Goal: Task Accomplishment & Management: Use online tool/utility

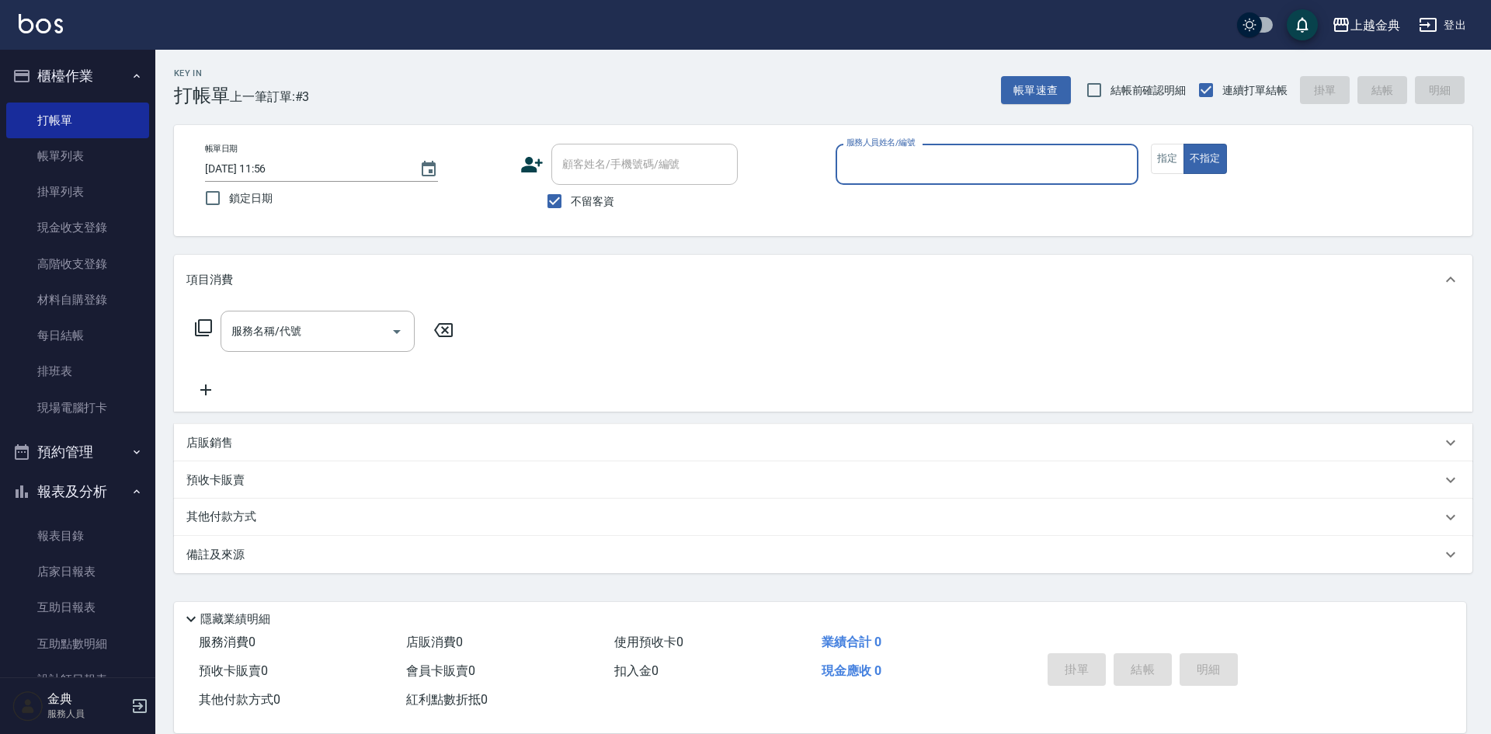
click at [910, 179] on div "服務人員姓名/編號" at bounding box center [986, 164] width 303 height 41
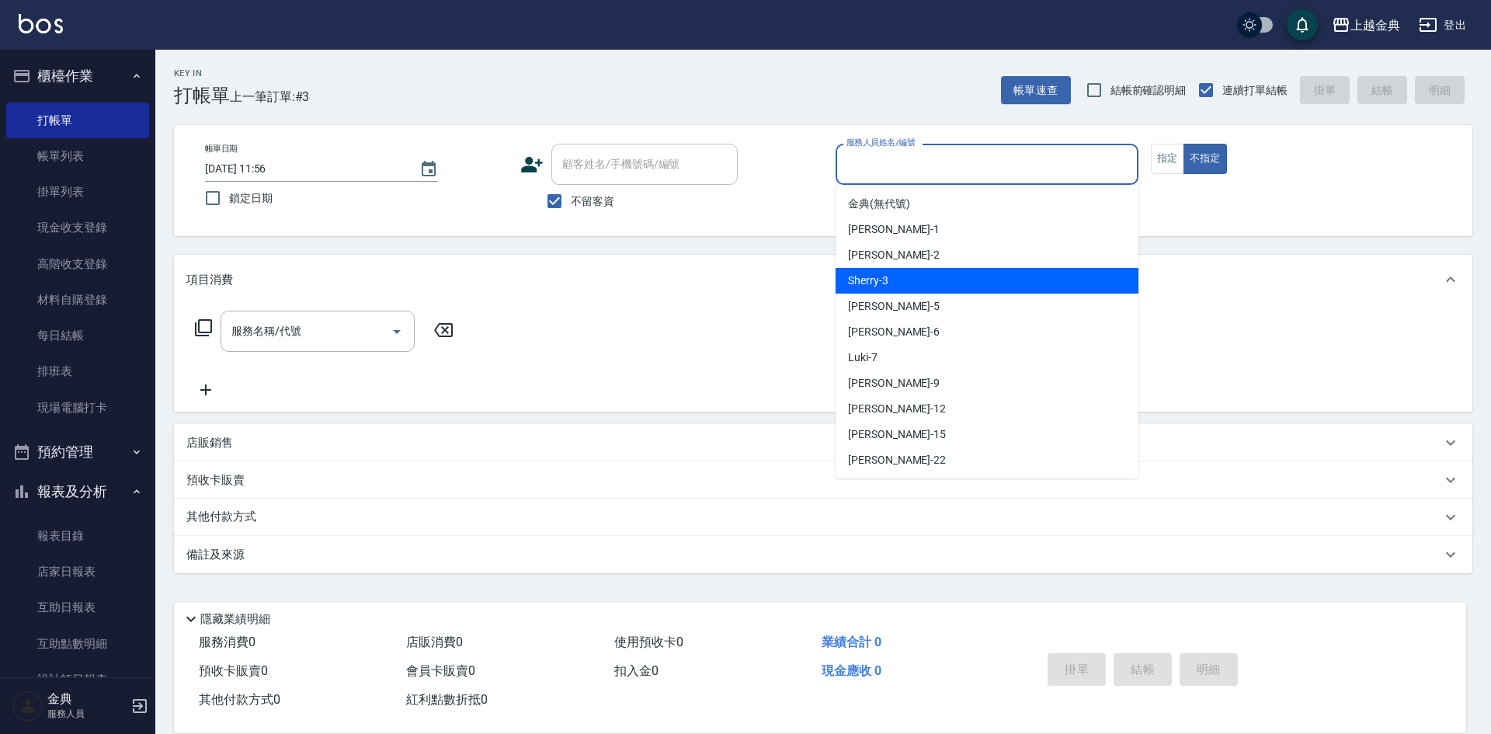
click at [924, 289] on div "Sherry -3" at bounding box center [986, 281] width 303 height 26
type input "Sherry-3"
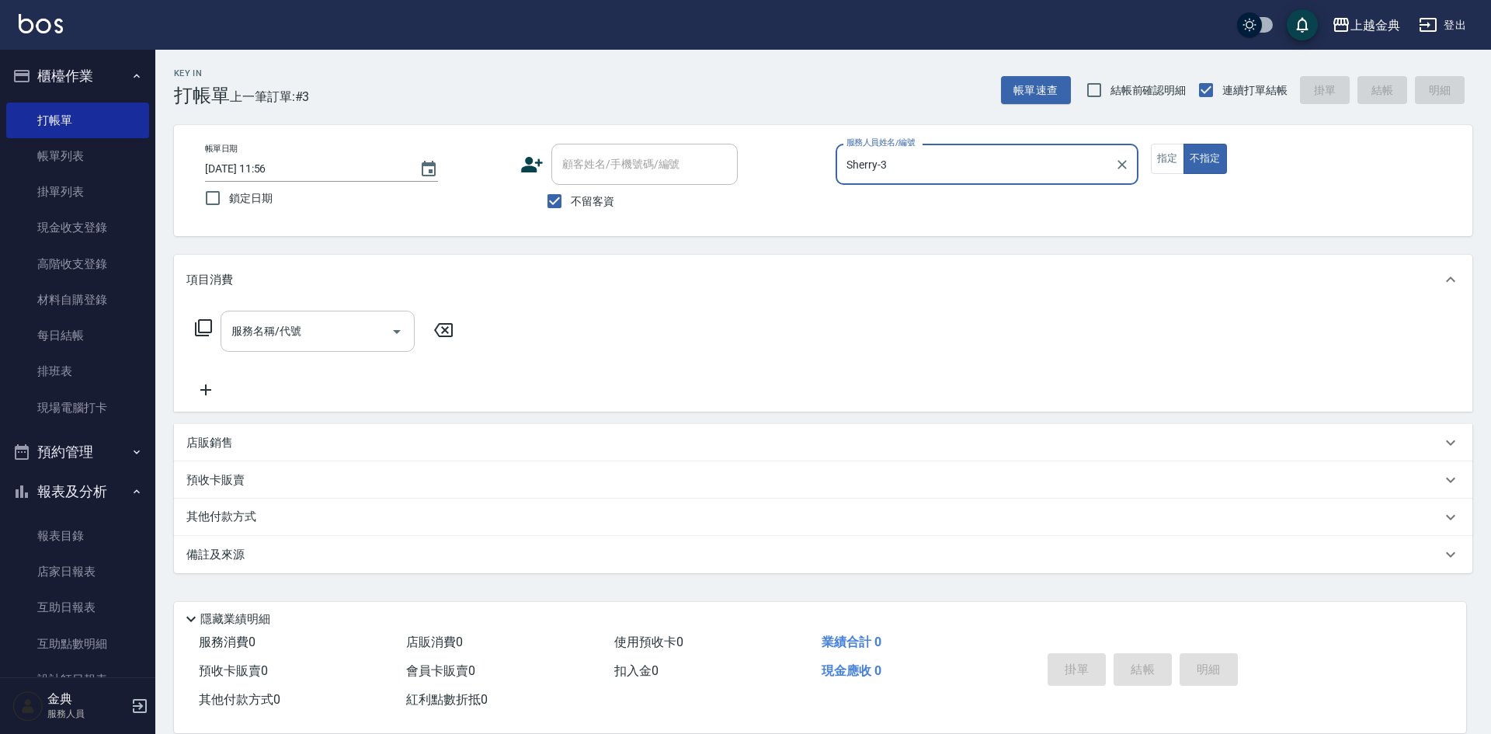
click at [344, 325] on input "服務名稱/代號" at bounding box center [305, 331] width 157 height 27
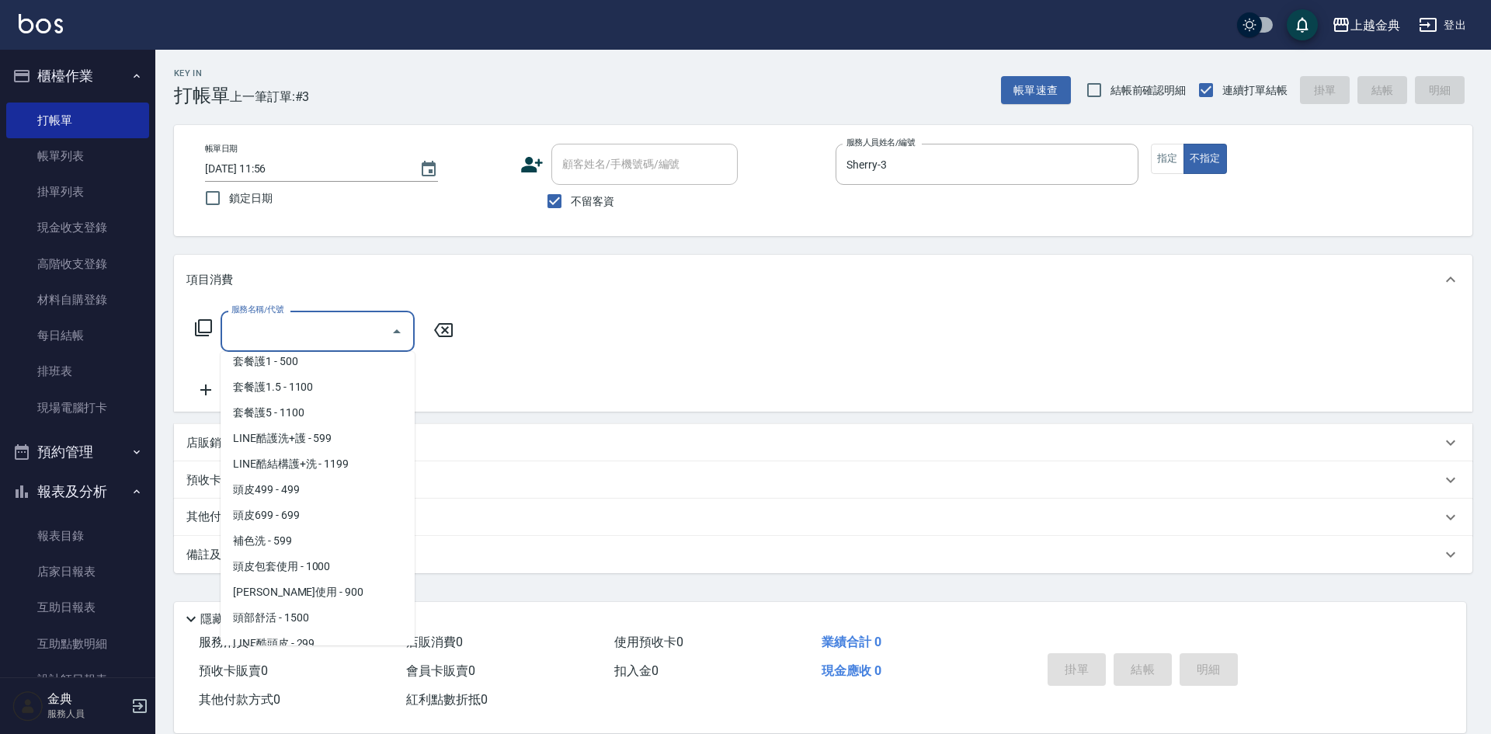
scroll to position [1009, 0]
click at [290, 487] on span "頭皮499 - 499" at bounding box center [318, 489] width 194 height 26
type input "頭皮499(601)"
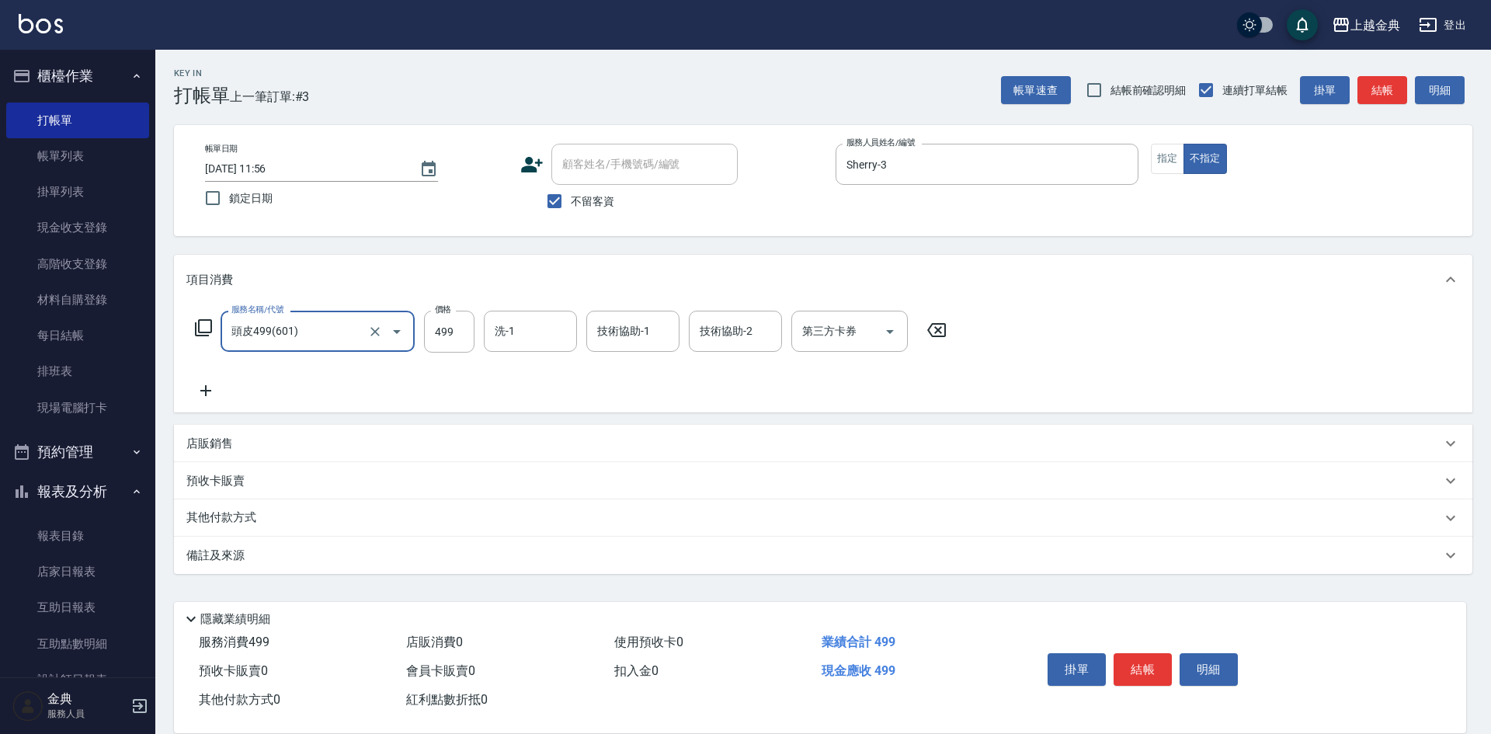
click at [582, 323] on form "洗-1 洗-1" at bounding box center [535, 331] width 102 height 41
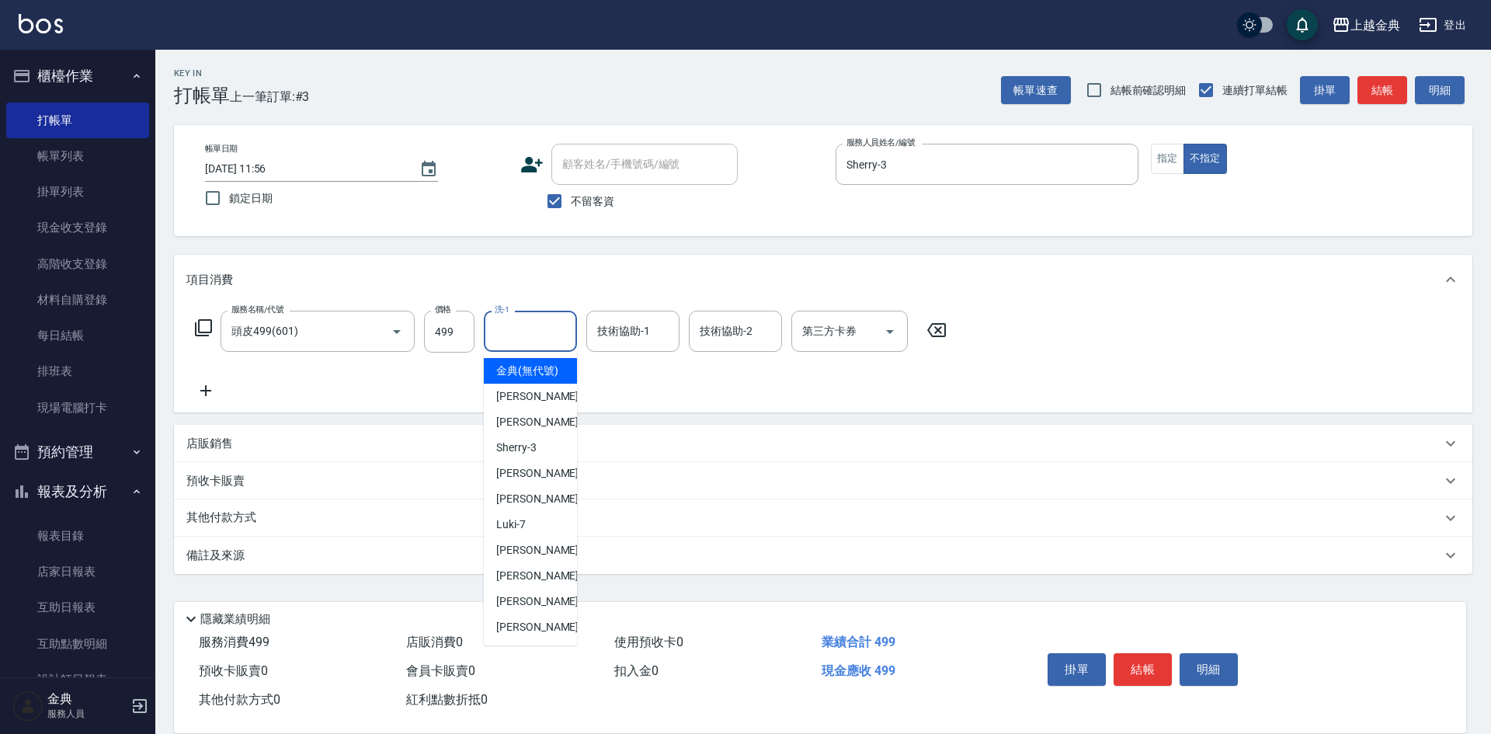
click at [558, 326] on input "洗-1" at bounding box center [530, 331] width 79 height 27
click at [537, 634] on div "[PERSON_NAME] -22" at bounding box center [530, 627] width 93 height 26
type input "[PERSON_NAME]-22"
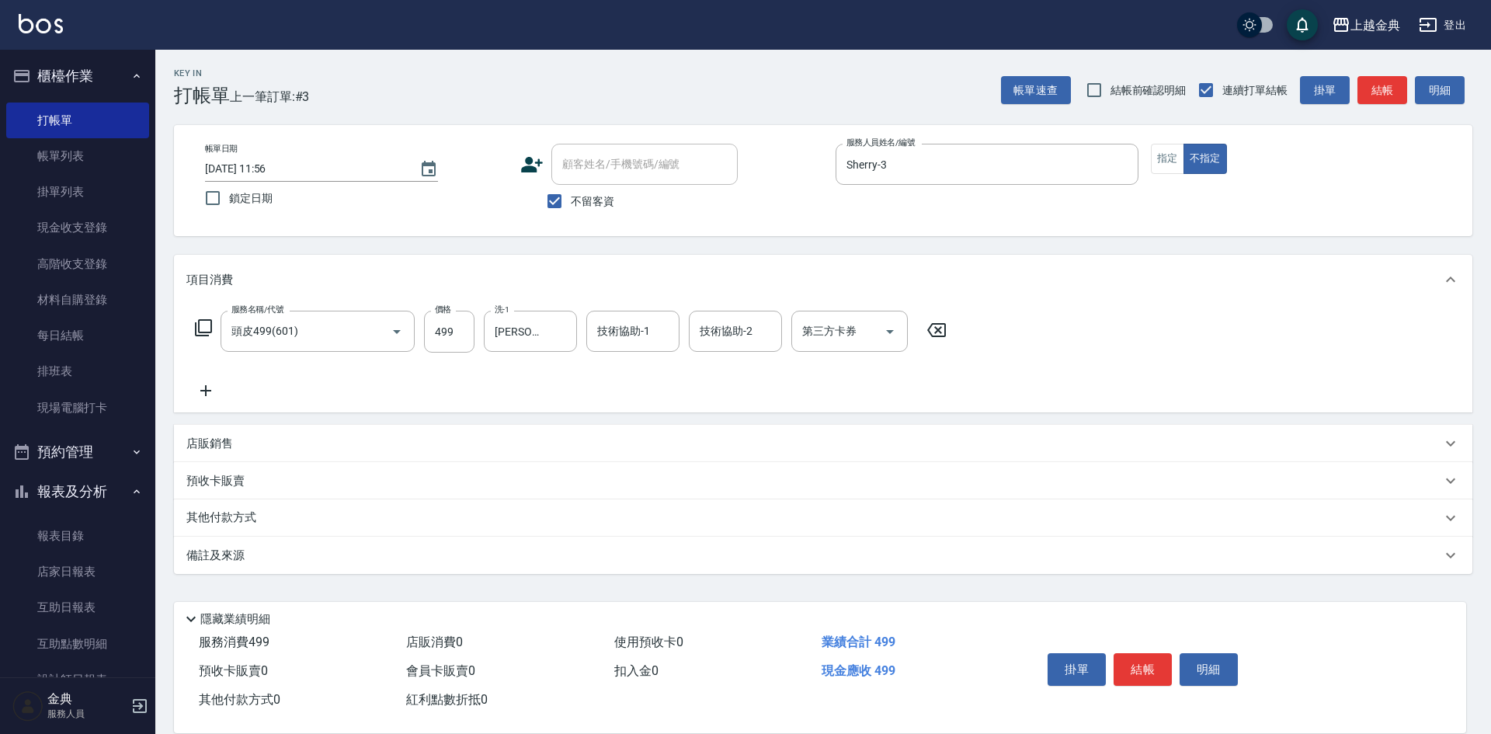
click at [645, 352] on div "技術協助-1 技術協助-1" at bounding box center [637, 332] width 102 height 42
click at [639, 340] on input "技術協助-1" at bounding box center [632, 331] width 79 height 27
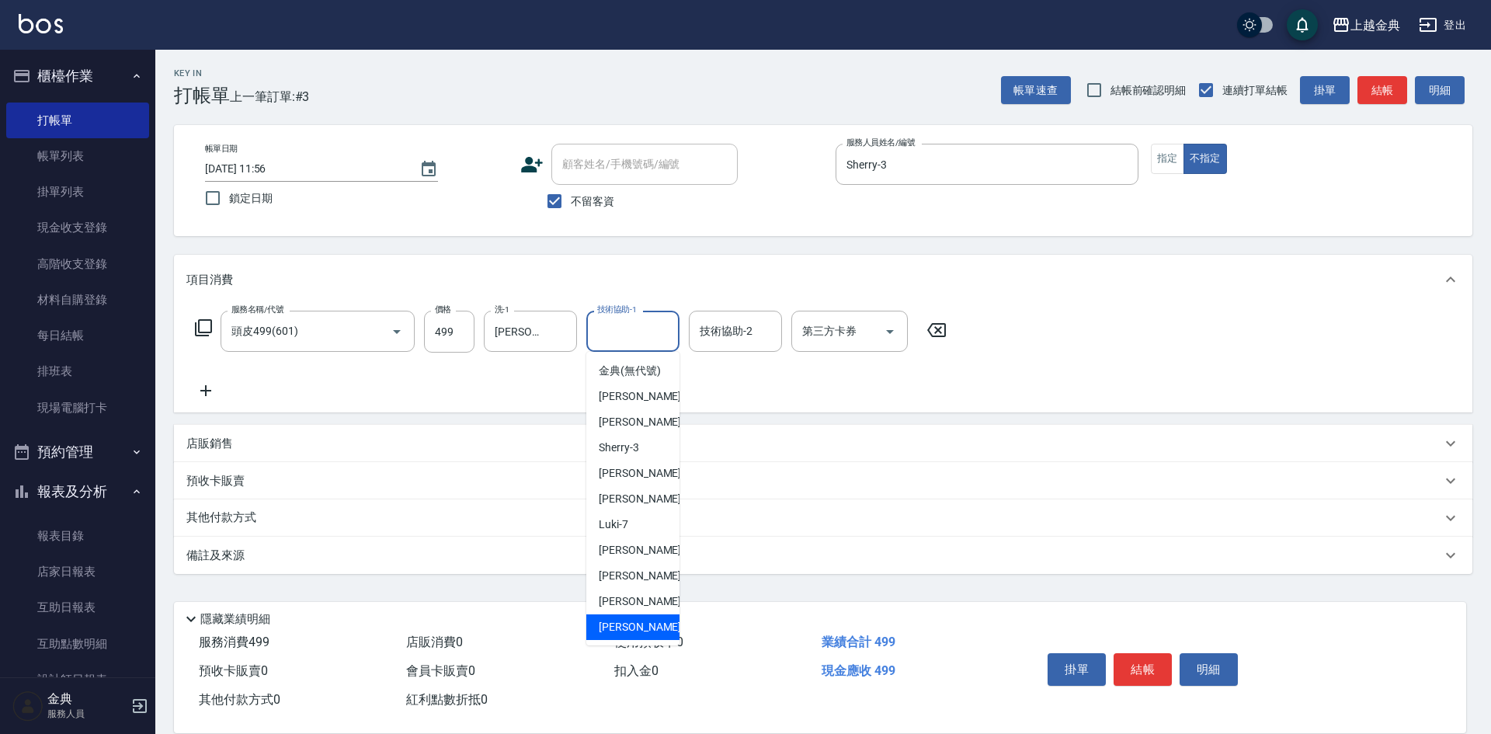
click at [629, 635] on span "[PERSON_NAME] -22" at bounding box center [648, 627] width 98 height 16
type input "[PERSON_NAME]-22"
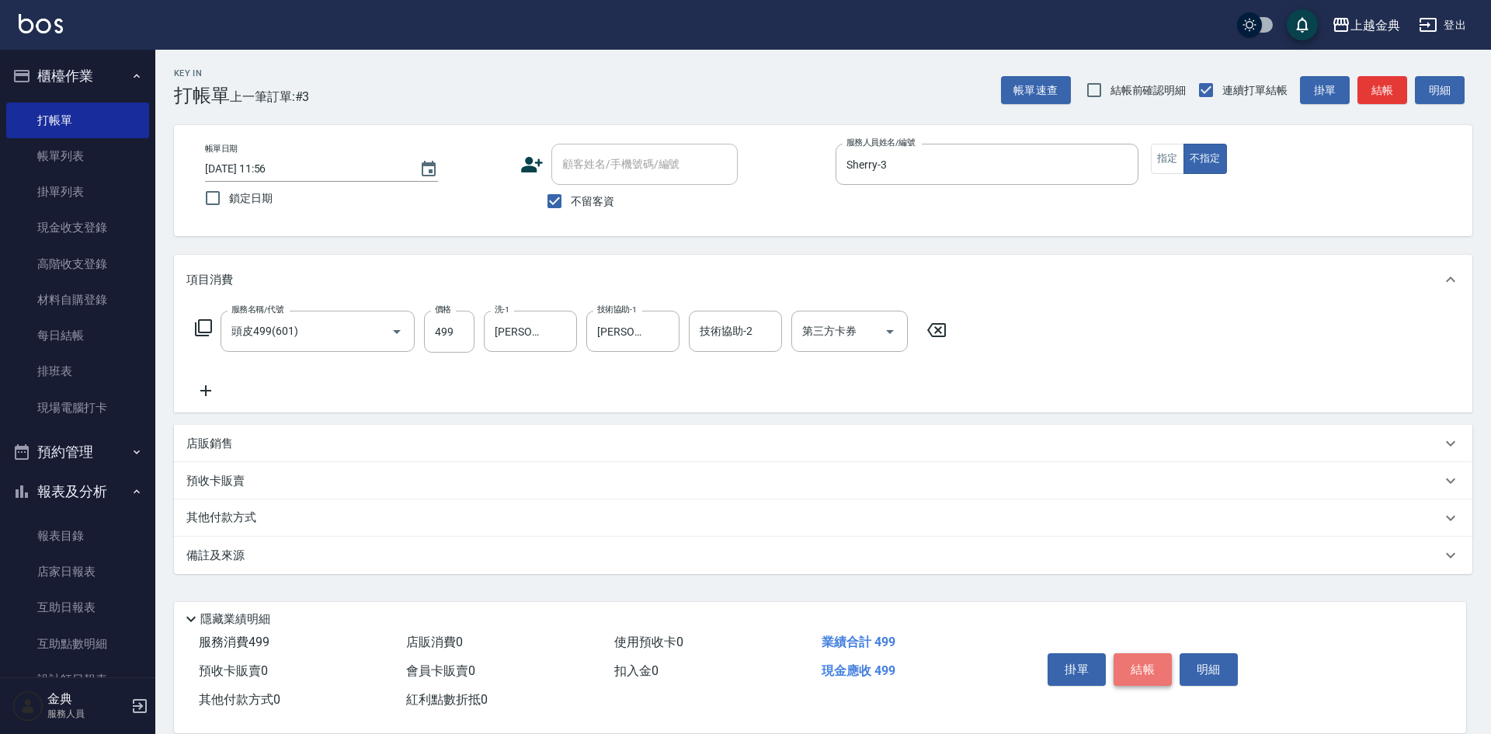
click at [1127, 667] on button "結帳" at bounding box center [1142, 669] width 58 height 33
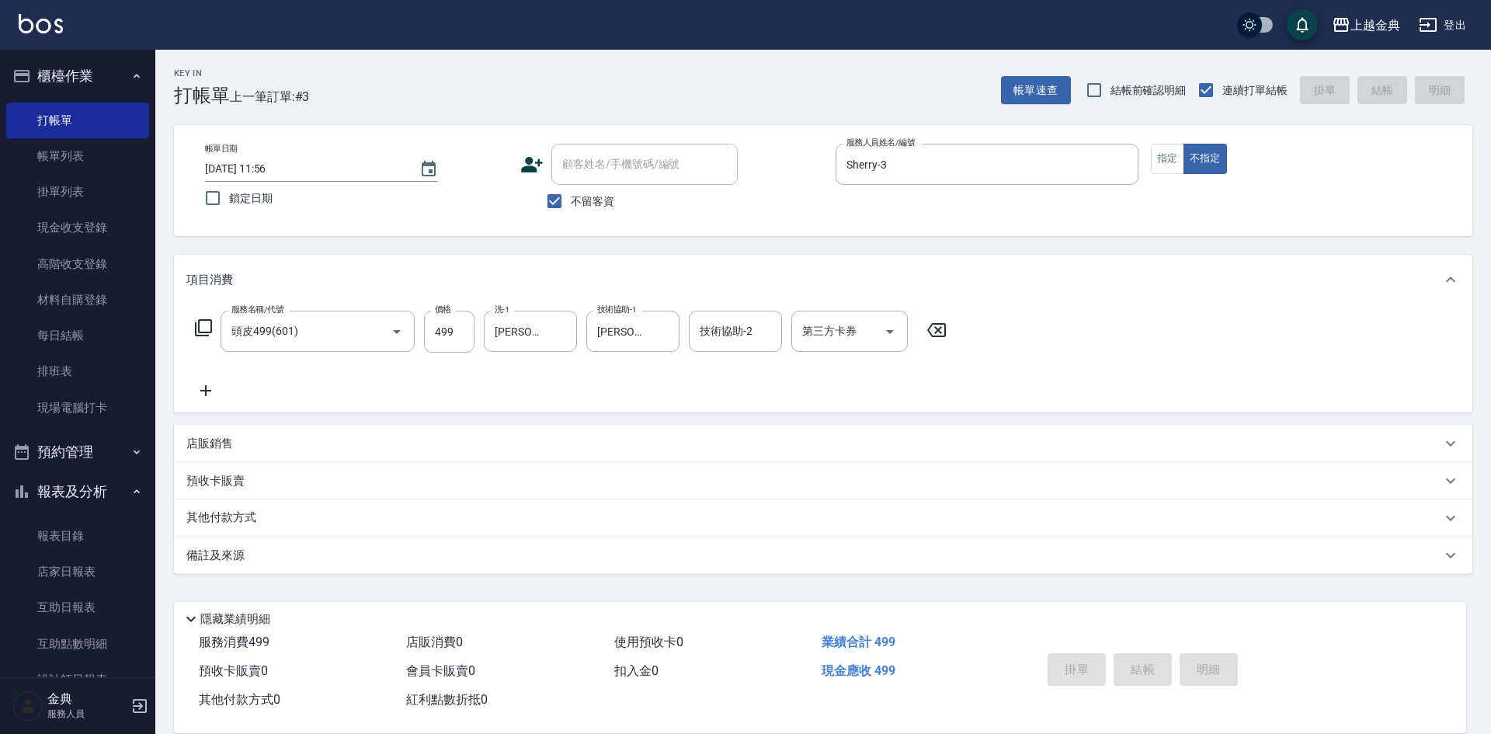
type input "[DATE] 15:01"
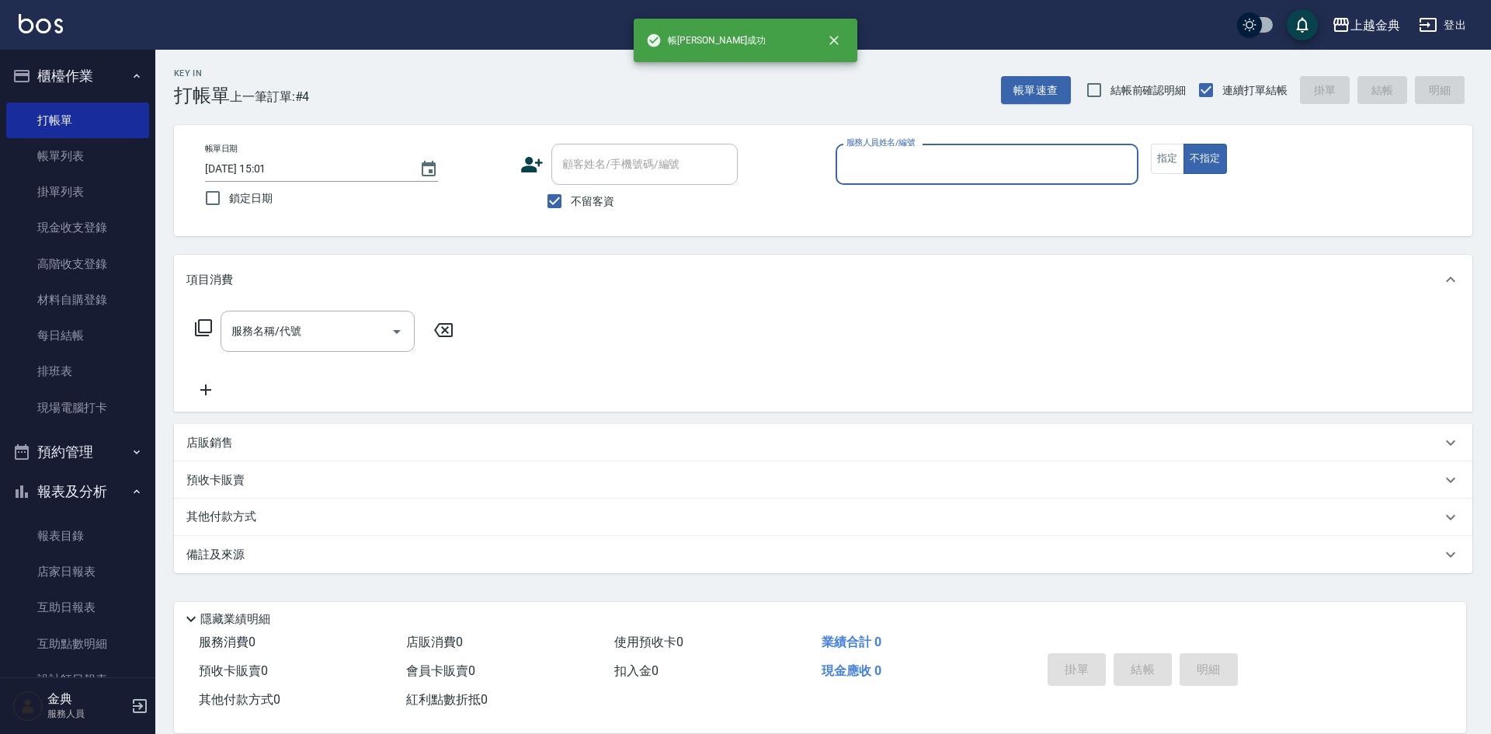
click at [905, 168] on input "服務人員姓名/編號" at bounding box center [986, 164] width 289 height 27
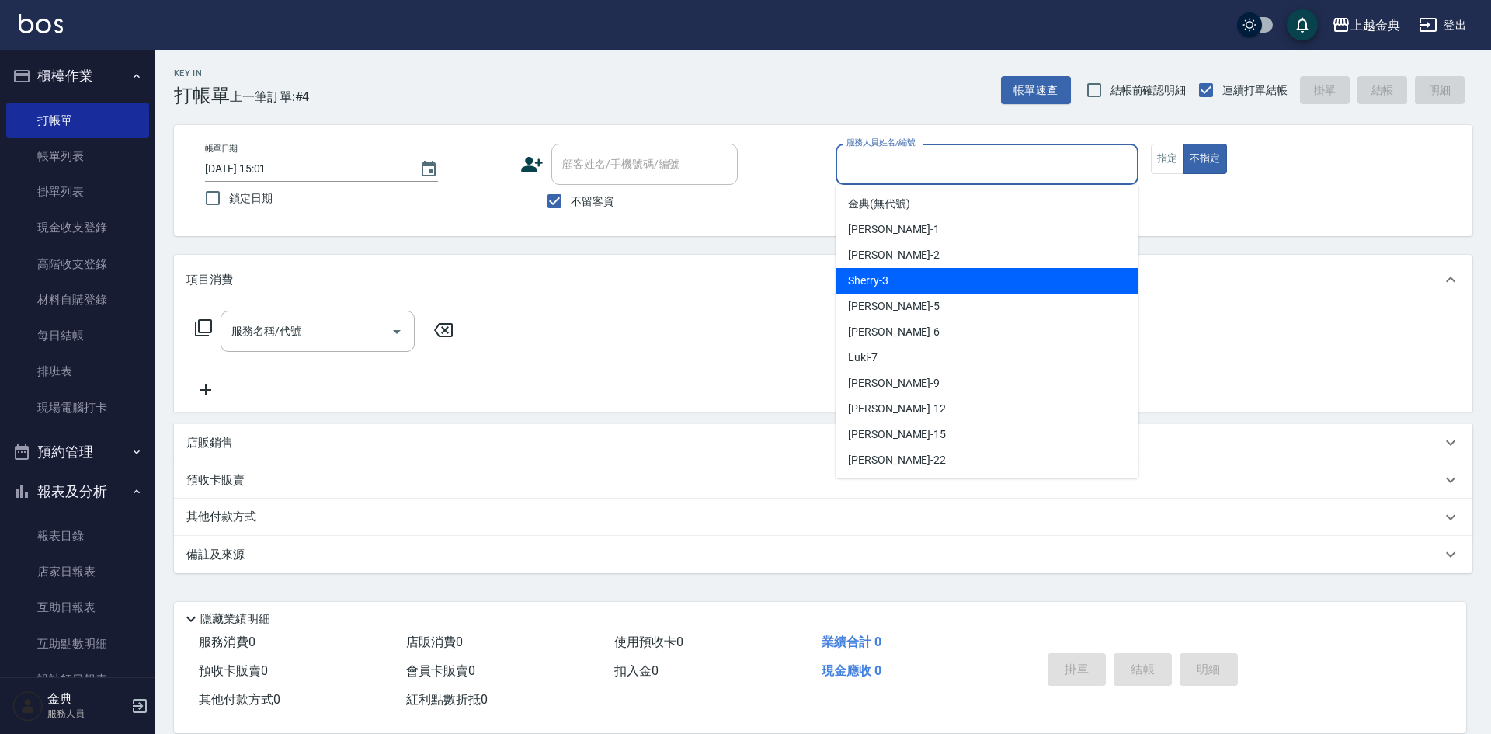
click at [939, 280] on div "Sherry -3" at bounding box center [986, 281] width 303 height 26
type input "Sherry-3"
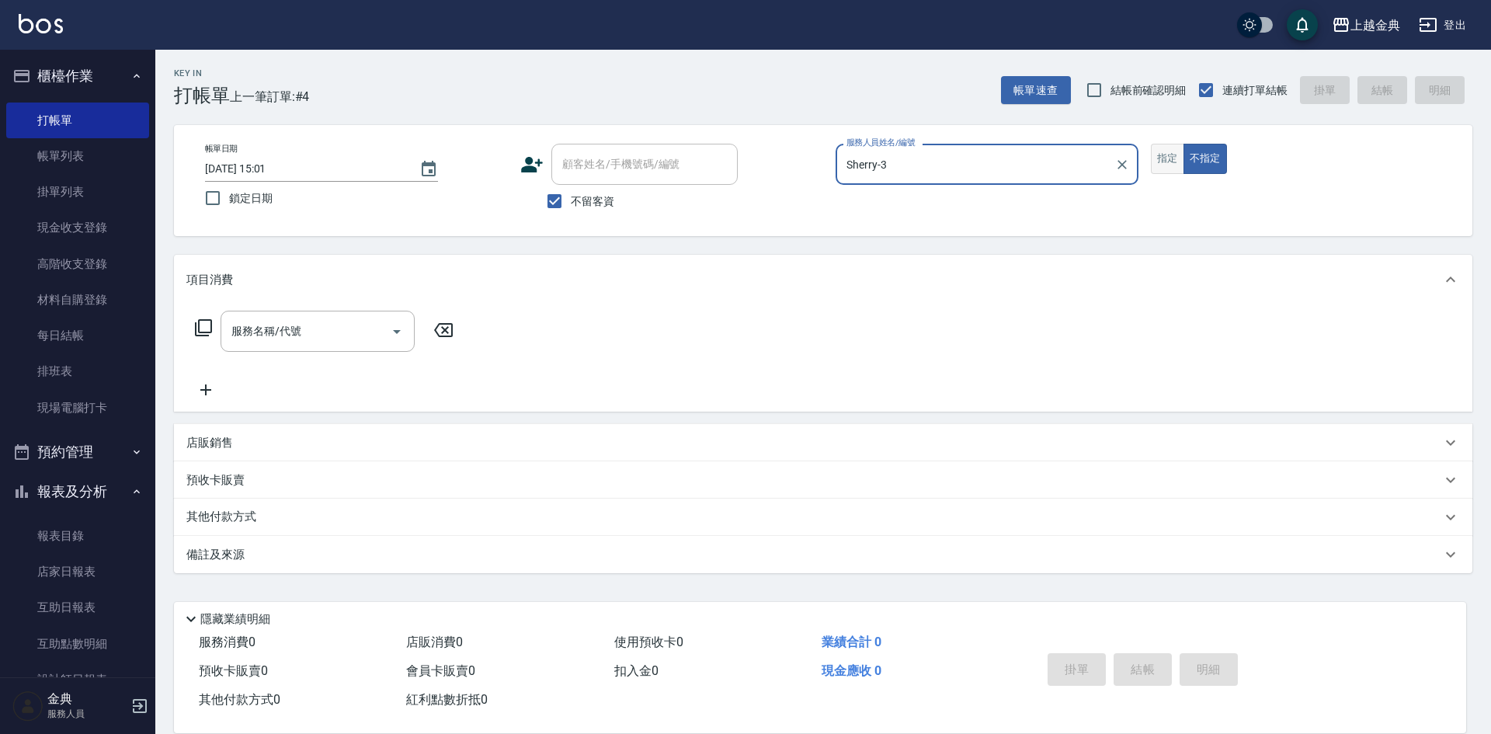
click at [1167, 155] on button "指定" at bounding box center [1167, 159] width 33 height 30
click at [280, 330] on input "服務名稱/代號" at bounding box center [305, 331] width 157 height 27
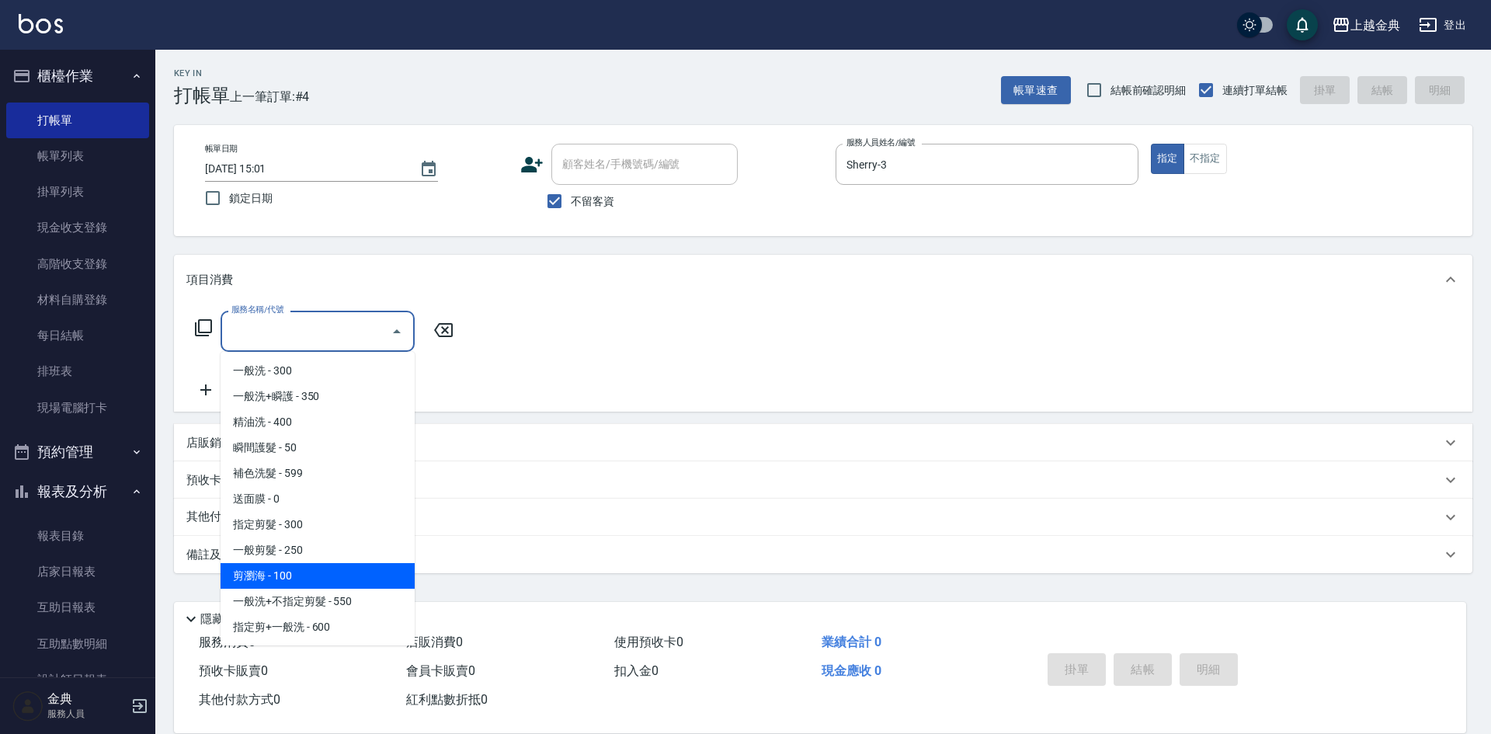
click at [312, 568] on span "剪瀏海 - 100" at bounding box center [318, 576] width 194 height 26
type input "剪瀏海(202)"
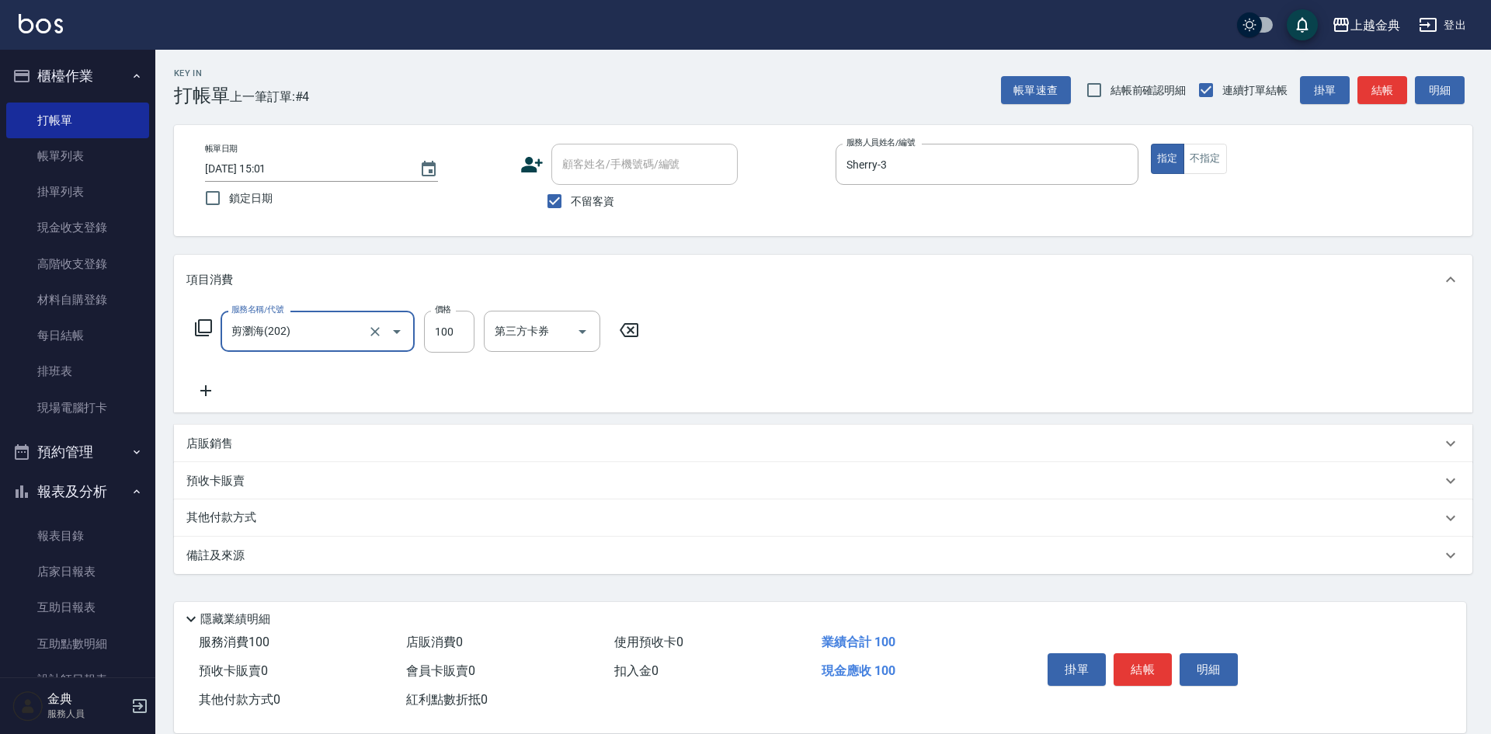
click at [212, 402] on div "服務名稱/代號 剪瀏海(202) 服務名稱/代號 價格 100 價格 第三方卡券 第三方卡券" at bounding box center [823, 358] width 1298 height 108
click at [207, 394] on icon at bounding box center [205, 390] width 39 height 19
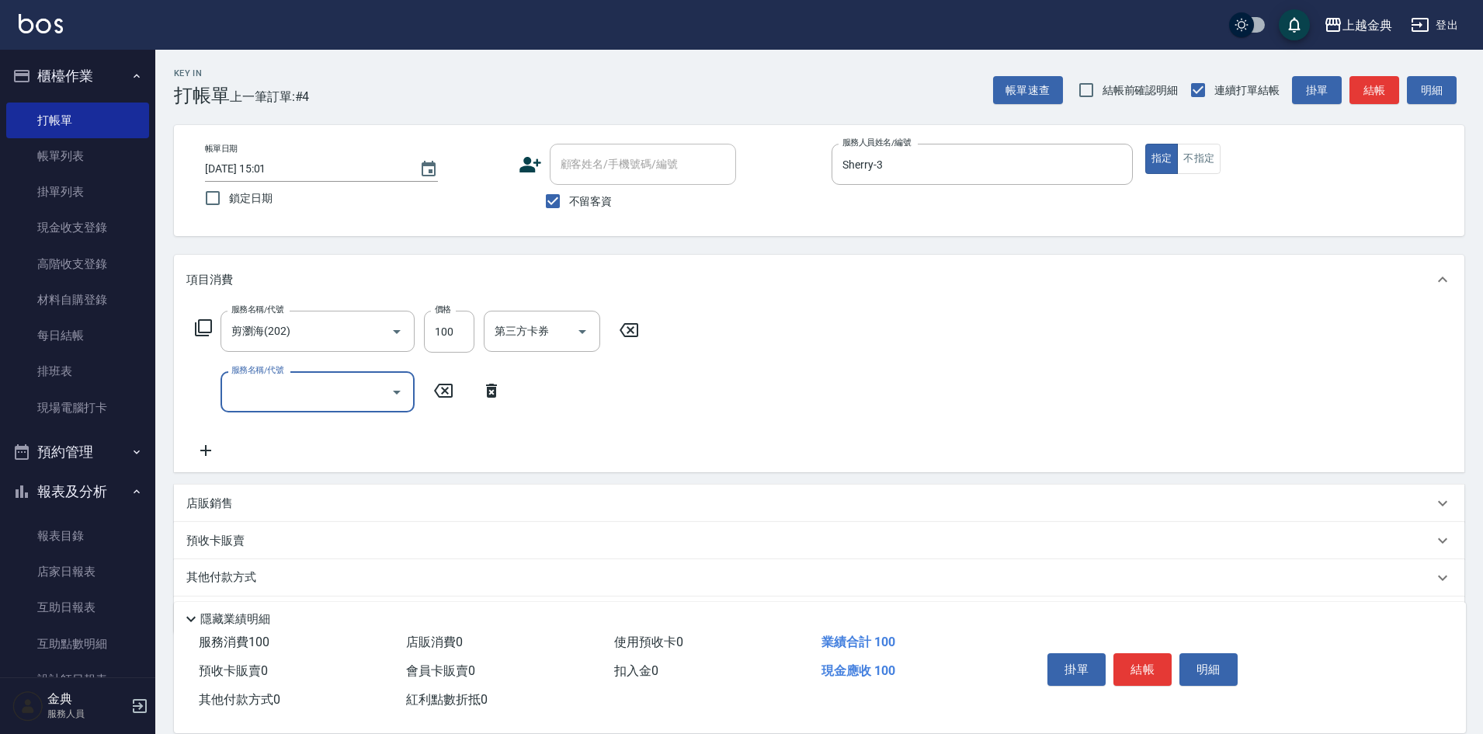
click at [277, 425] on div "服務名稱/代號 剪瀏海(202) 服務名稱/代號 價格 100 價格 第三方卡券 第三方卡券 服務名稱/代號 服務名稱/代號" at bounding box center [417, 385] width 462 height 149
click at [273, 412] on div "服務名稱/代號" at bounding box center [318, 391] width 194 height 41
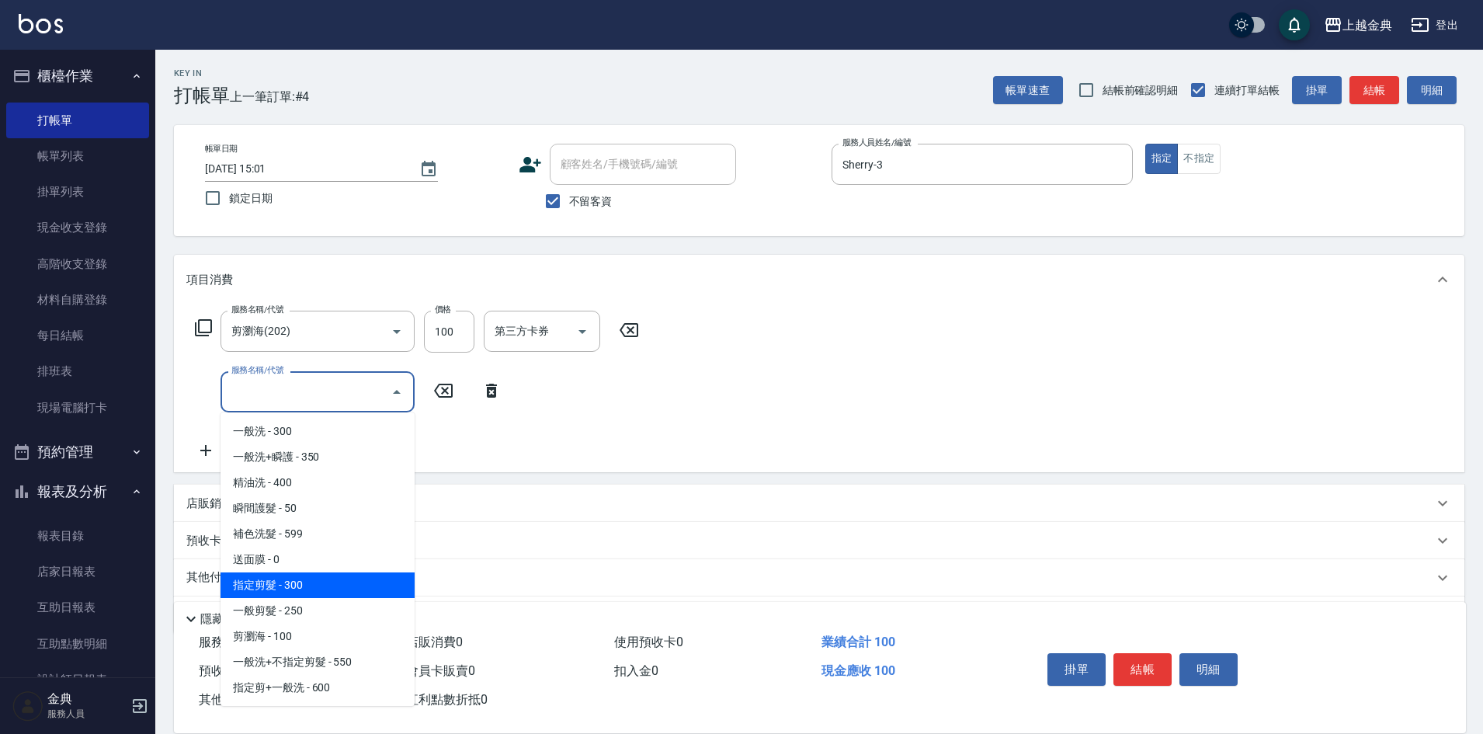
click at [327, 582] on span "指定剪髮 - 300" at bounding box center [318, 585] width 194 height 26
type input "指定剪髮(199)"
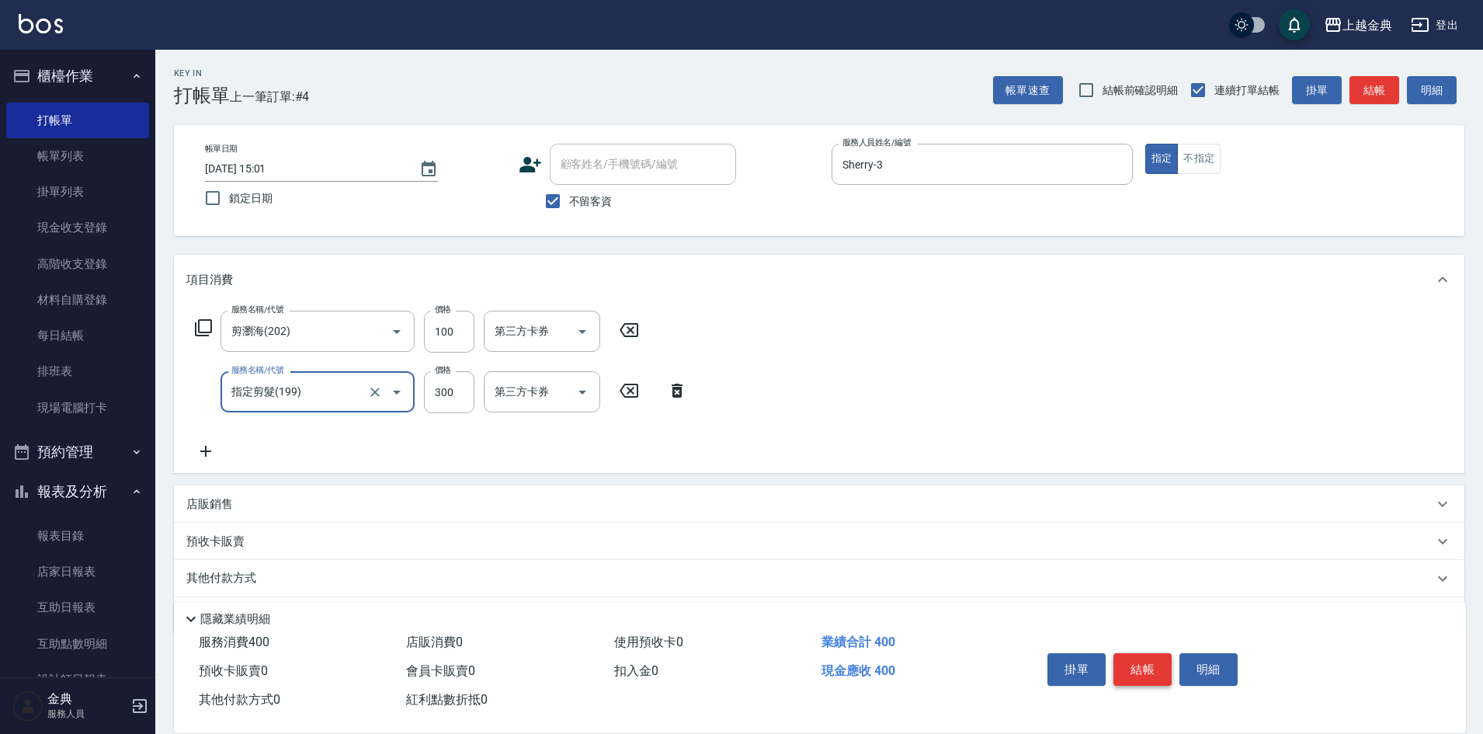
click at [1157, 662] on button "結帳" at bounding box center [1142, 669] width 58 height 33
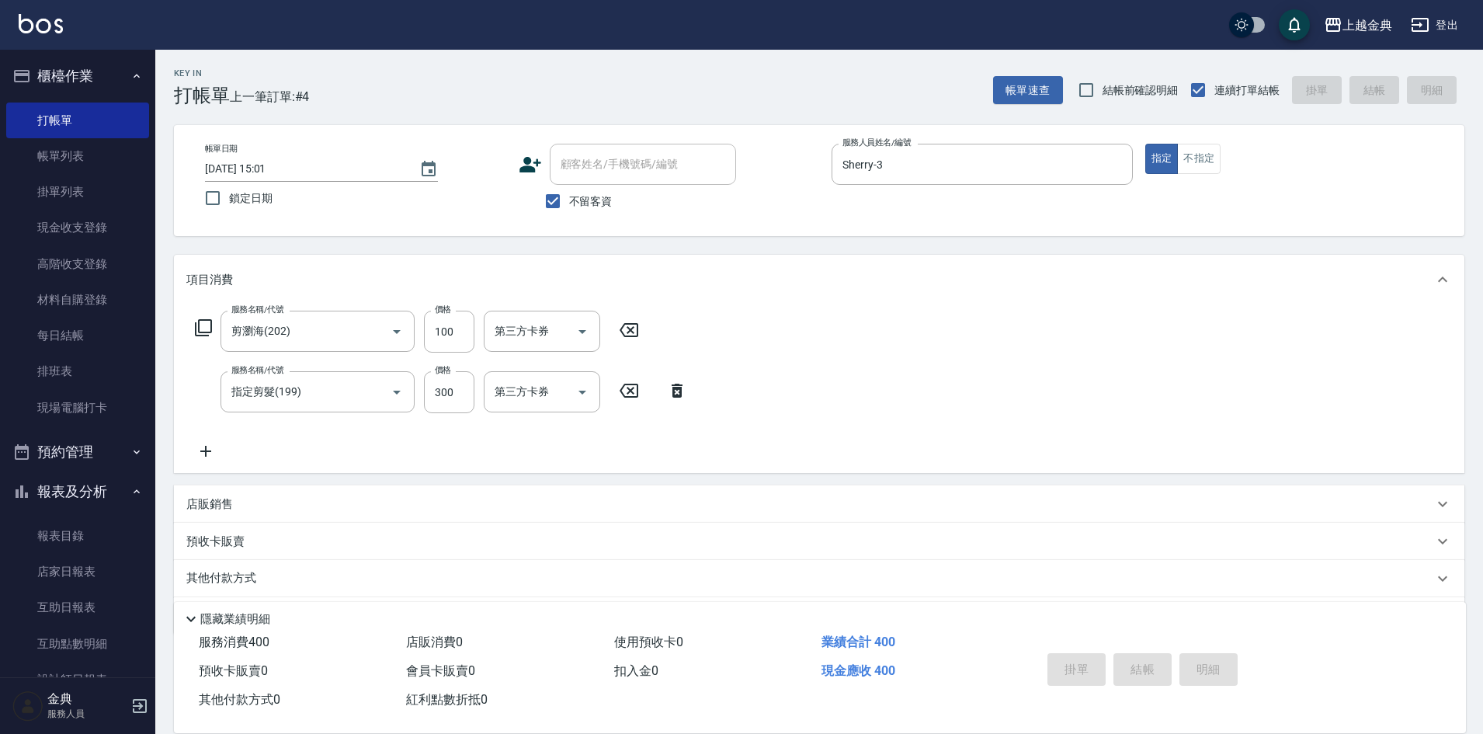
type input "[DATE] 15:02"
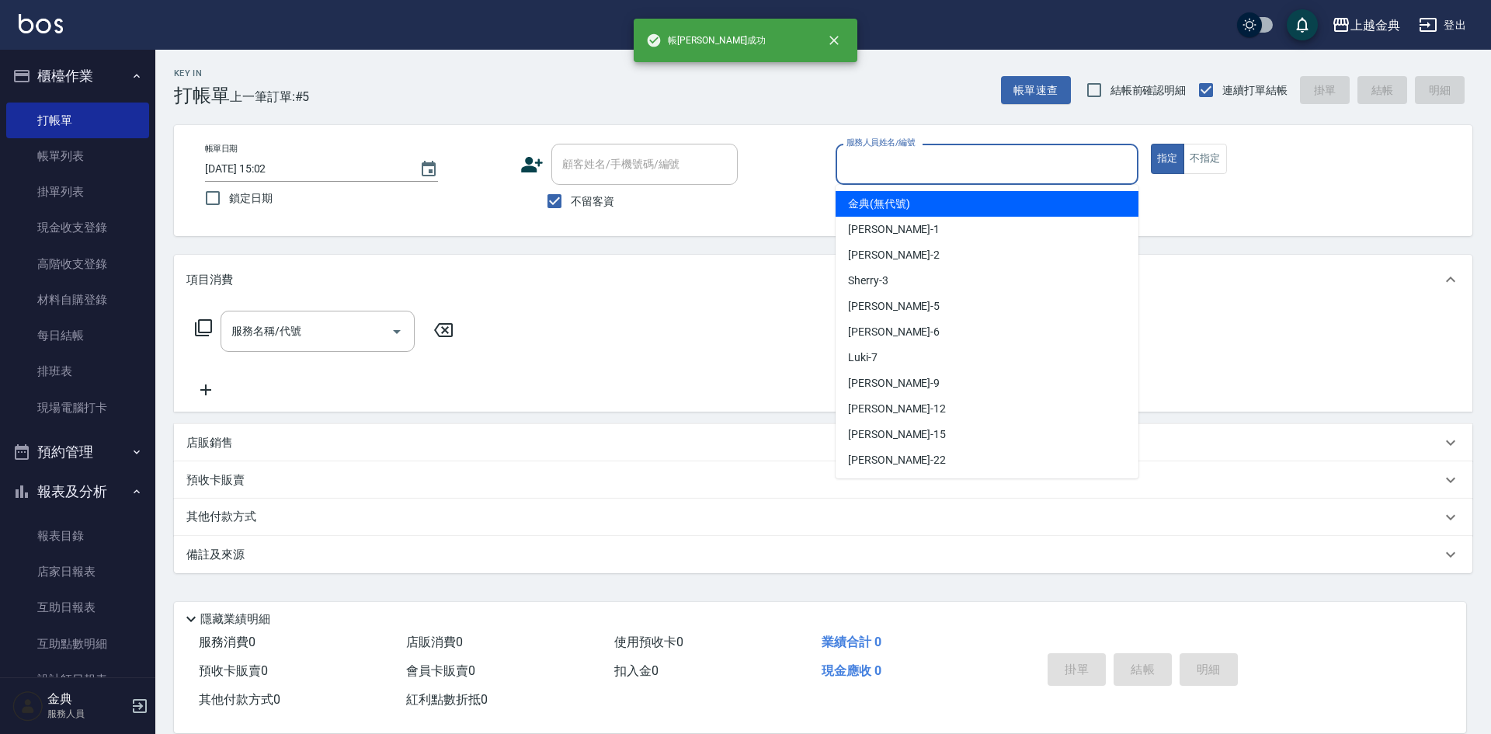
click at [889, 160] on input "服務人員姓名/編號" at bounding box center [986, 164] width 289 height 27
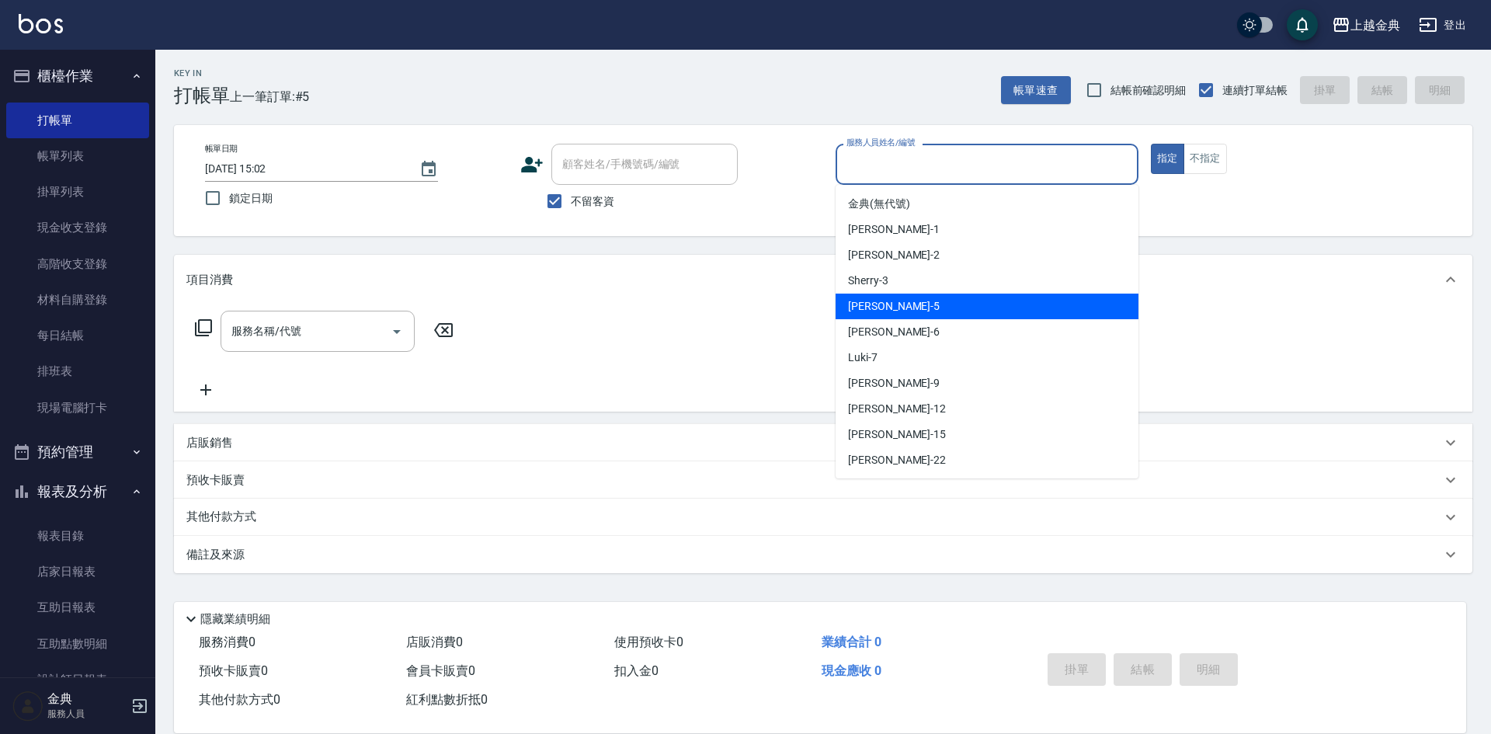
click at [894, 299] on div "[PERSON_NAME] -5" at bounding box center [986, 306] width 303 height 26
type input "[PERSON_NAME]-5"
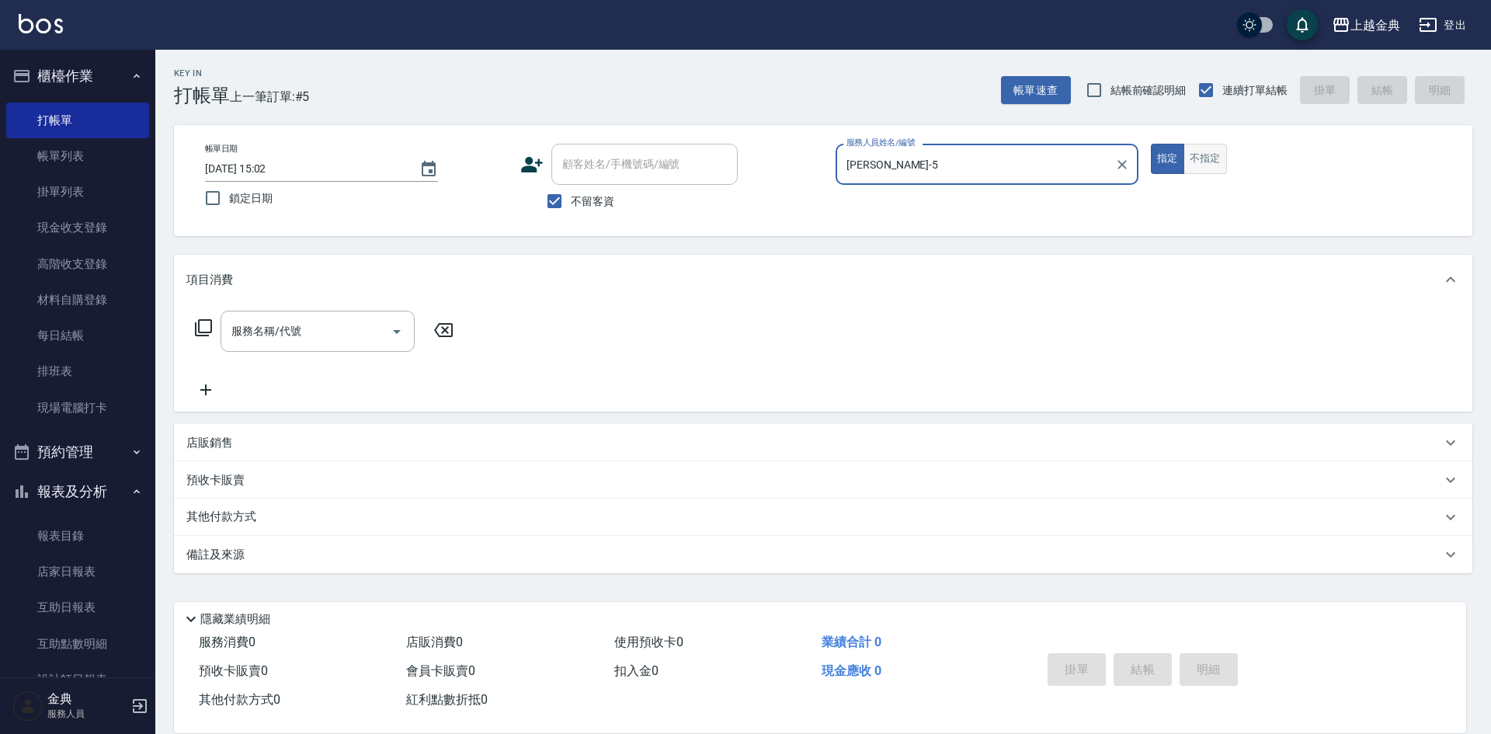
click at [1200, 148] on button "不指定" at bounding box center [1204, 159] width 43 height 30
click at [335, 316] on div "服務名稱/代號" at bounding box center [318, 331] width 194 height 41
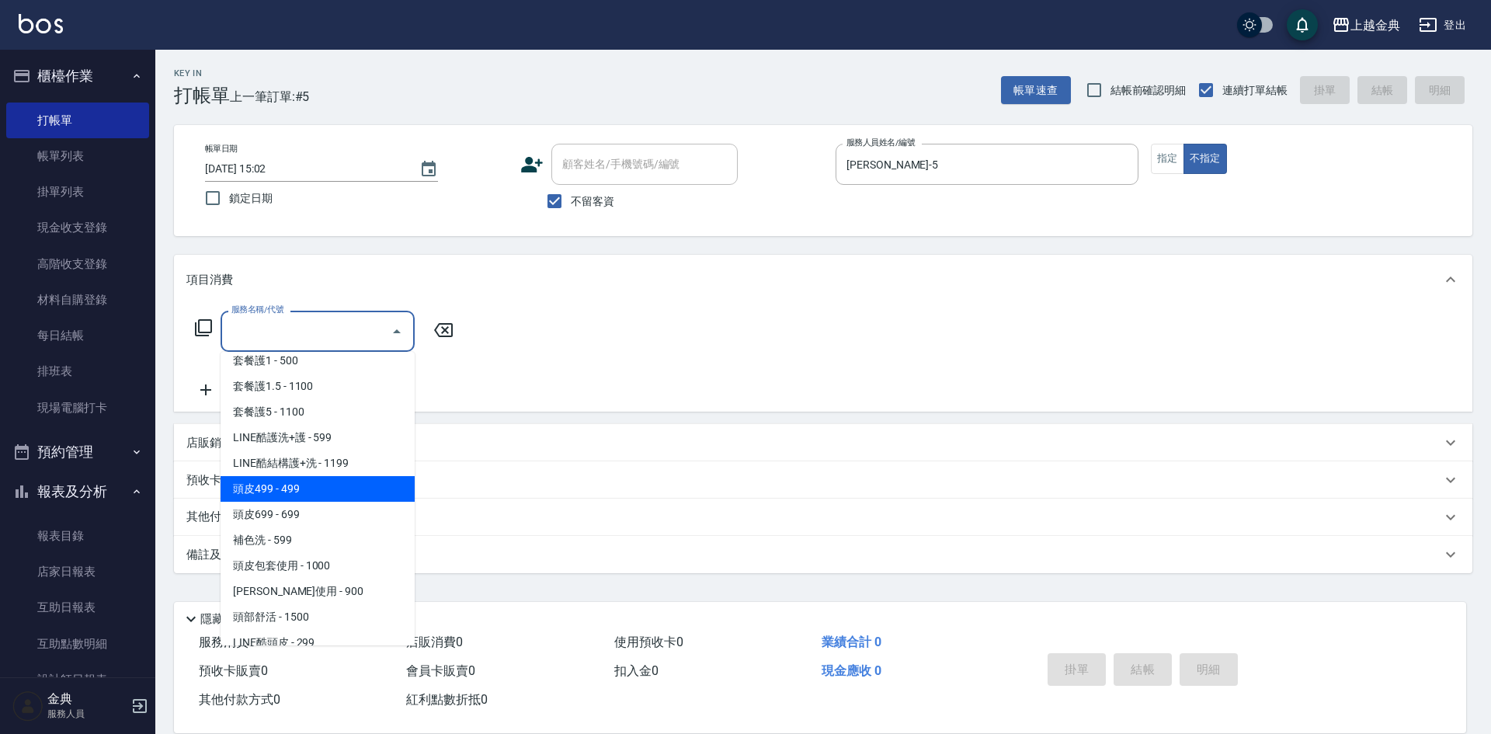
click at [324, 497] on span "頭皮499 - 499" at bounding box center [318, 489] width 194 height 26
type input "頭皮499(601)"
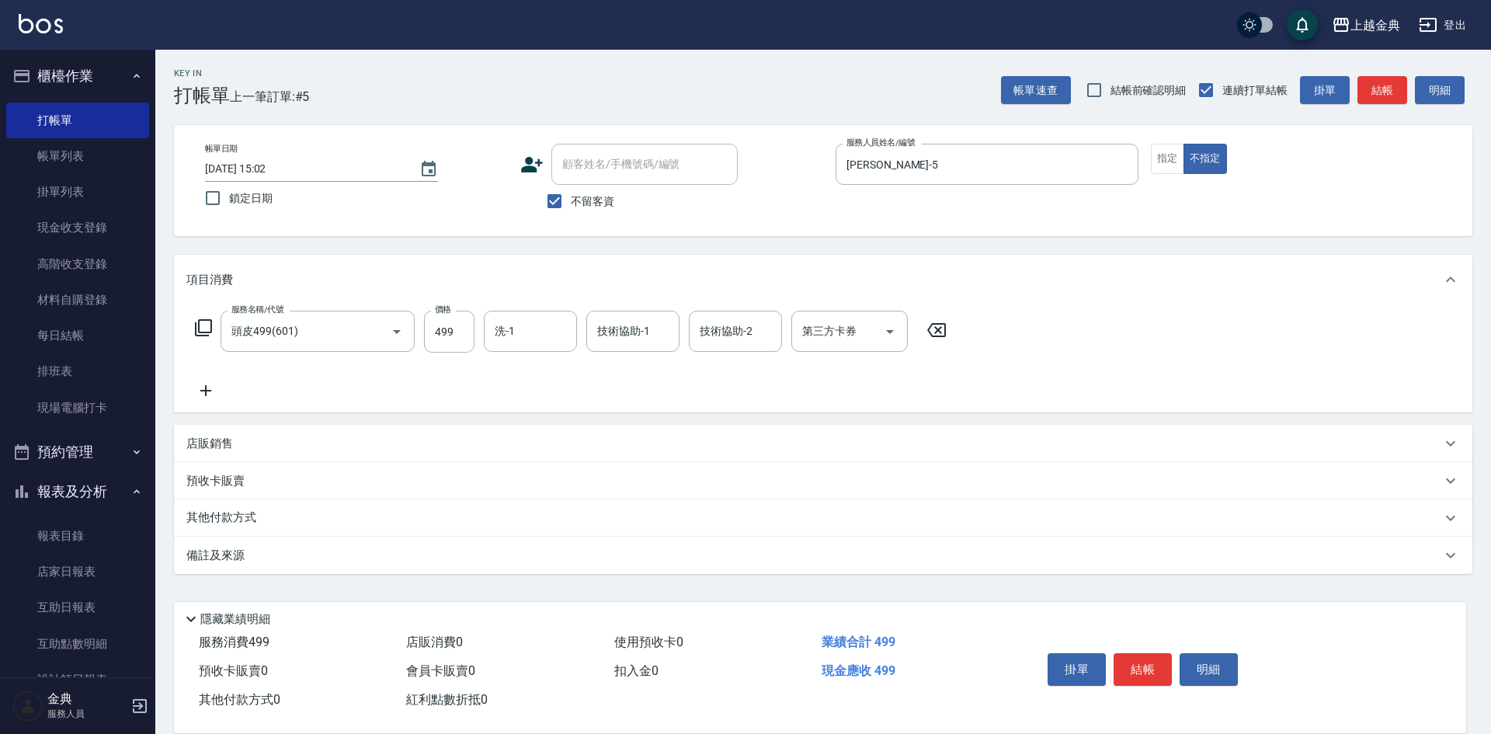
click at [208, 389] on icon at bounding box center [205, 390] width 39 height 19
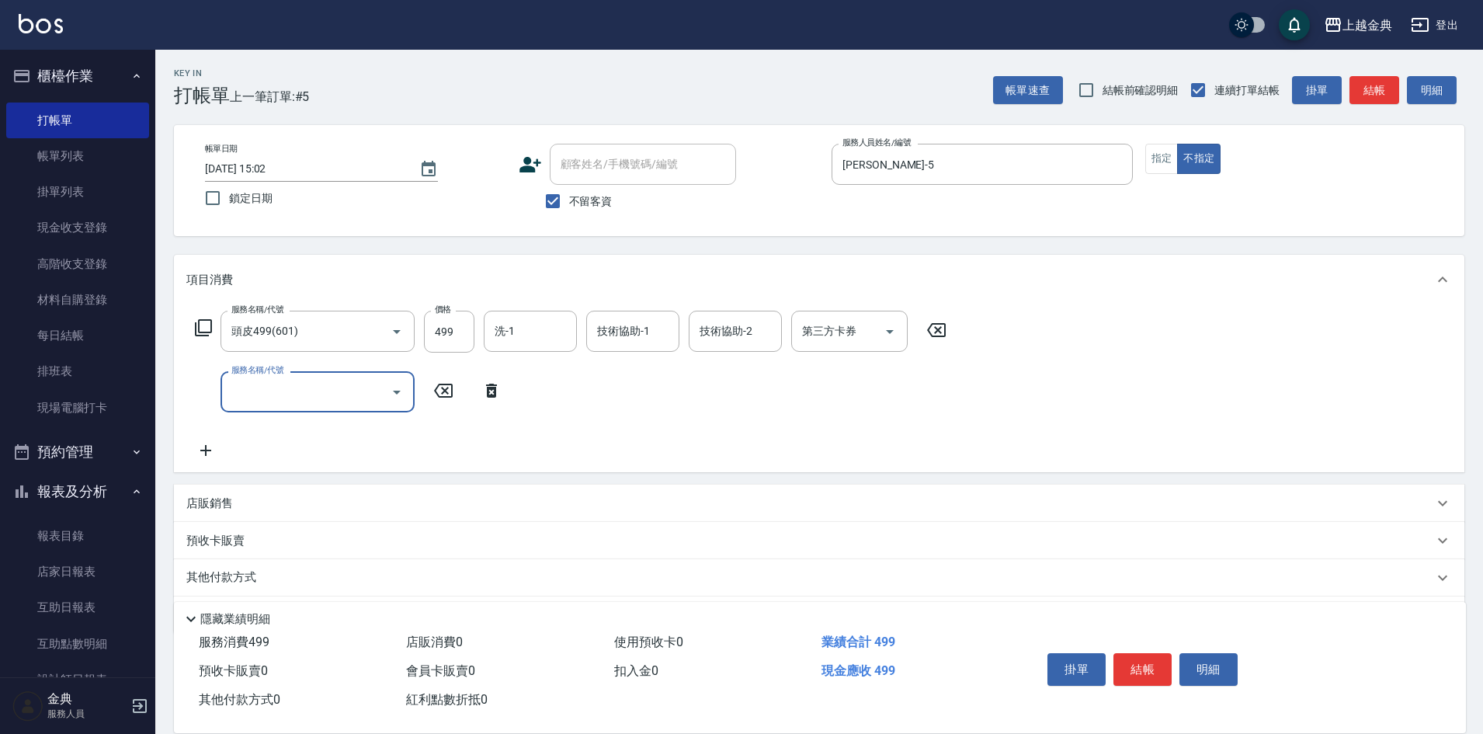
click at [283, 394] on input "服務名稱/代號" at bounding box center [305, 391] width 157 height 27
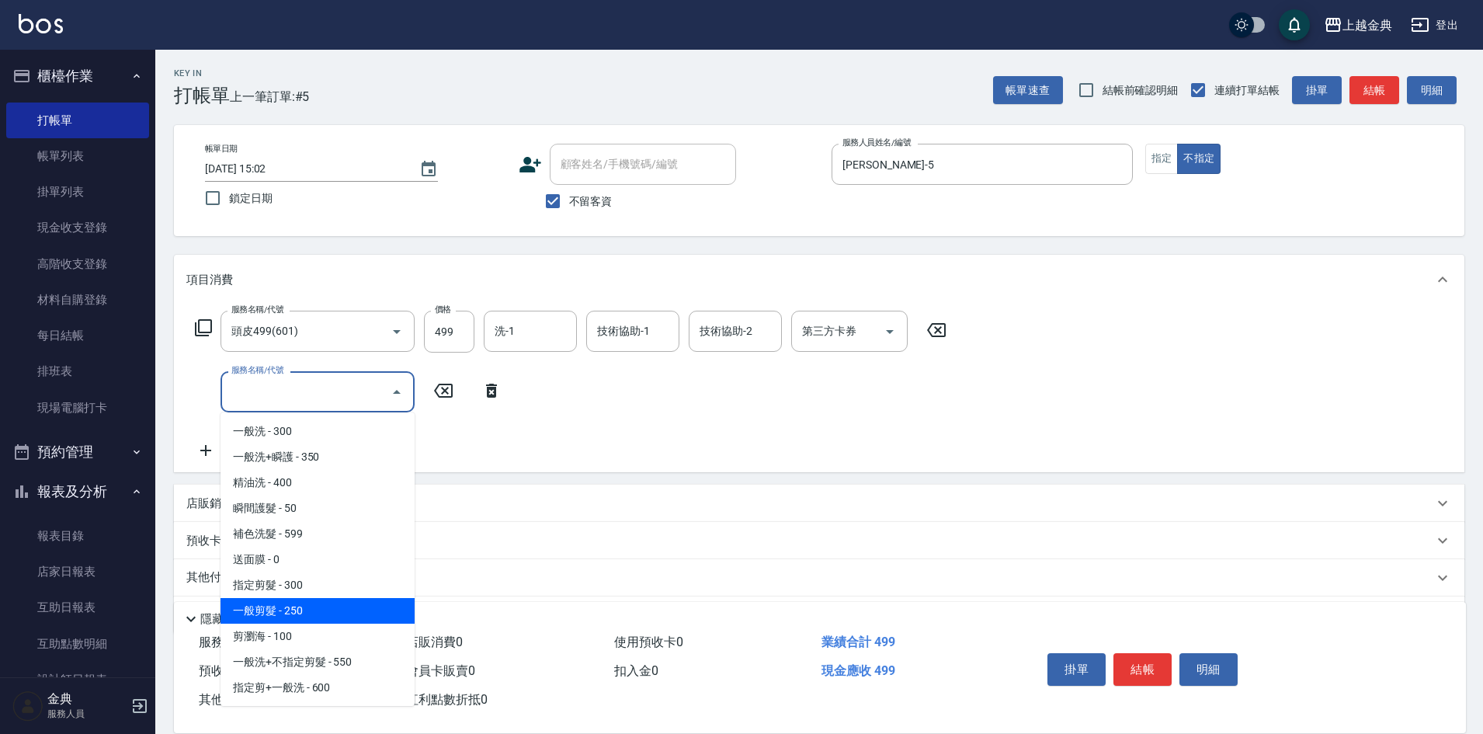
click at [304, 602] on span "一般剪髮 - 250" at bounding box center [318, 611] width 194 height 26
type input "一般剪髮(200)"
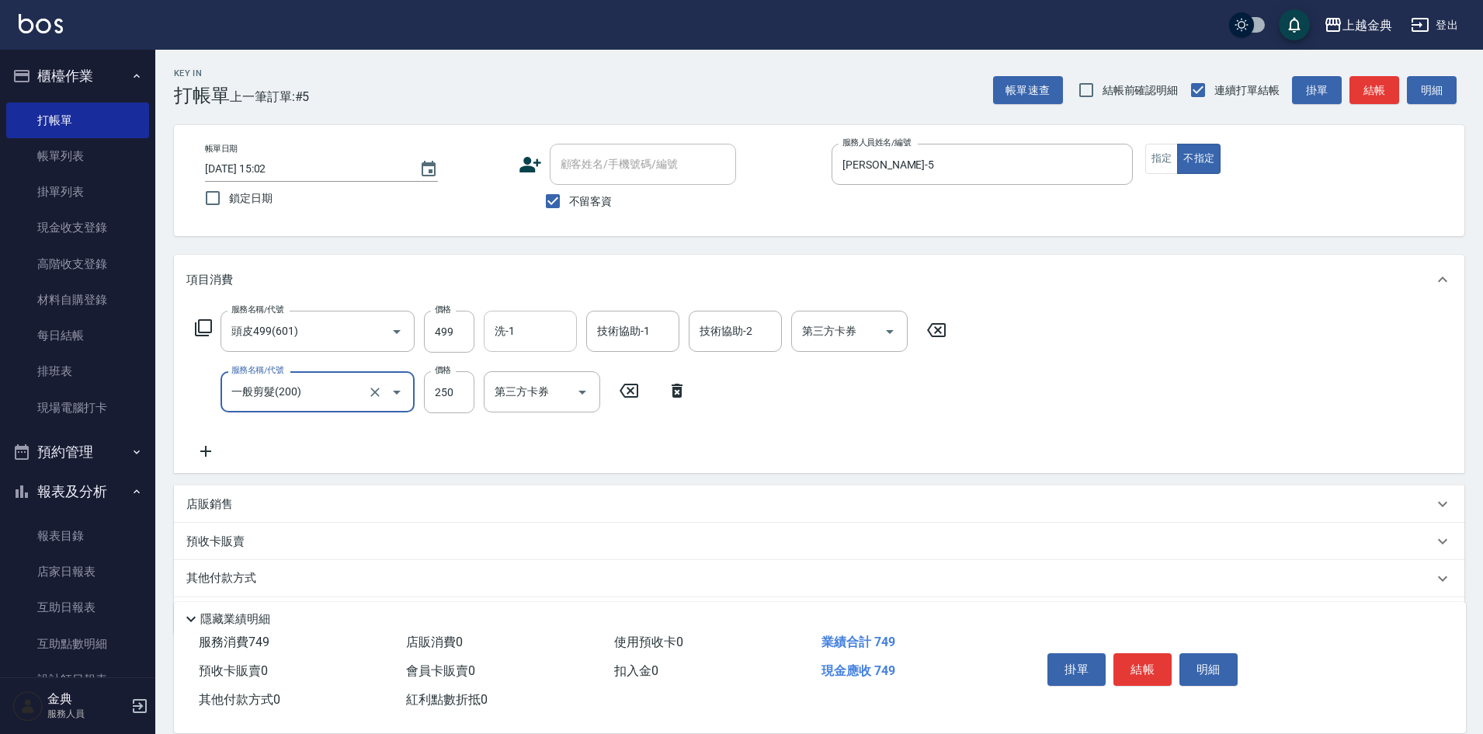
click at [524, 328] on input "洗-1" at bounding box center [530, 331] width 79 height 27
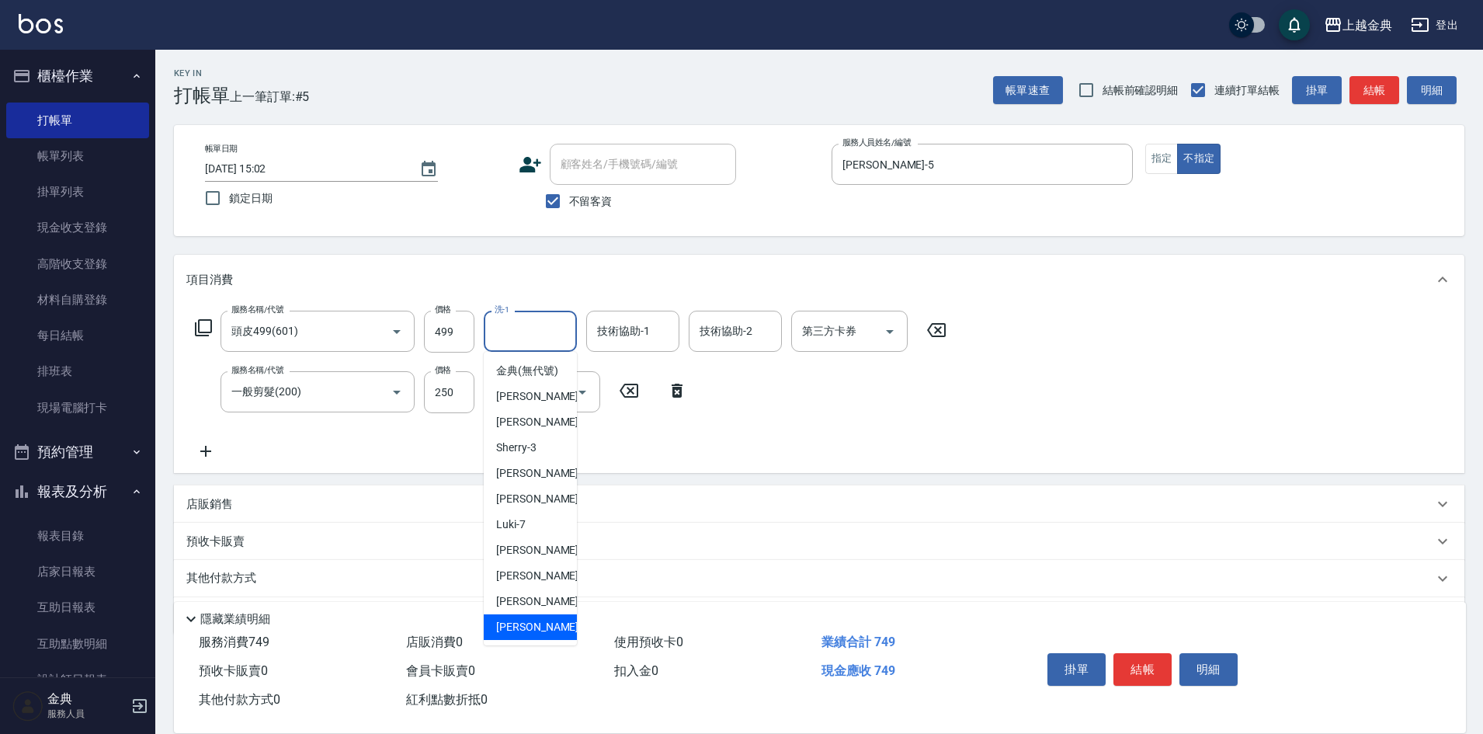
click at [519, 634] on div "[PERSON_NAME] -22" at bounding box center [530, 627] width 93 height 26
type input "[PERSON_NAME]-22"
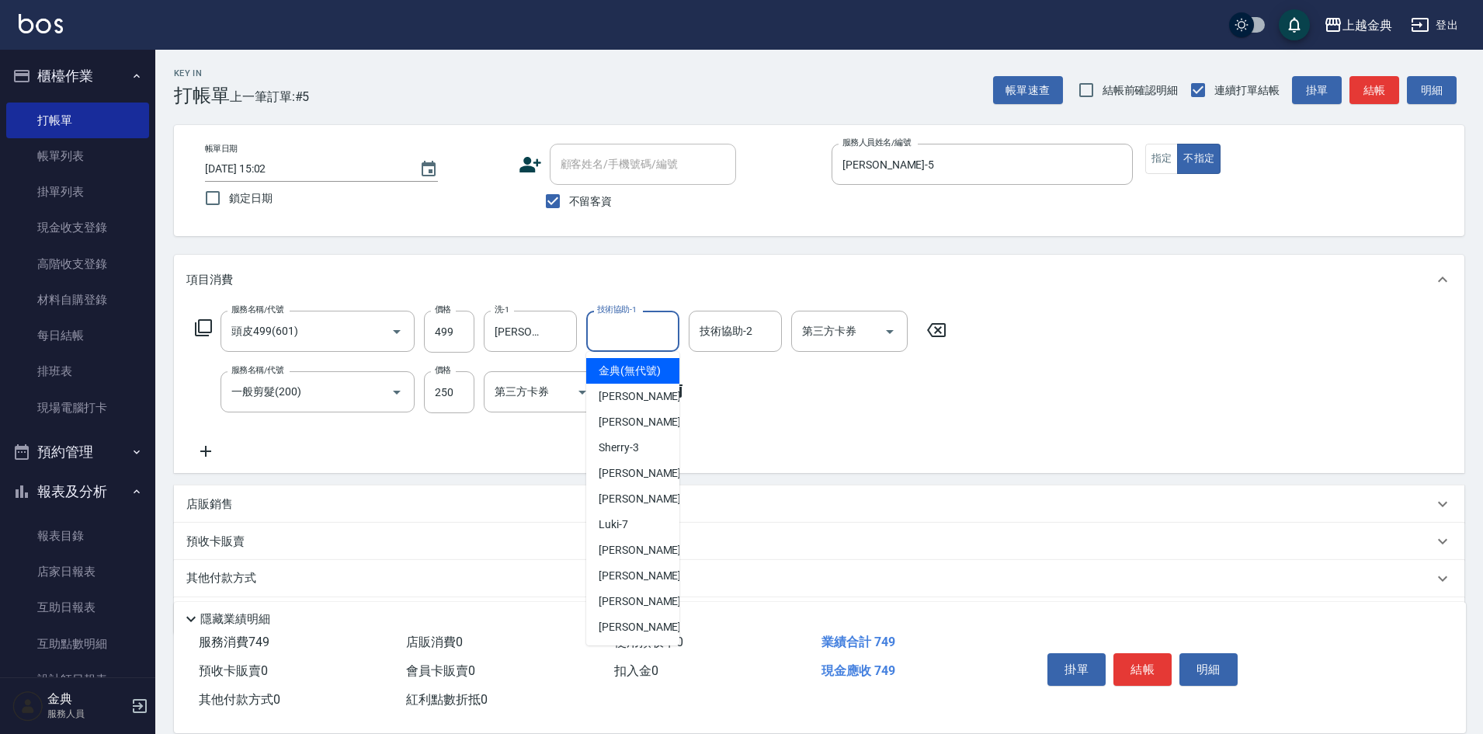
click at [659, 327] on input "技術協助-1" at bounding box center [632, 331] width 79 height 27
click at [647, 635] on div "[PERSON_NAME] -22" at bounding box center [632, 627] width 93 height 26
type input "[PERSON_NAME]-22"
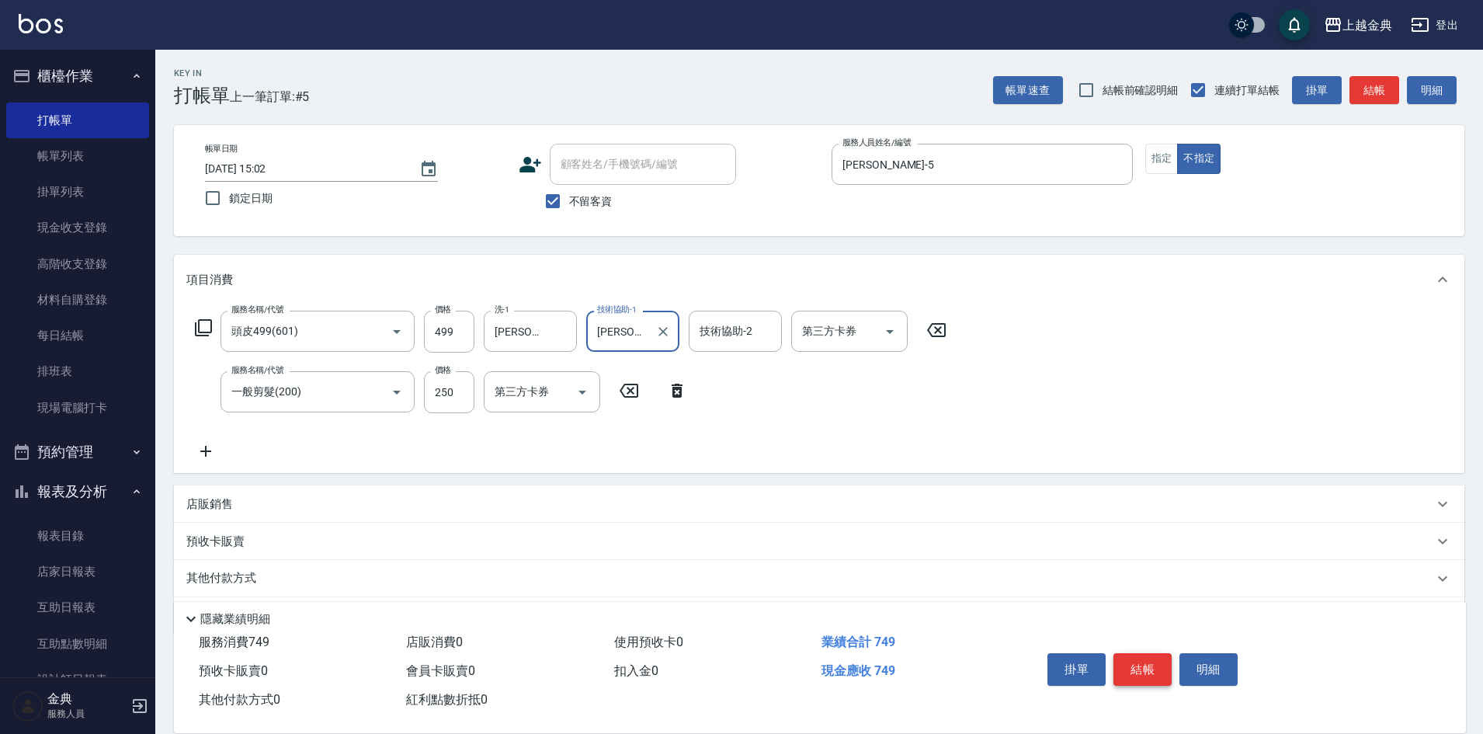
click at [1144, 655] on button "結帳" at bounding box center [1142, 669] width 58 height 33
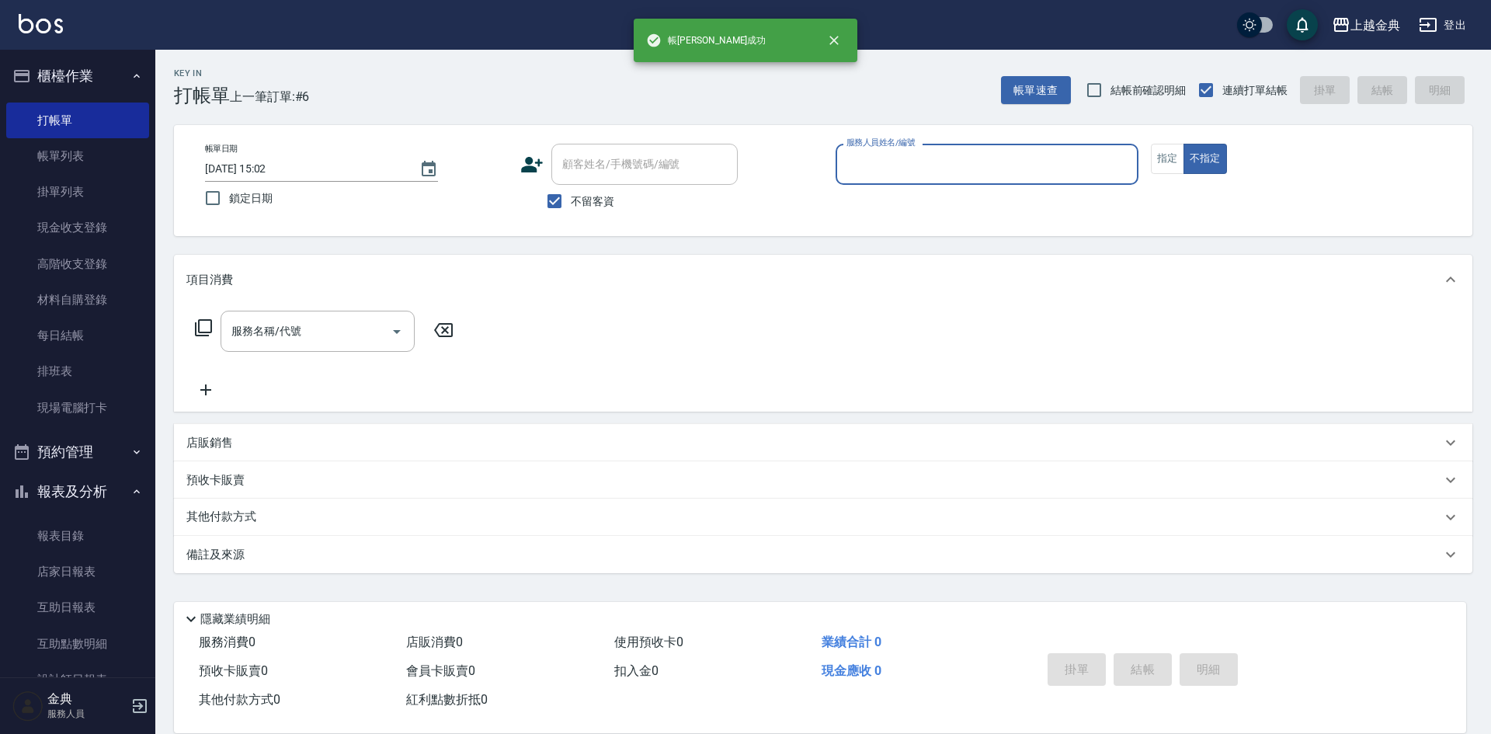
click at [873, 157] on input "服務人員姓名/編號" at bounding box center [986, 164] width 289 height 27
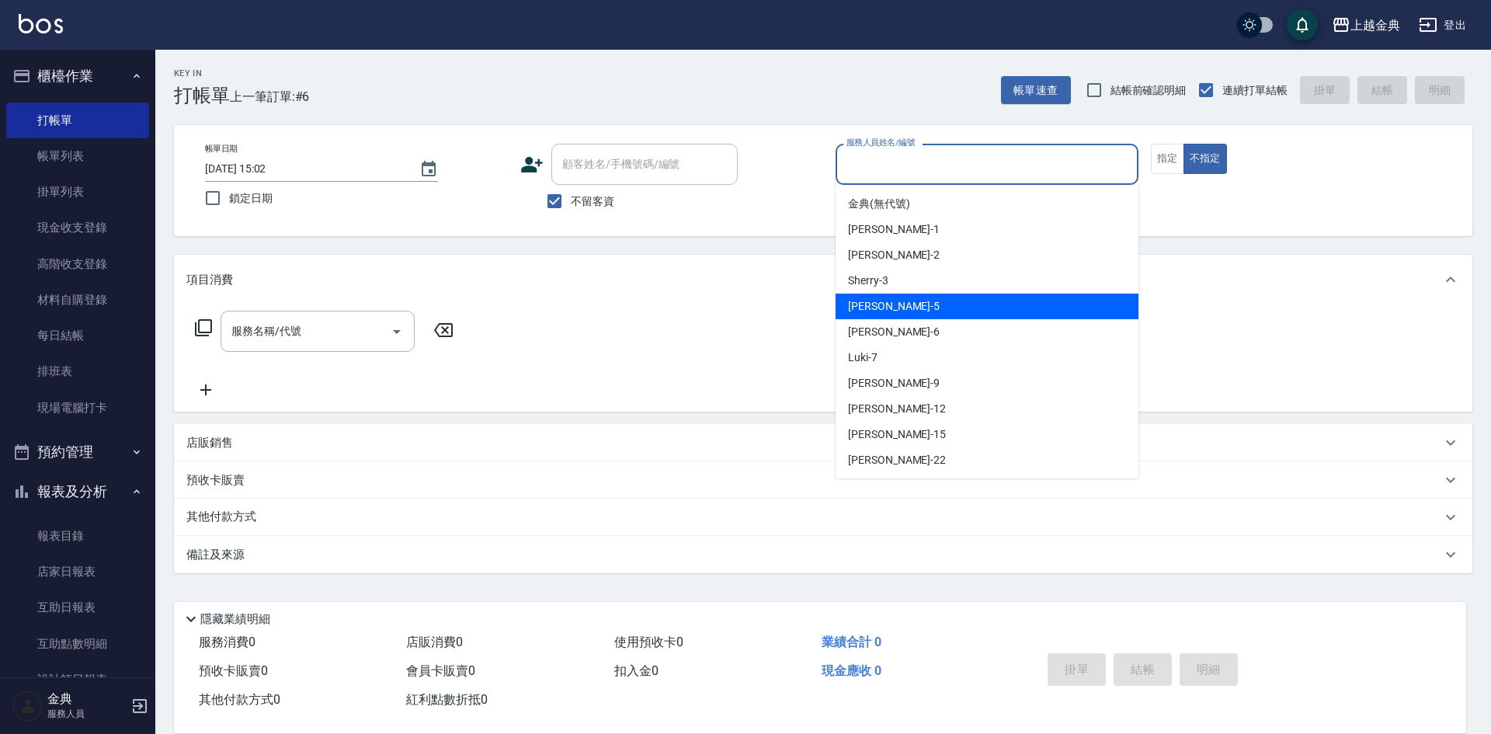
click at [900, 304] on div "[PERSON_NAME] -5" at bounding box center [986, 306] width 303 height 26
type input "[PERSON_NAME]-5"
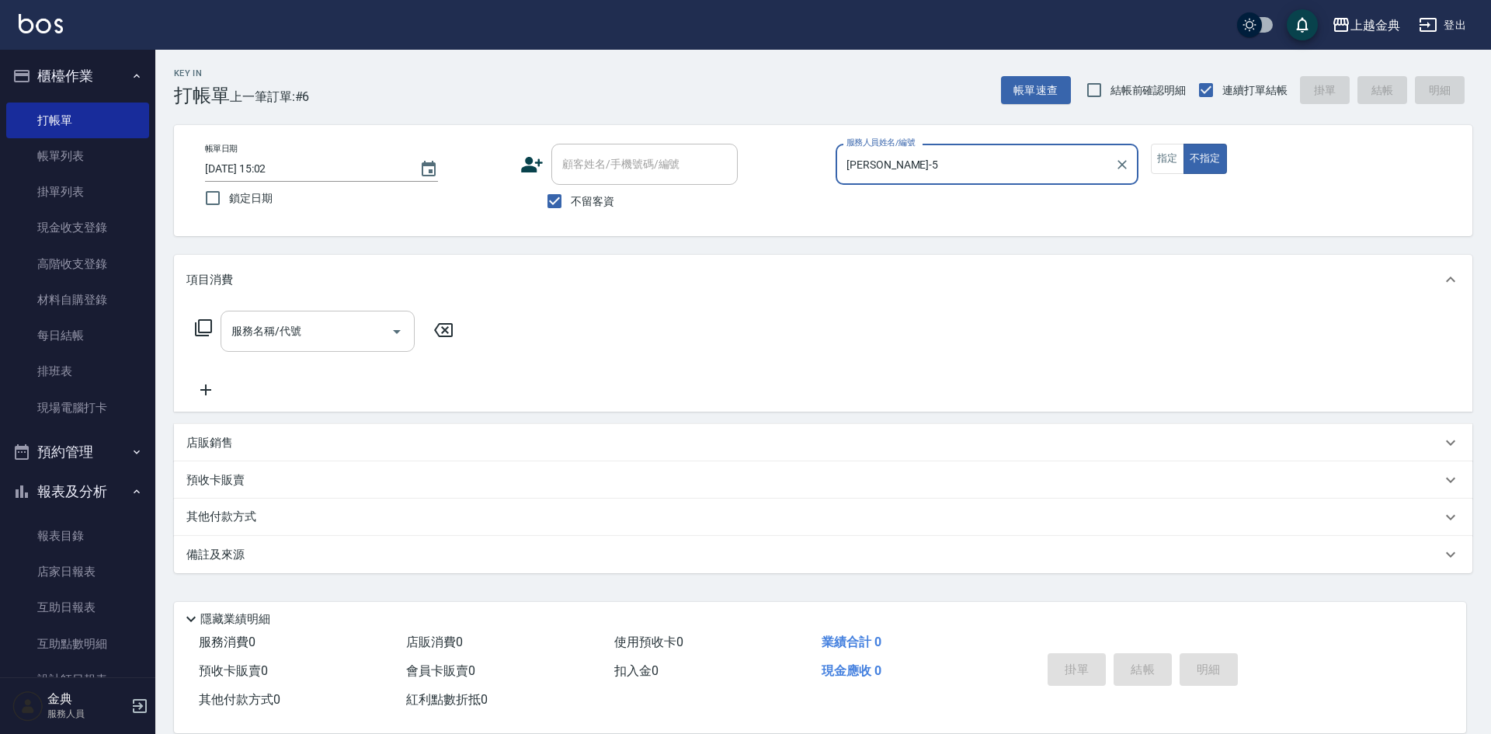
click at [330, 350] on div "服務名稱/代號" at bounding box center [318, 331] width 194 height 41
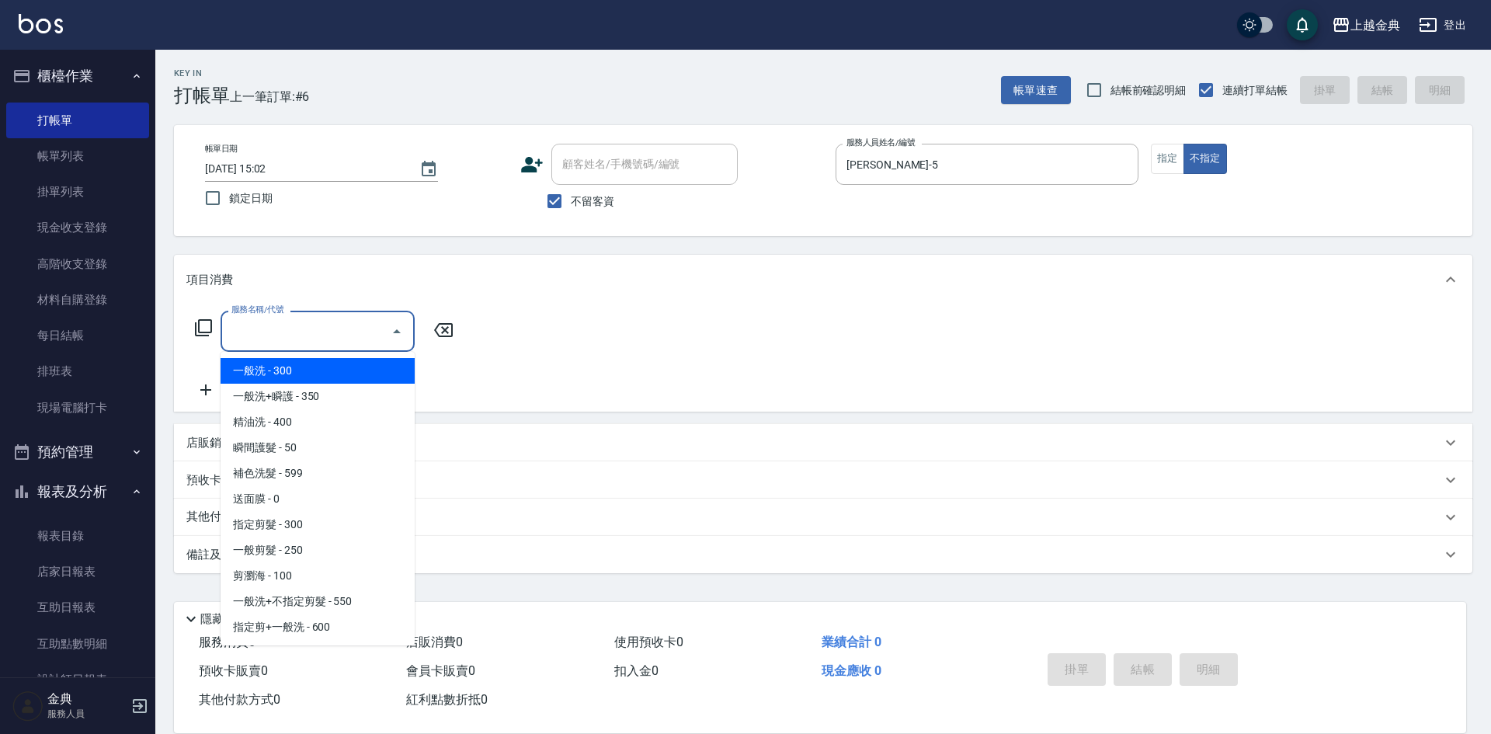
click at [320, 373] on span "一般洗 - 300" at bounding box center [318, 371] width 194 height 26
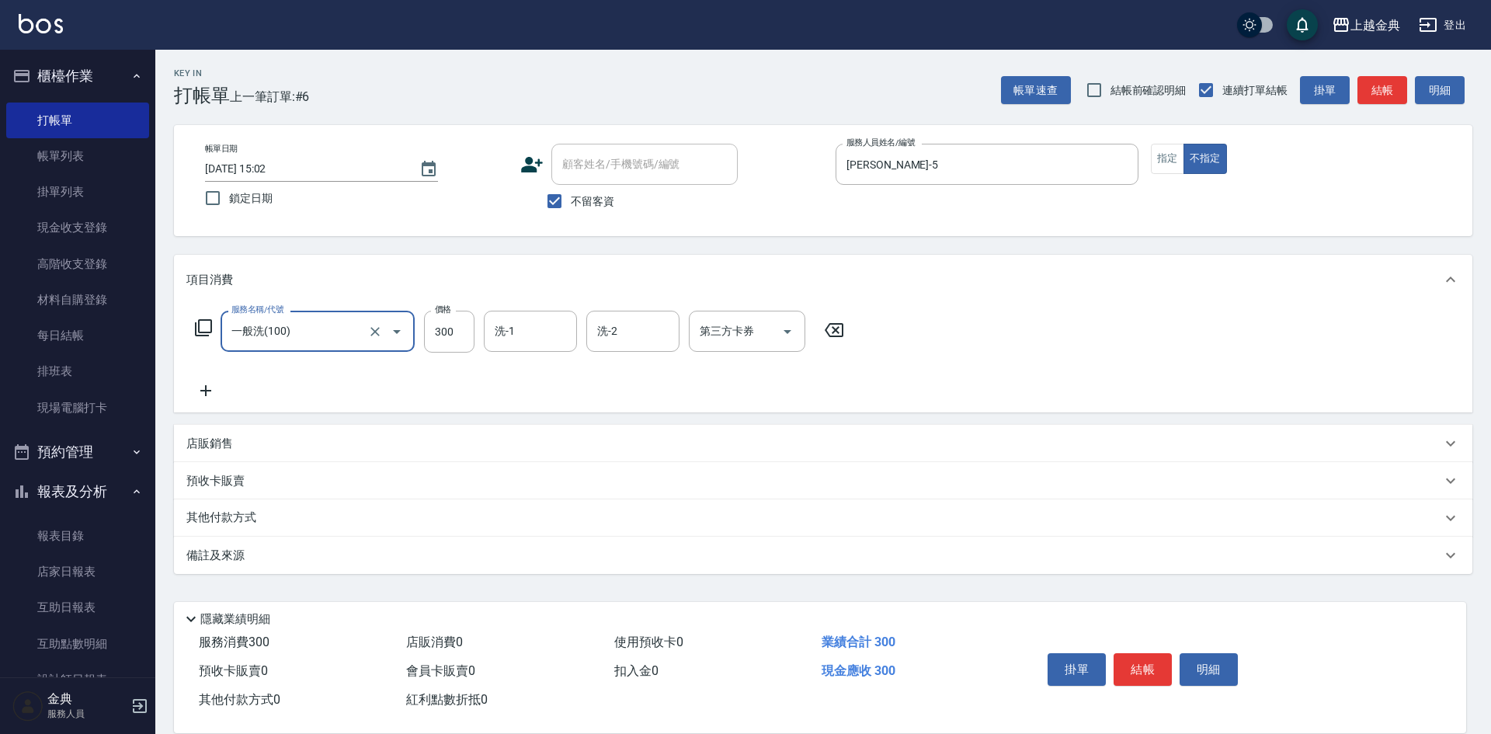
drag, startPoint x: 334, startPoint y: 333, endPoint x: 335, endPoint y: 345, distance: 11.7
click at [335, 332] on input "一般洗(100)" at bounding box center [295, 331] width 137 height 27
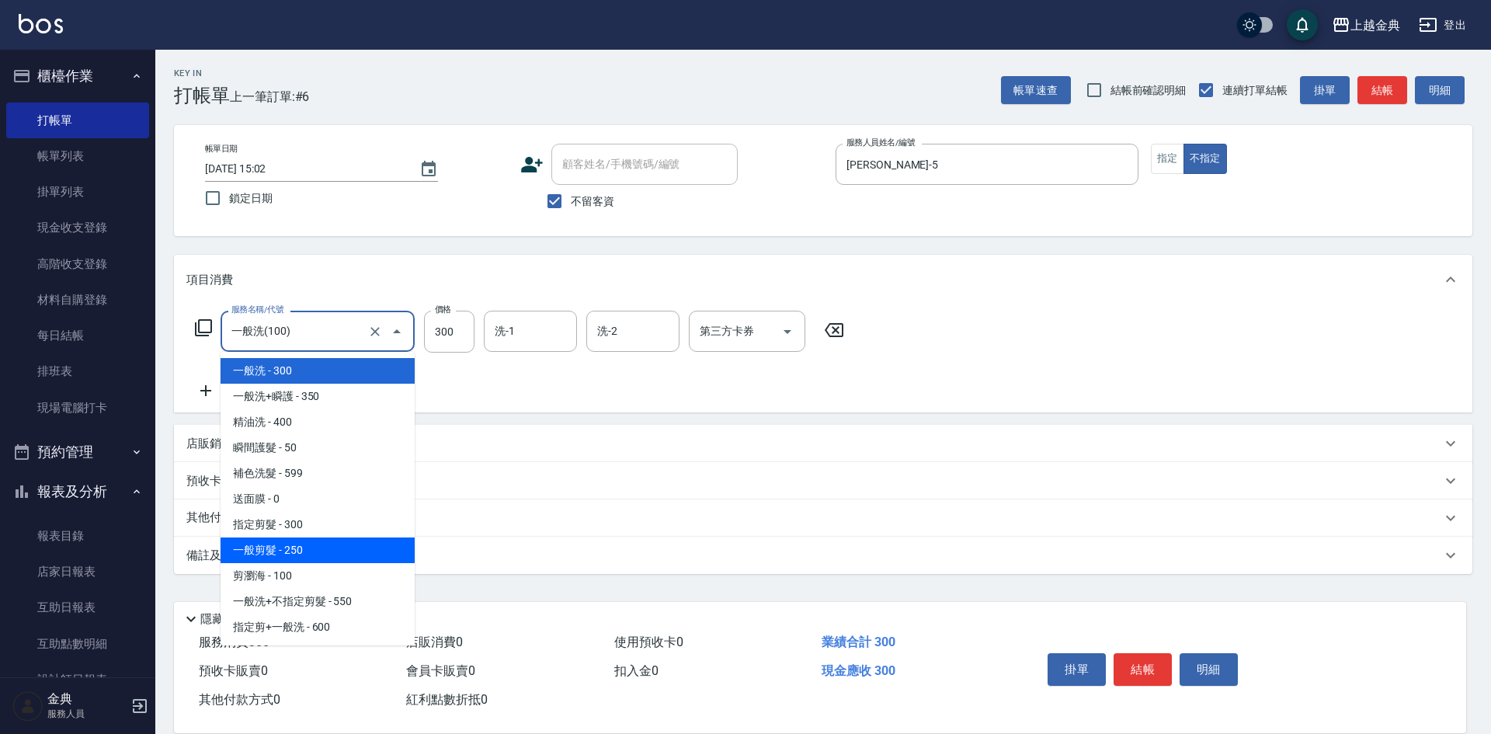
click at [334, 544] on span "一般剪髮 - 250" at bounding box center [318, 550] width 194 height 26
type input "一般剪髮(200)"
type input "250"
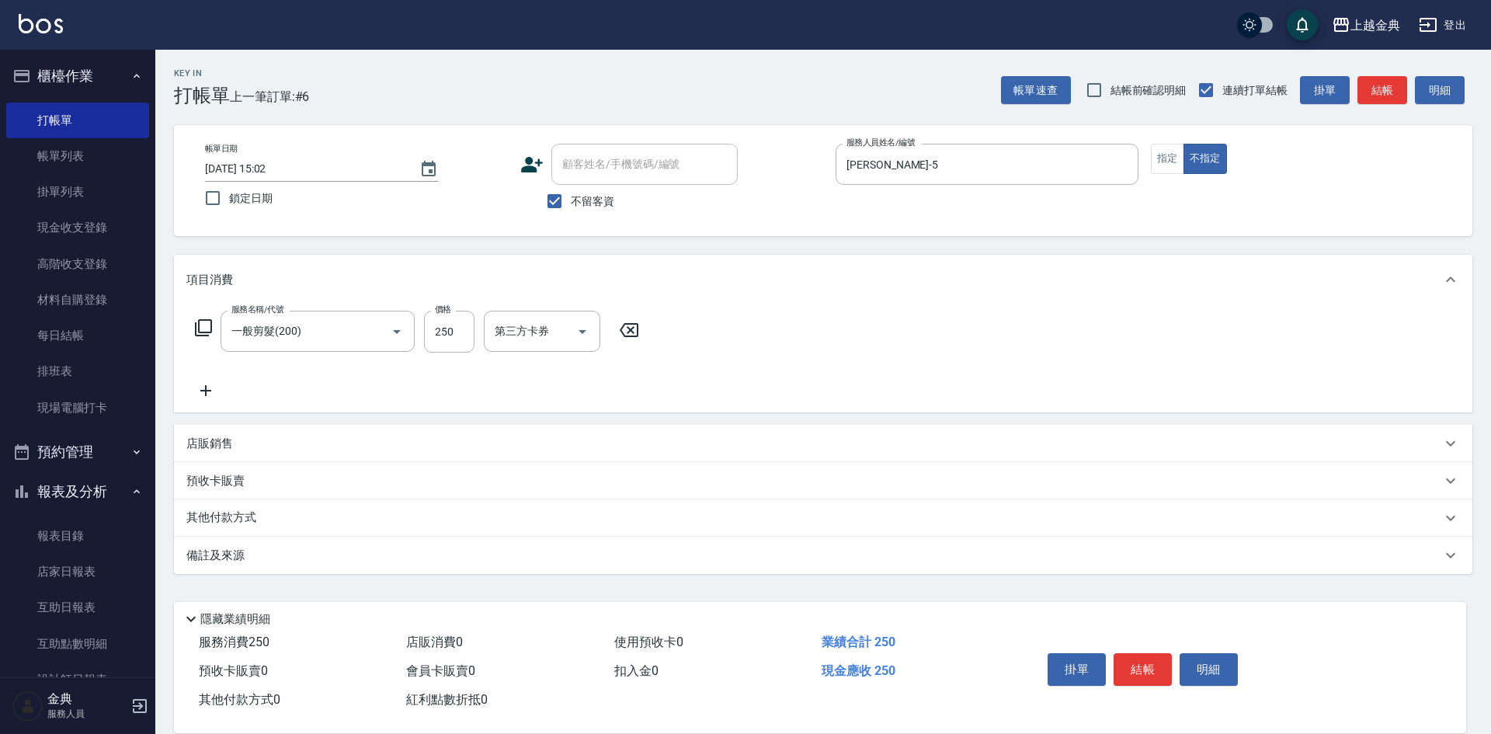
drag, startPoint x: 334, startPoint y: 544, endPoint x: 324, endPoint y: 468, distance: 76.8
click at [324, 468] on div "項目消費 服務名稱/代號 一般剪髮(200) 服務名稱/代號 價格 250 價格 第三方卡券 第三方卡券 店販銷售 服務人員姓名/編號 服務人員姓名/編號 商…" at bounding box center [823, 414] width 1298 height 319
click at [331, 338] on input "一般剪髮(200)" at bounding box center [295, 331] width 137 height 27
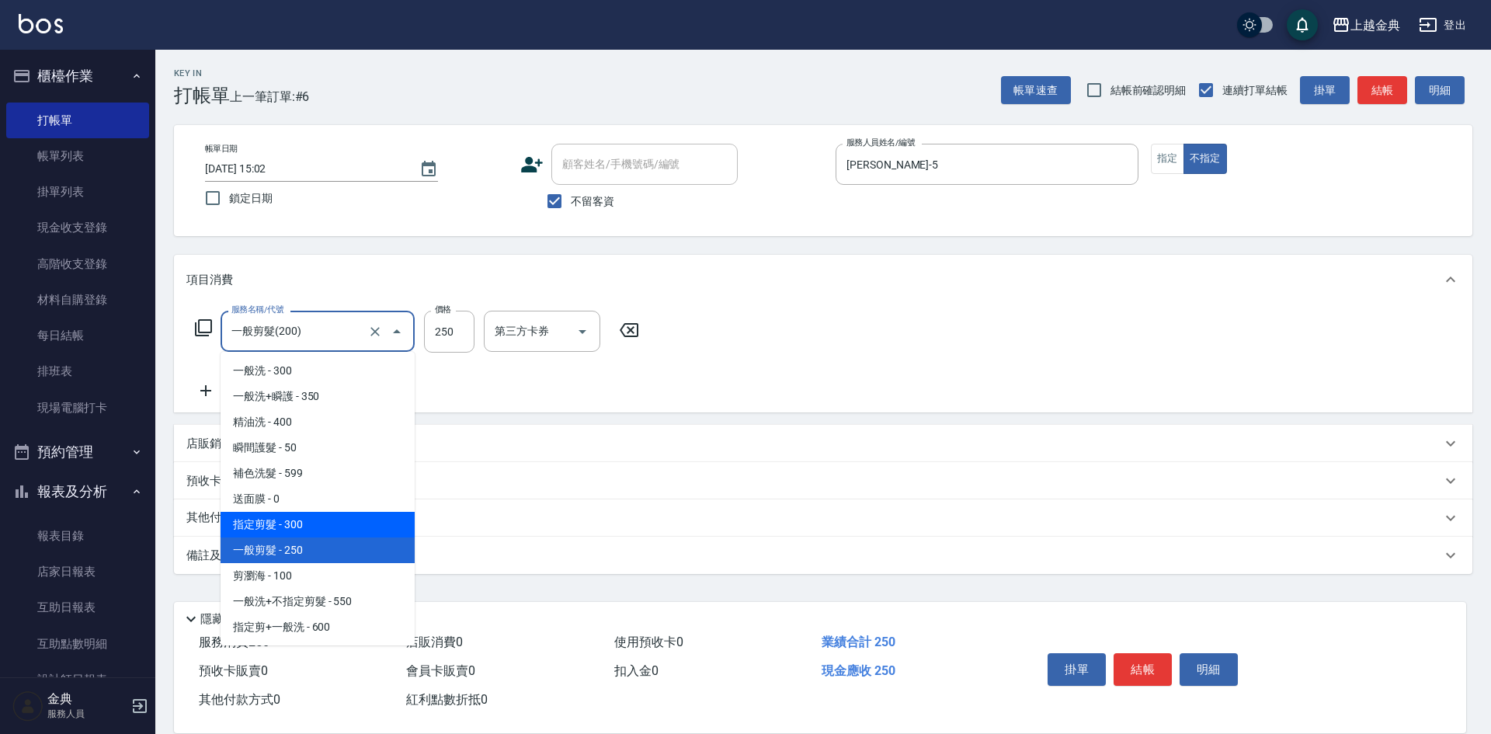
click at [332, 521] on span "指定剪髮 - 300" at bounding box center [318, 525] width 194 height 26
type input "指定剪髮(199)"
type input "300"
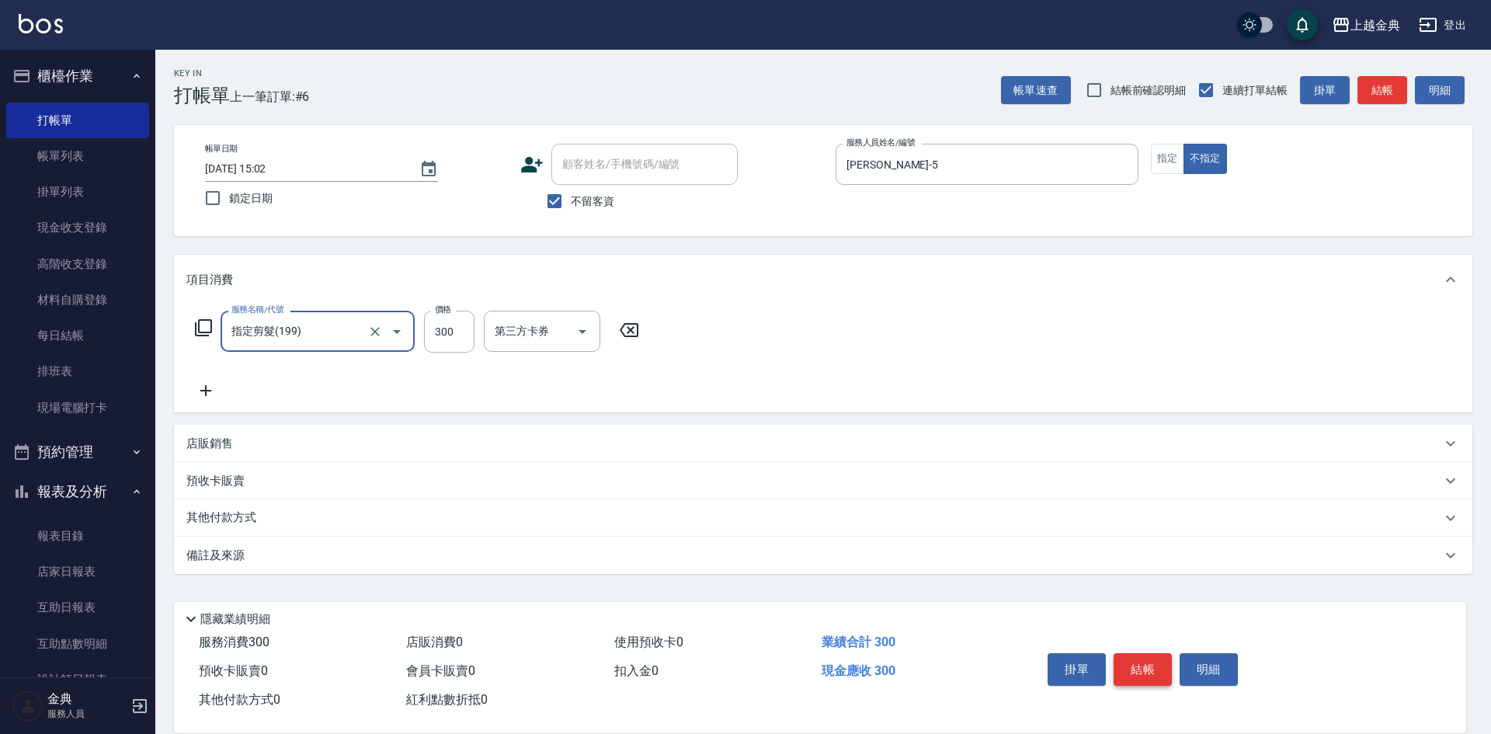
click at [1162, 667] on button "結帳" at bounding box center [1142, 669] width 58 height 33
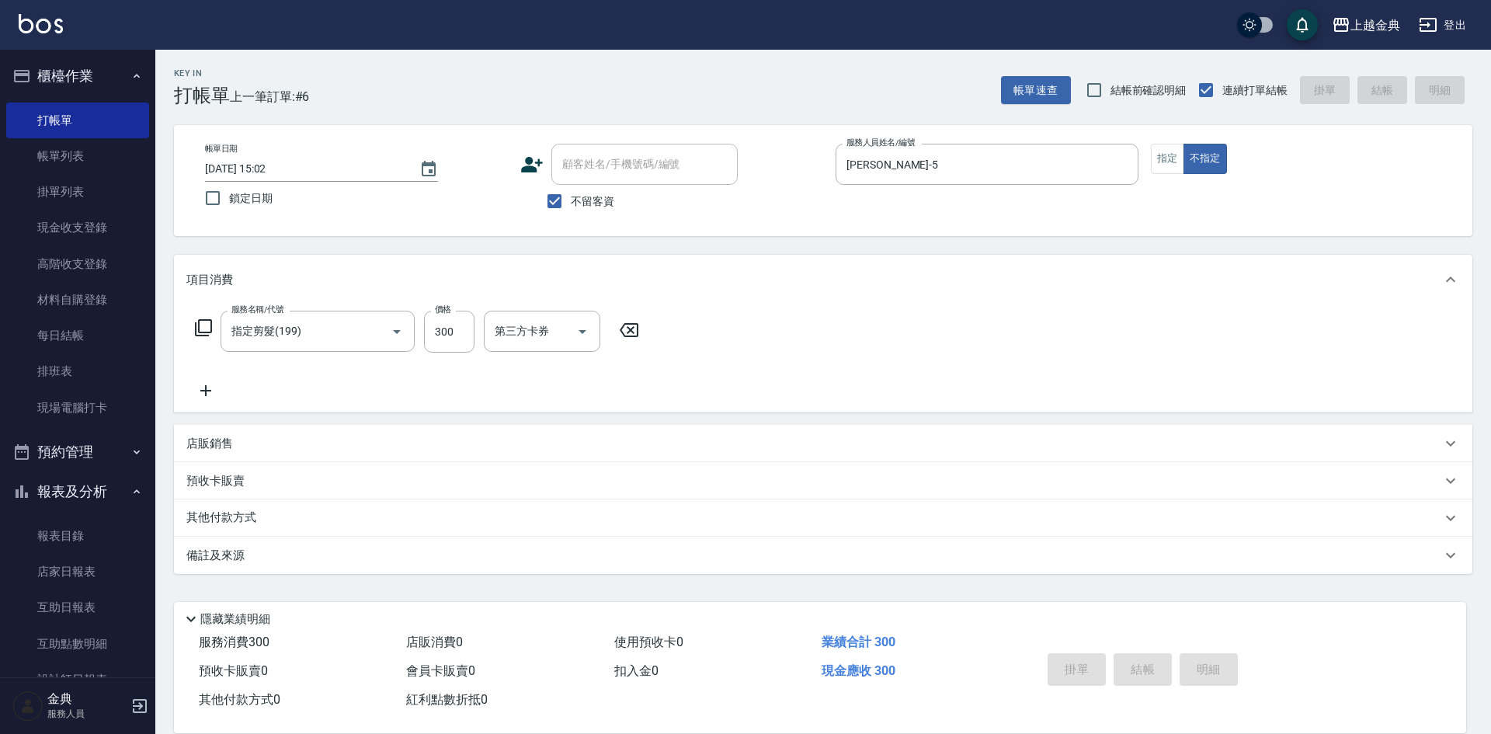
type input "[DATE] 15:03"
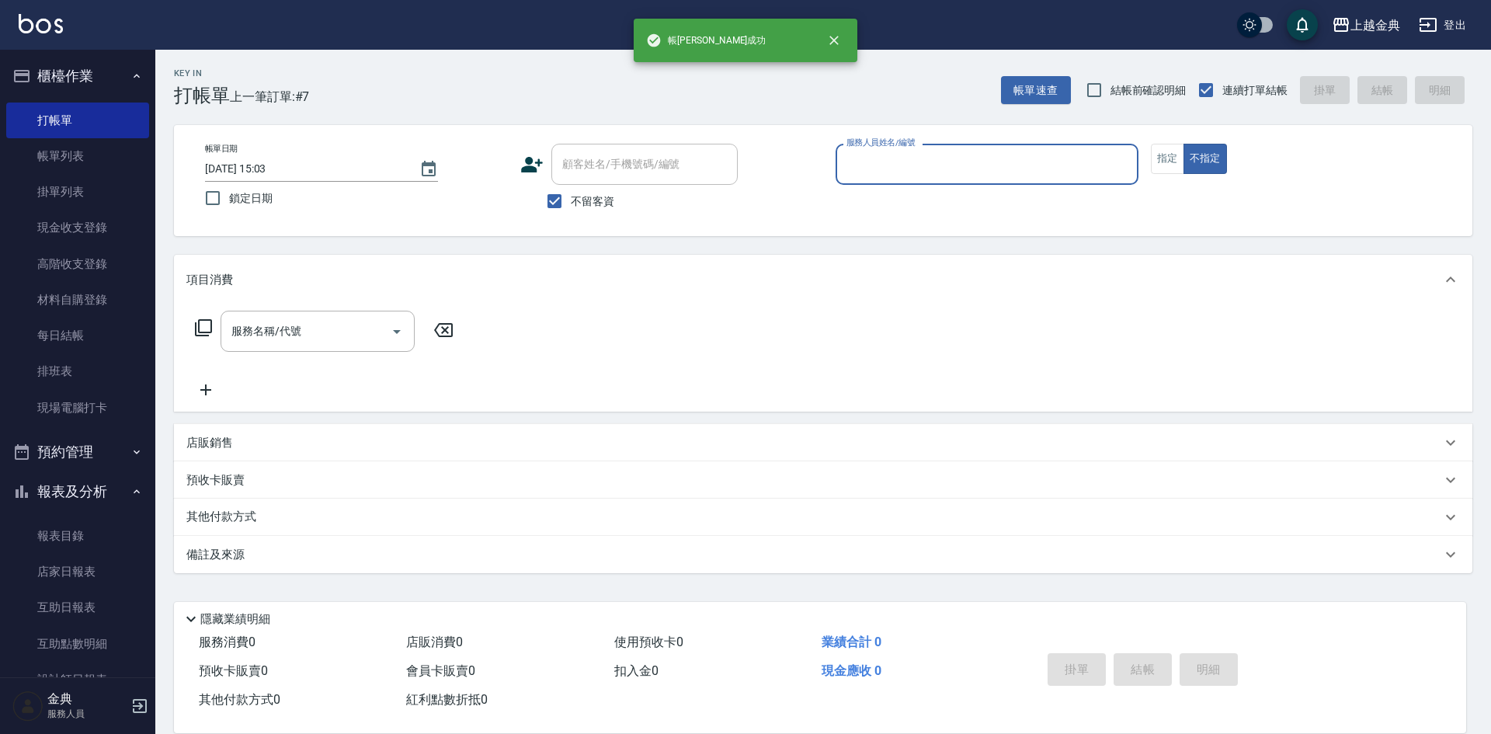
click at [890, 148] on label "服務人員姓名/編號" at bounding box center [880, 143] width 68 height 12
click at [890, 151] on input "服務人員姓名/編號" at bounding box center [986, 164] width 289 height 27
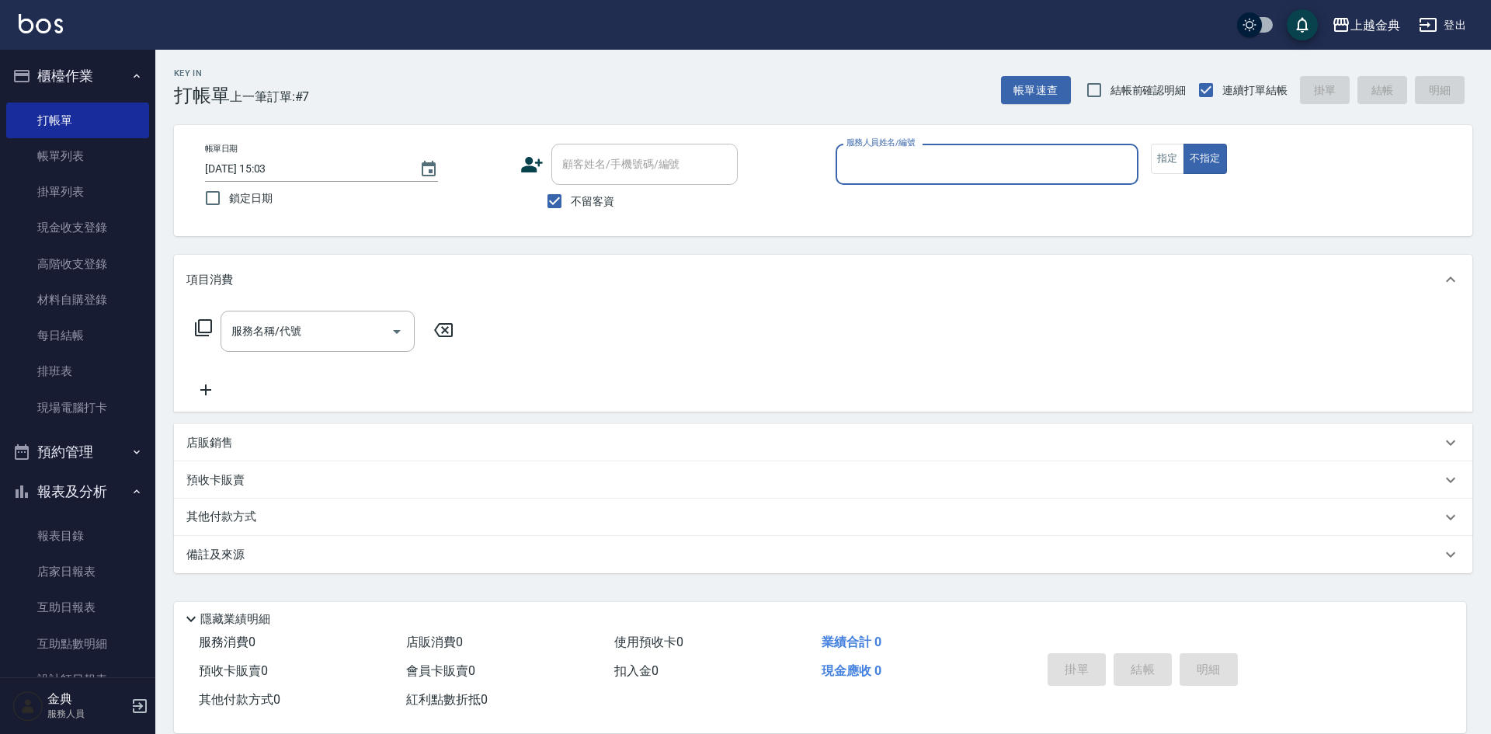
click at [892, 155] on input "服務人員姓名/編號" at bounding box center [986, 164] width 289 height 27
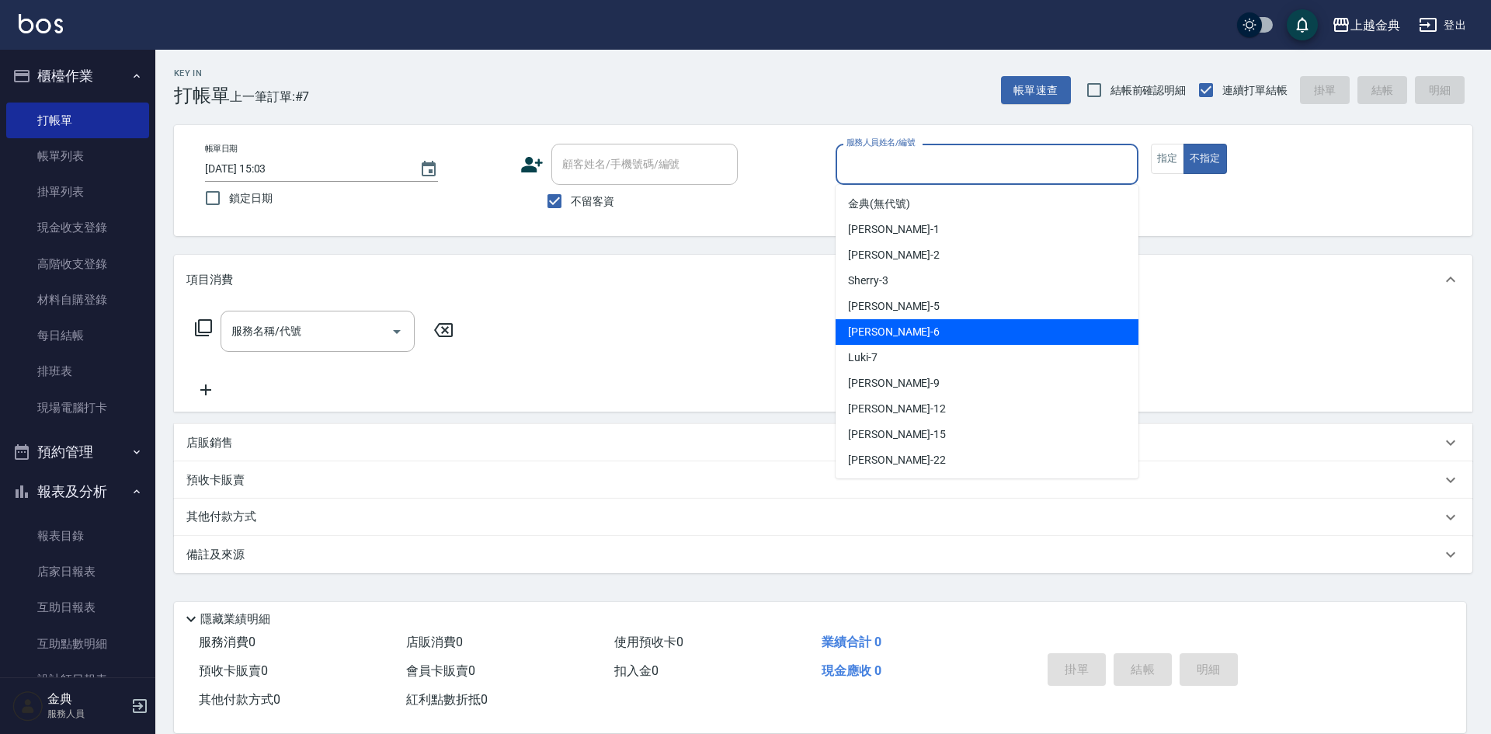
click at [898, 330] on div "[PERSON_NAME] -6" at bounding box center [986, 332] width 303 height 26
type input "[PERSON_NAME]-6"
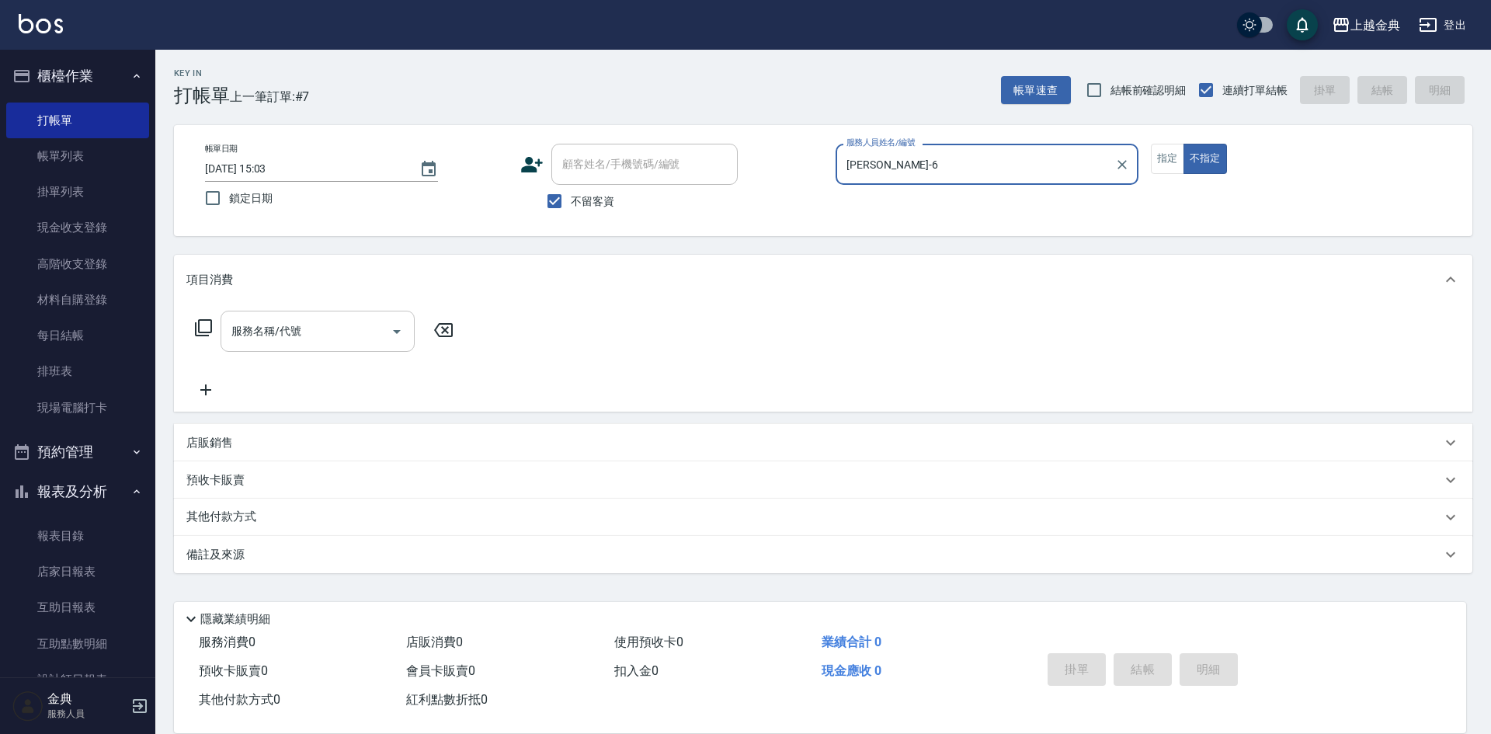
click at [314, 323] on input "服務名稱/代號" at bounding box center [305, 331] width 157 height 27
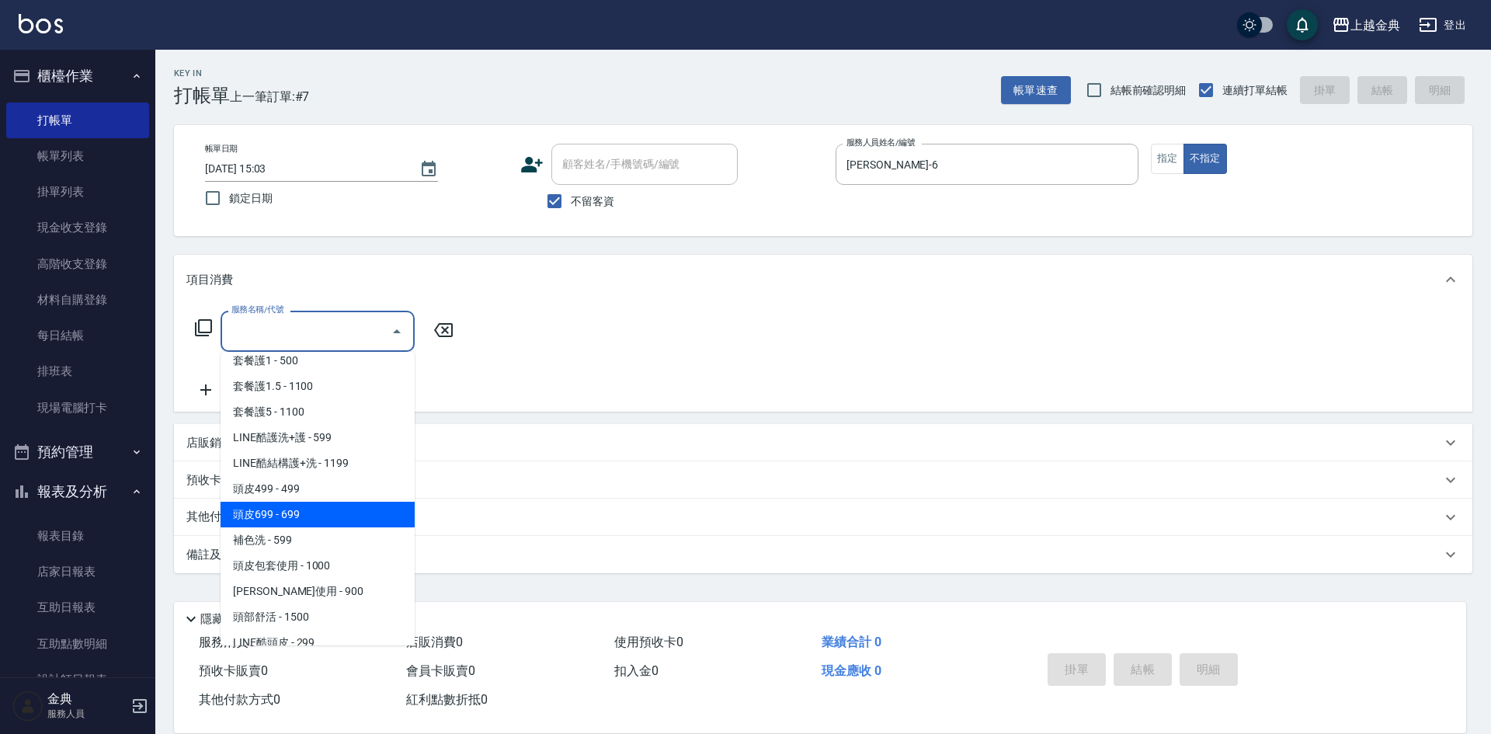
click at [301, 512] on span "頭皮699 - 699" at bounding box center [318, 515] width 194 height 26
type input "頭皮699(602)"
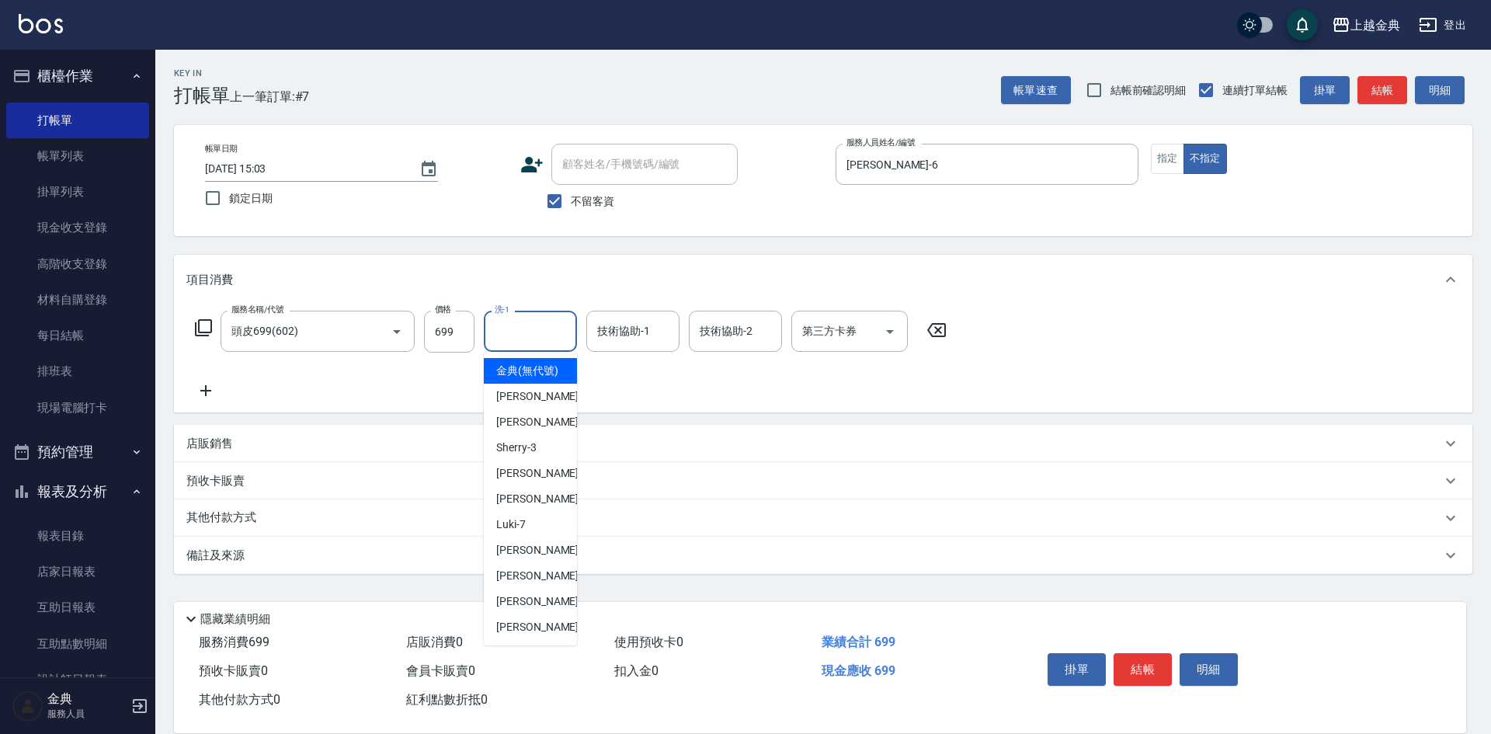
click at [554, 324] on input "洗-1" at bounding box center [530, 331] width 79 height 27
click at [534, 584] on span "[PERSON_NAME]-12" at bounding box center [545, 576] width 98 height 16
type input "[PERSON_NAME]-12"
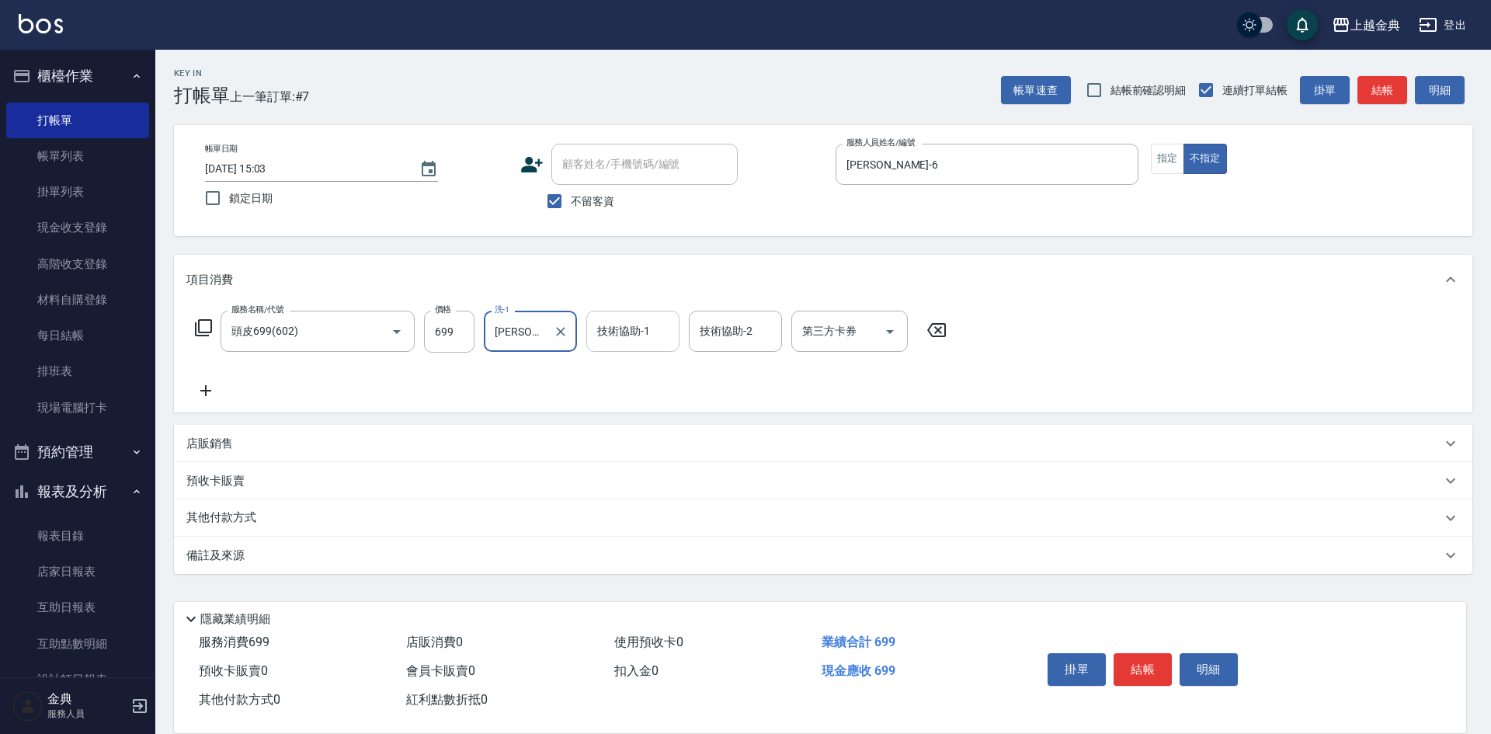
click at [639, 334] on div "技術協助-1 技術協助-1" at bounding box center [632, 331] width 93 height 41
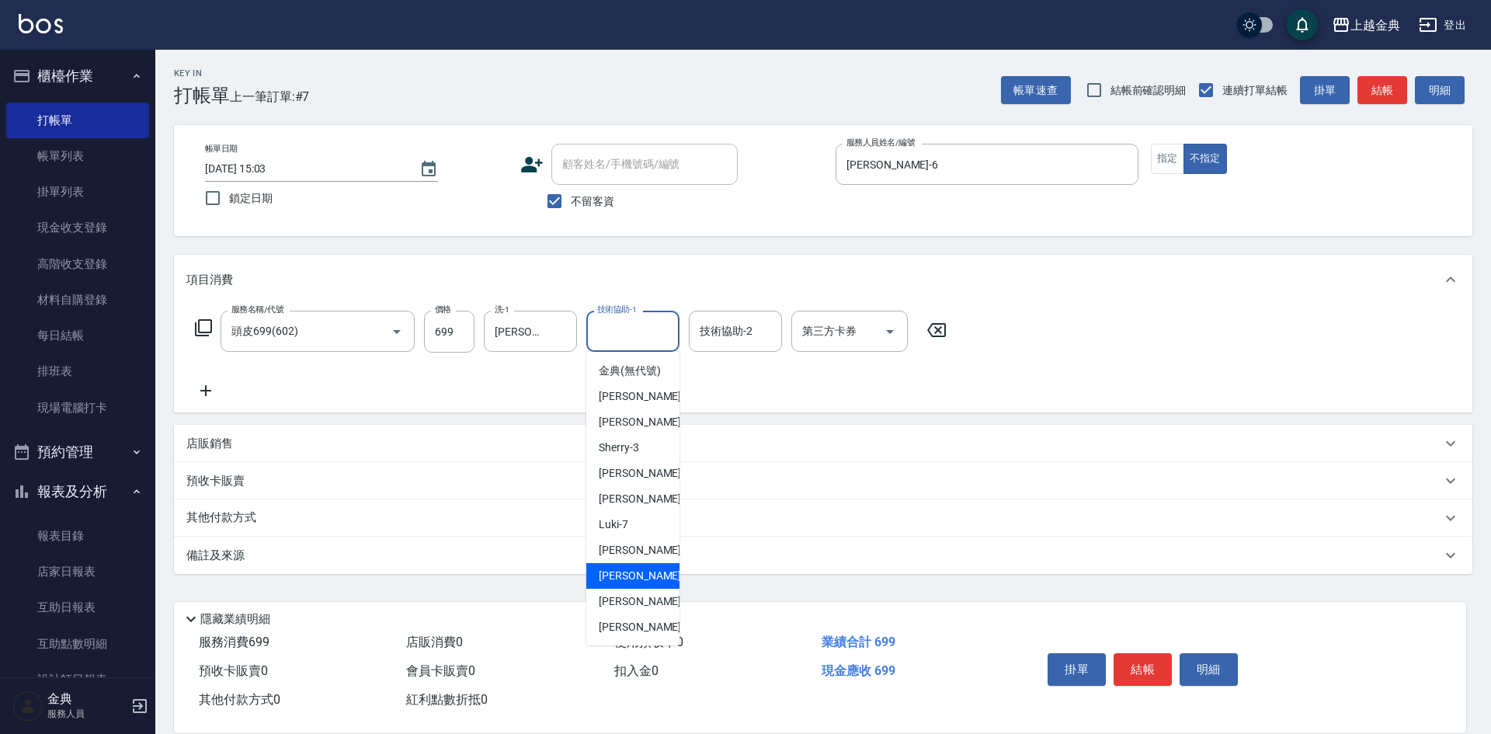
click at [648, 586] on div "[PERSON_NAME]-12" at bounding box center [632, 576] width 93 height 26
type input "[PERSON_NAME]-12"
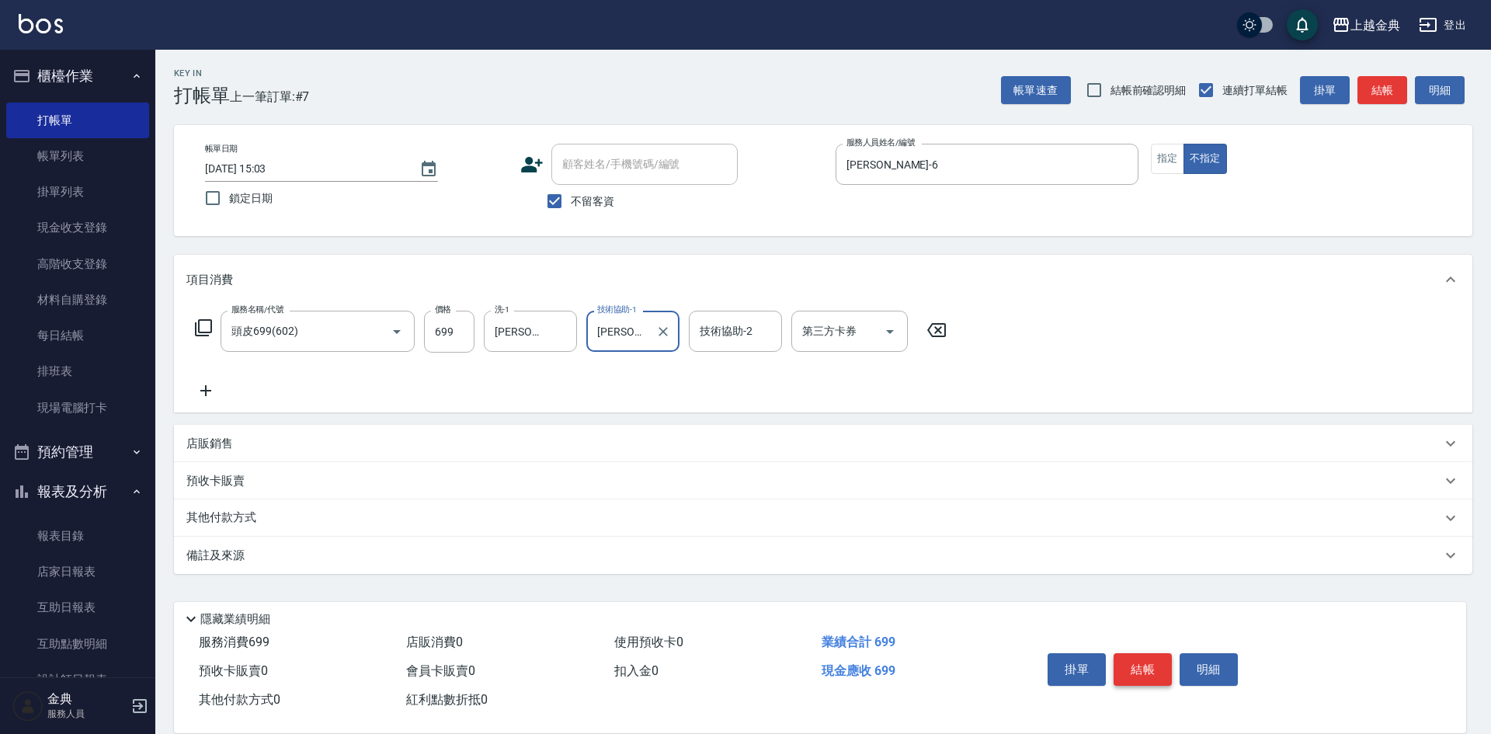
click at [1160, 665] on button "結帳" at bounding box center [1142, 669] width 58 height 33
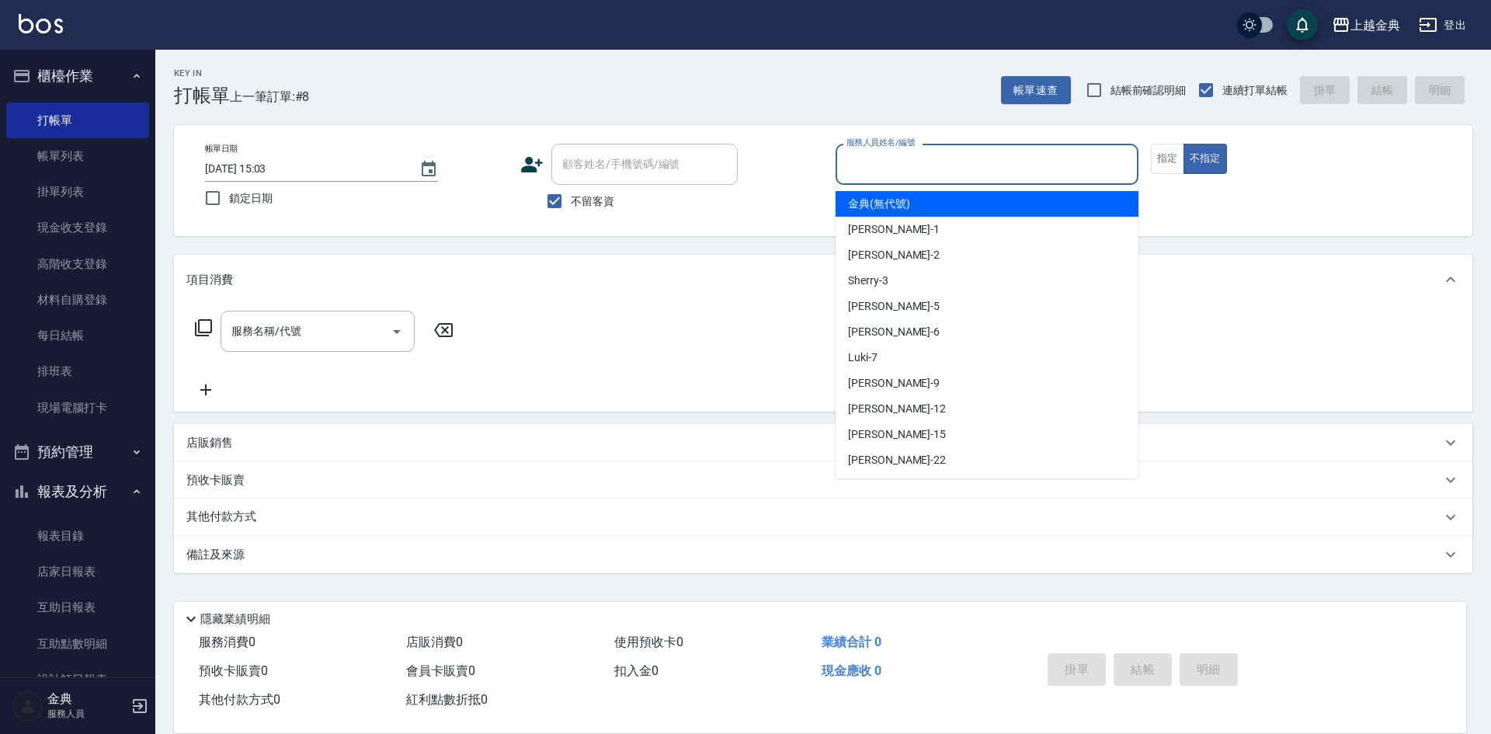
click at [927, 161] on input "服務人員姓名/編號" at bounding box center [986, 164] width 289 height 27
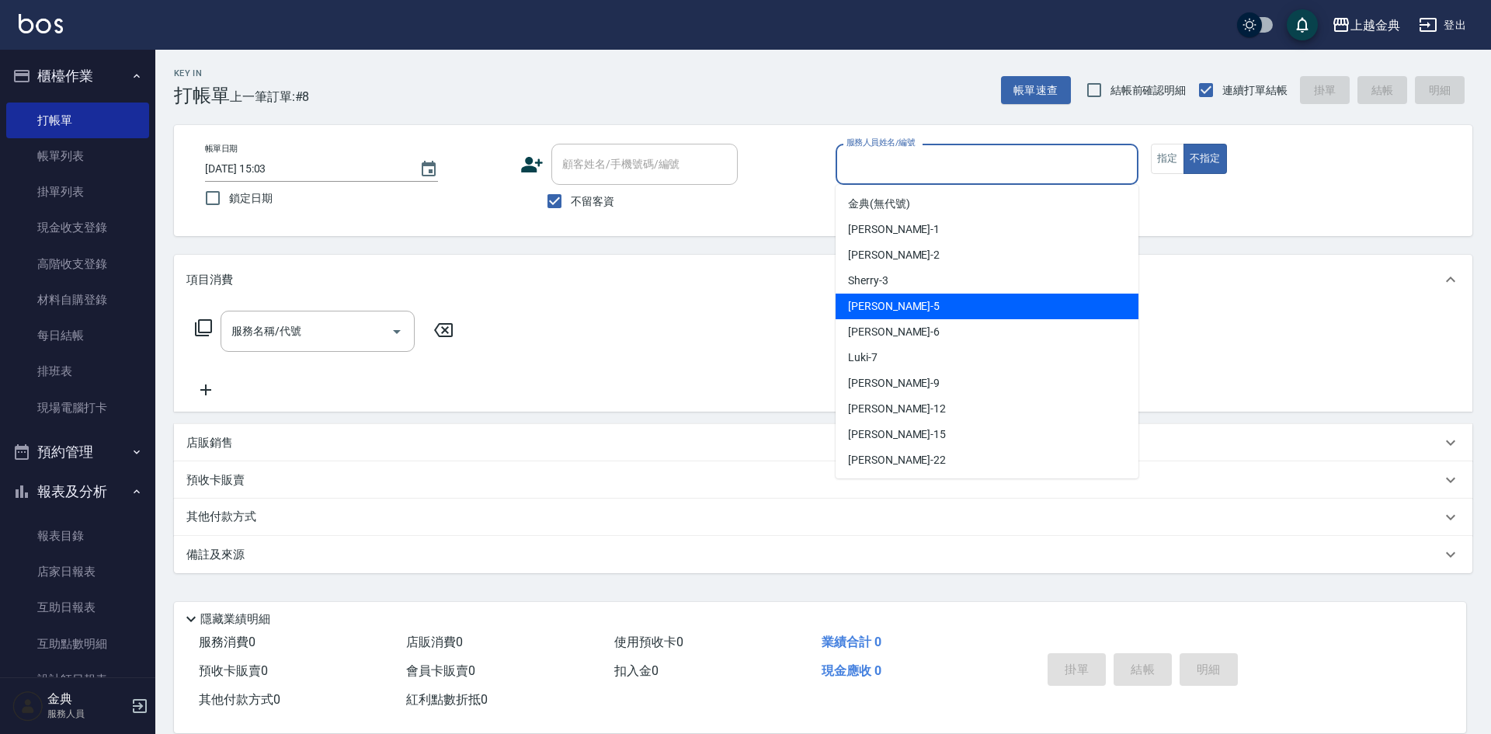
click at [896, 300] on div "[PERSON_NAME] -5" at bounding box center [986, 306] width 303 height 26
type input "[PERSON_NAME]-5"
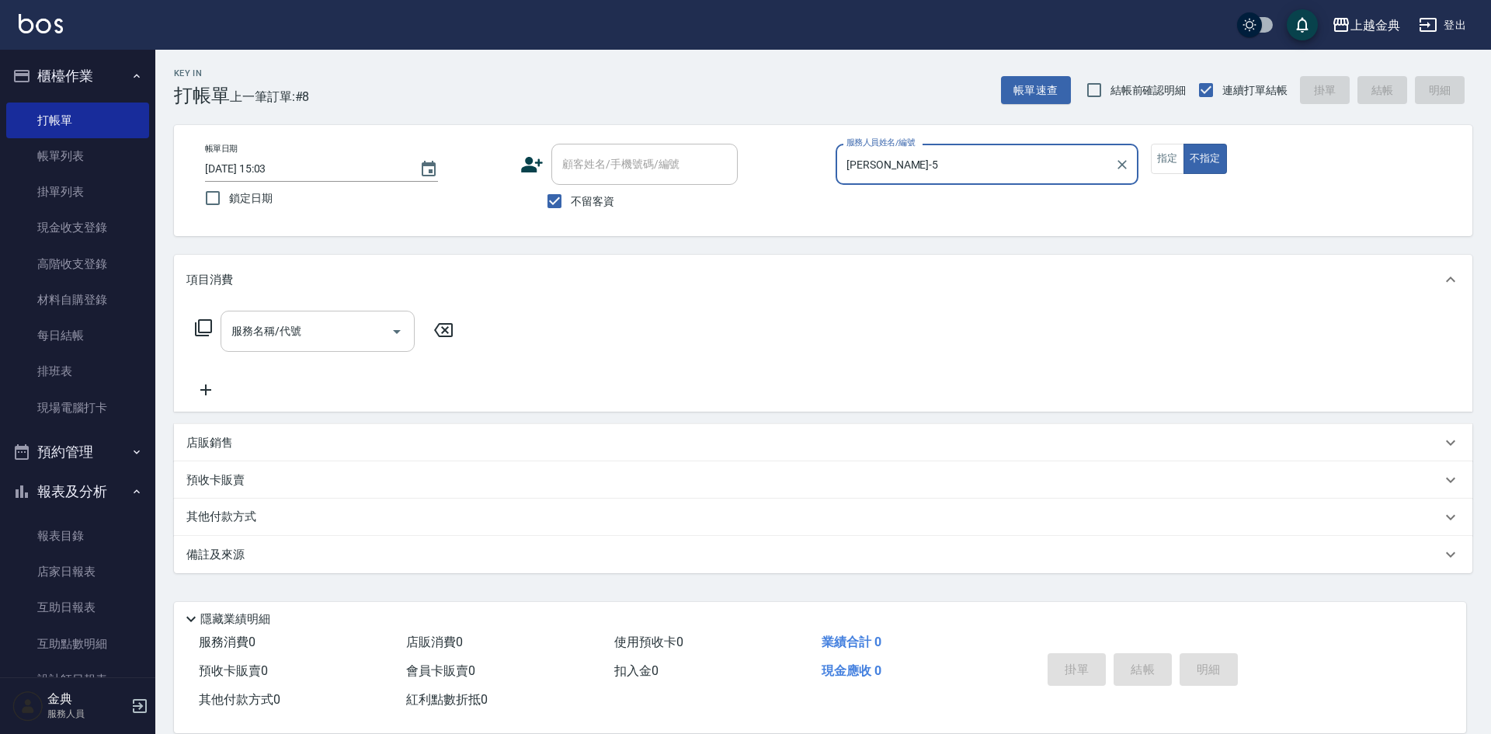
click at [273, 349] on div "服務名稱/代號" at bounding box center [318, 331] width 194 height 41
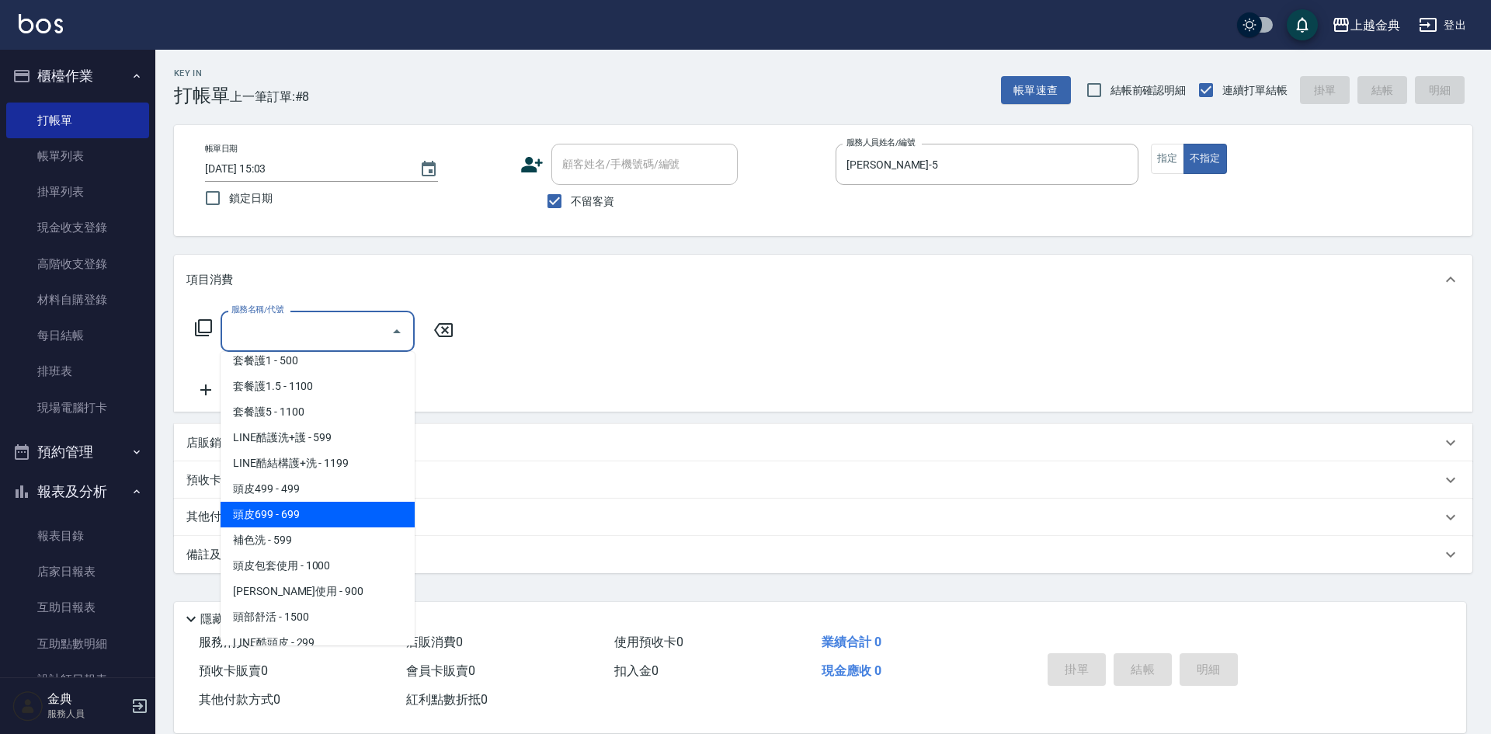
click at [312, 513] on span "頭皮699 - 699" at bounding box center [318, 515] width 194 height 26
type input "頭皮699(602)"
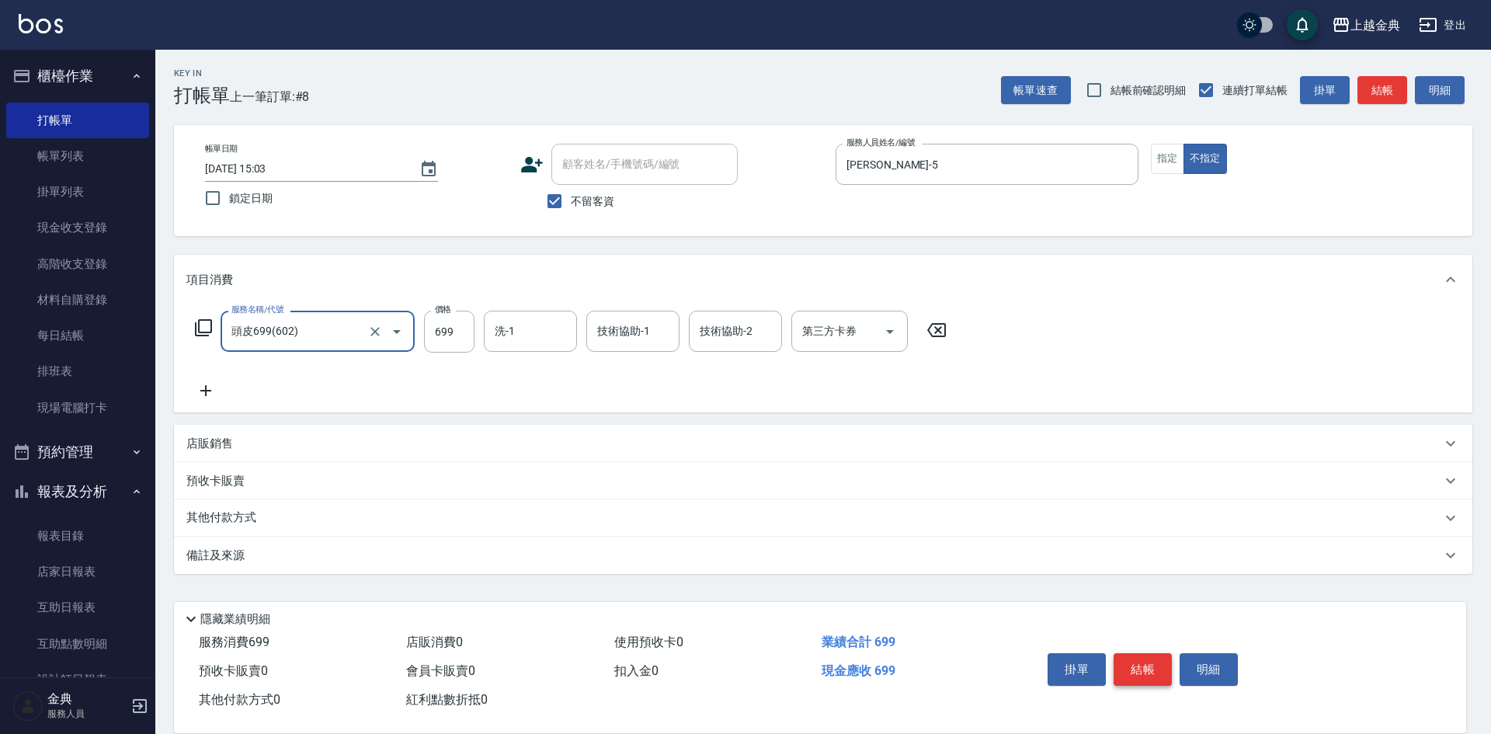
click at [1143, 664] on button "結帳" at bounding box center [1142, 669] width 58 height 33
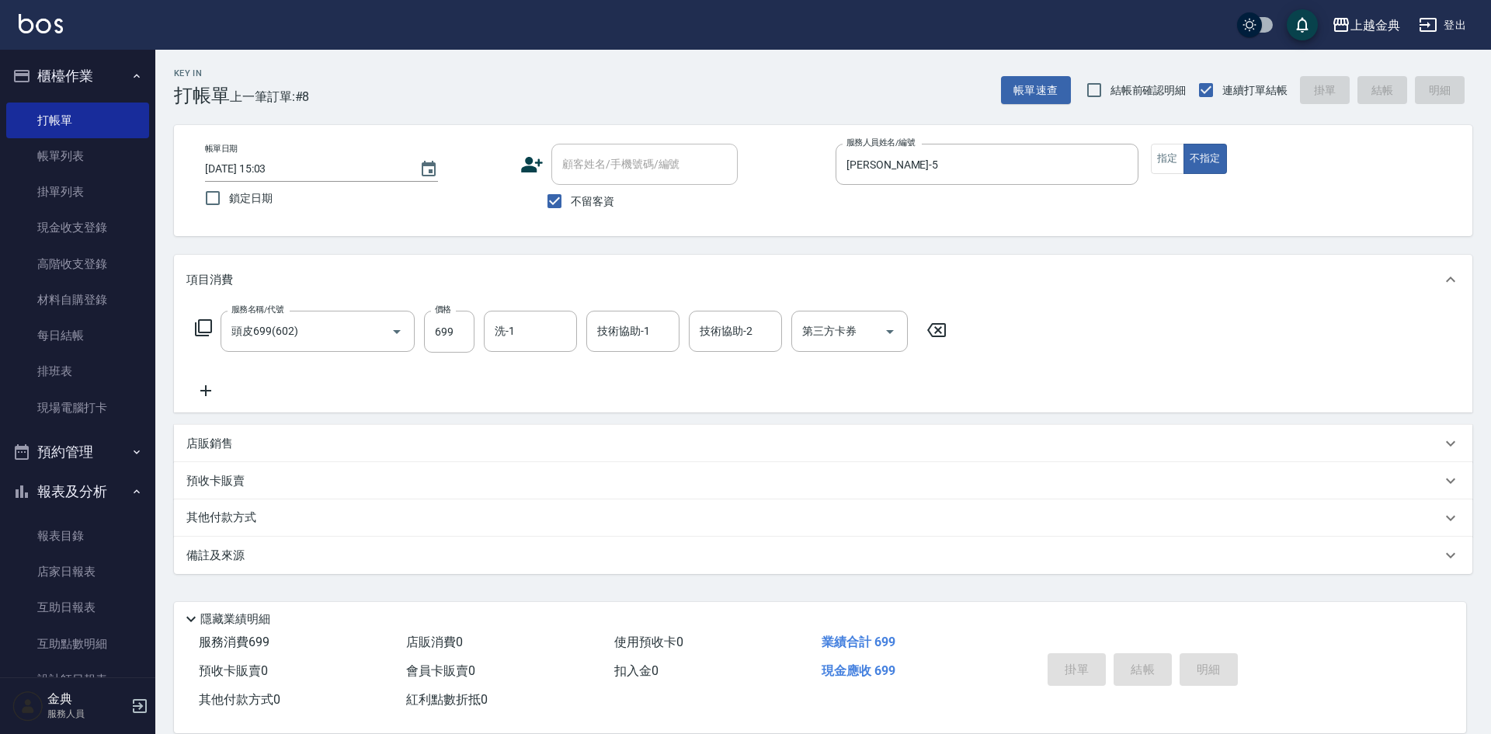
type input "[DATE] 15:04"
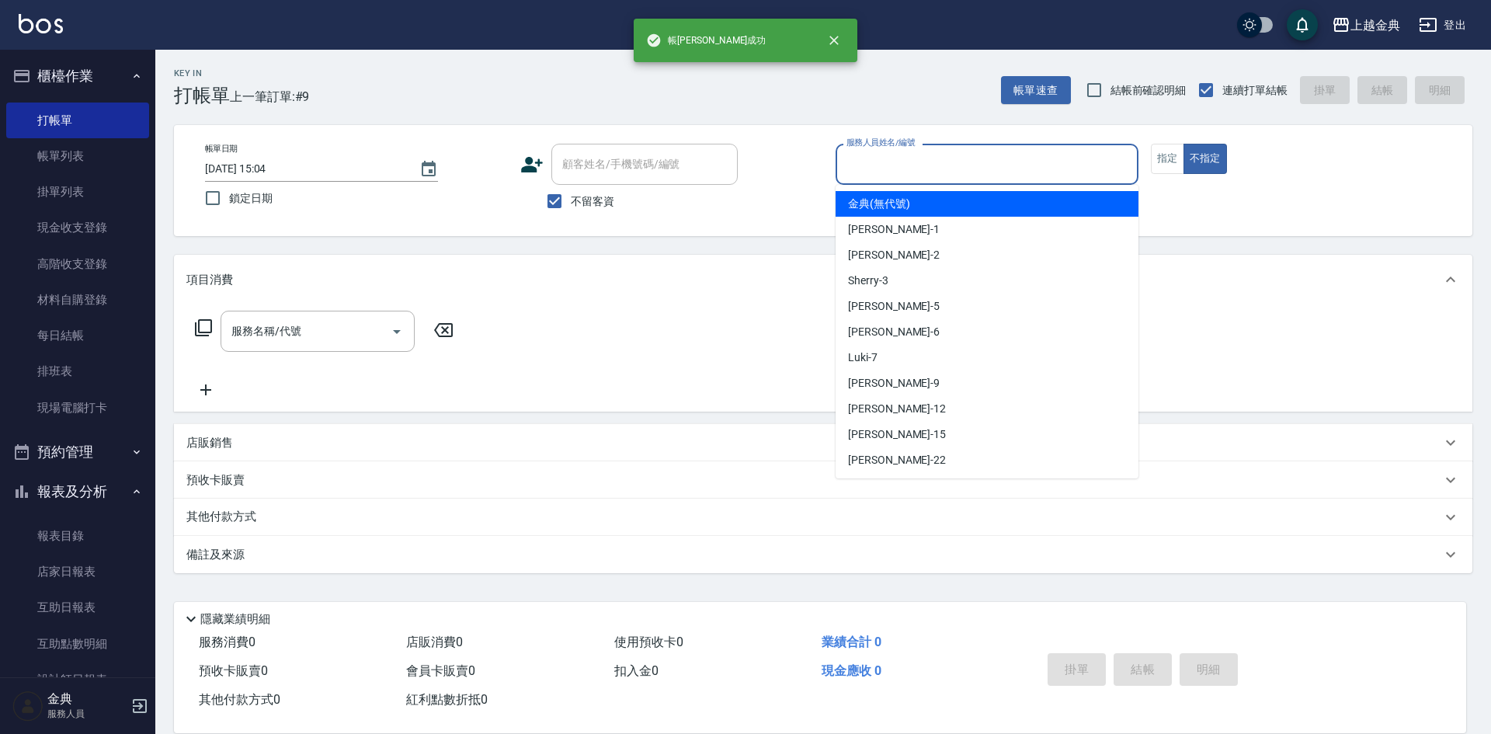
click at [978, 166] on input "服務人員姓名/編號" at bounding box center [986, 164] width 289 height 27
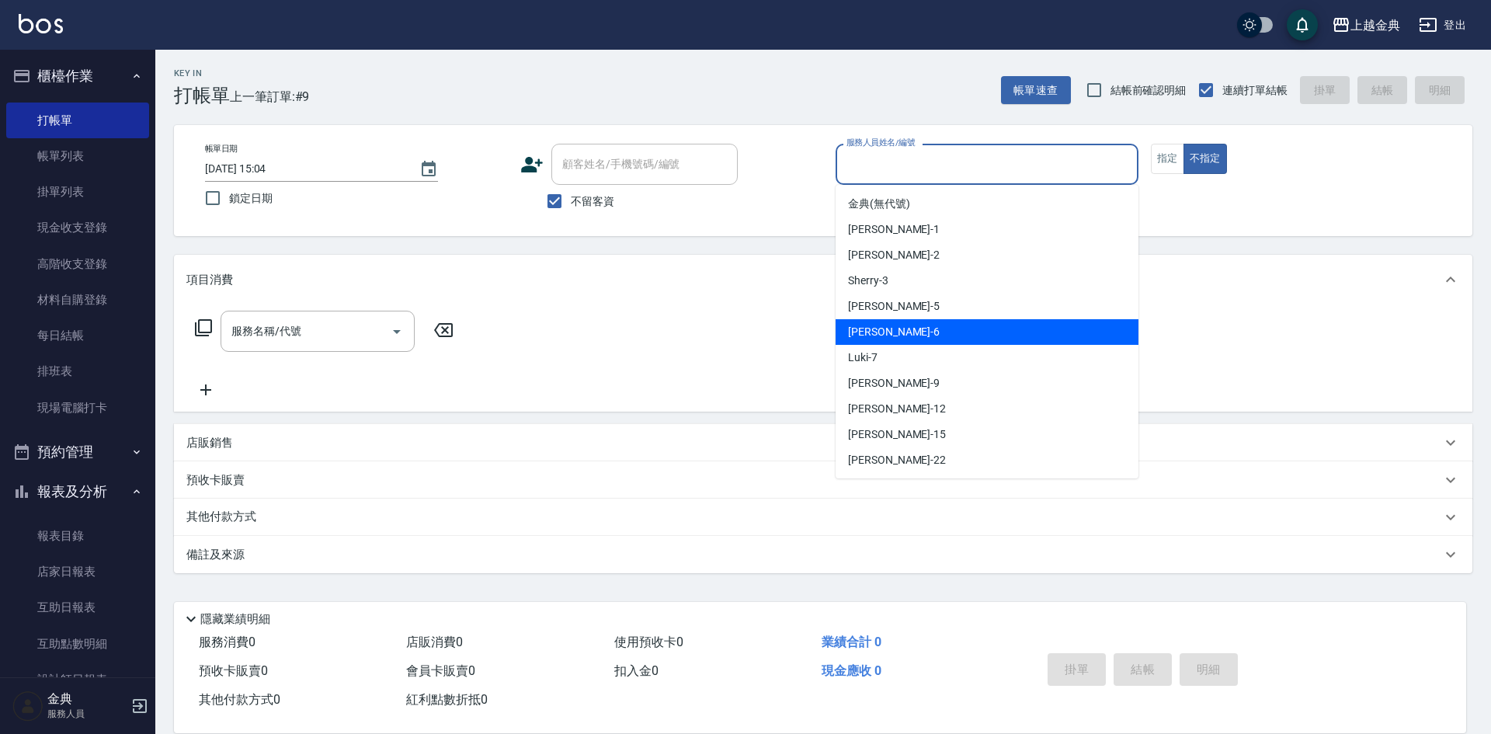
click at [900, 321] on div "[PERSON_NAME] -6" at bounding box center [986, 332] width 303 height 26
type input "[PERSON_NAME]-6"
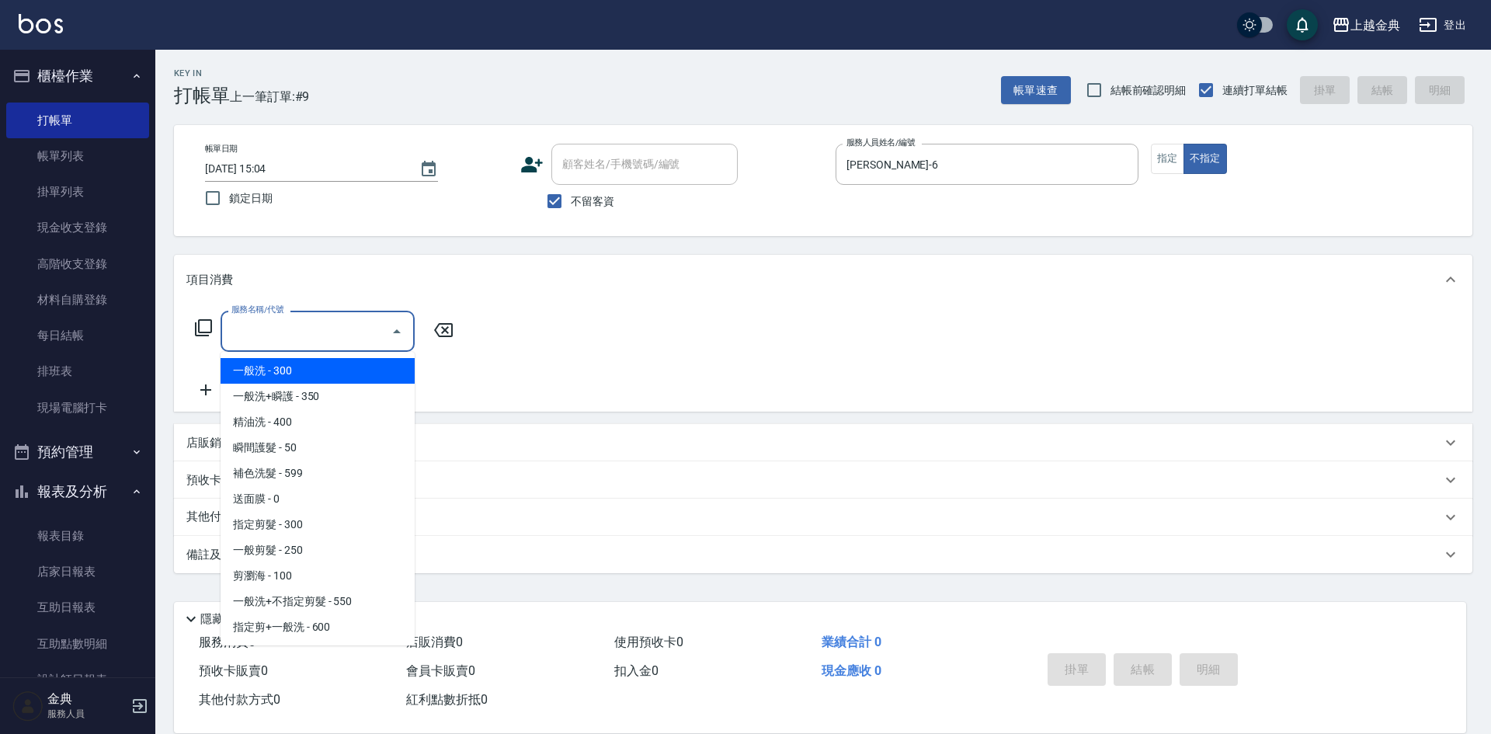
click at [341, 337] on input "服務名稱/代號" at bounding box center [305, 331] width 157 height 27
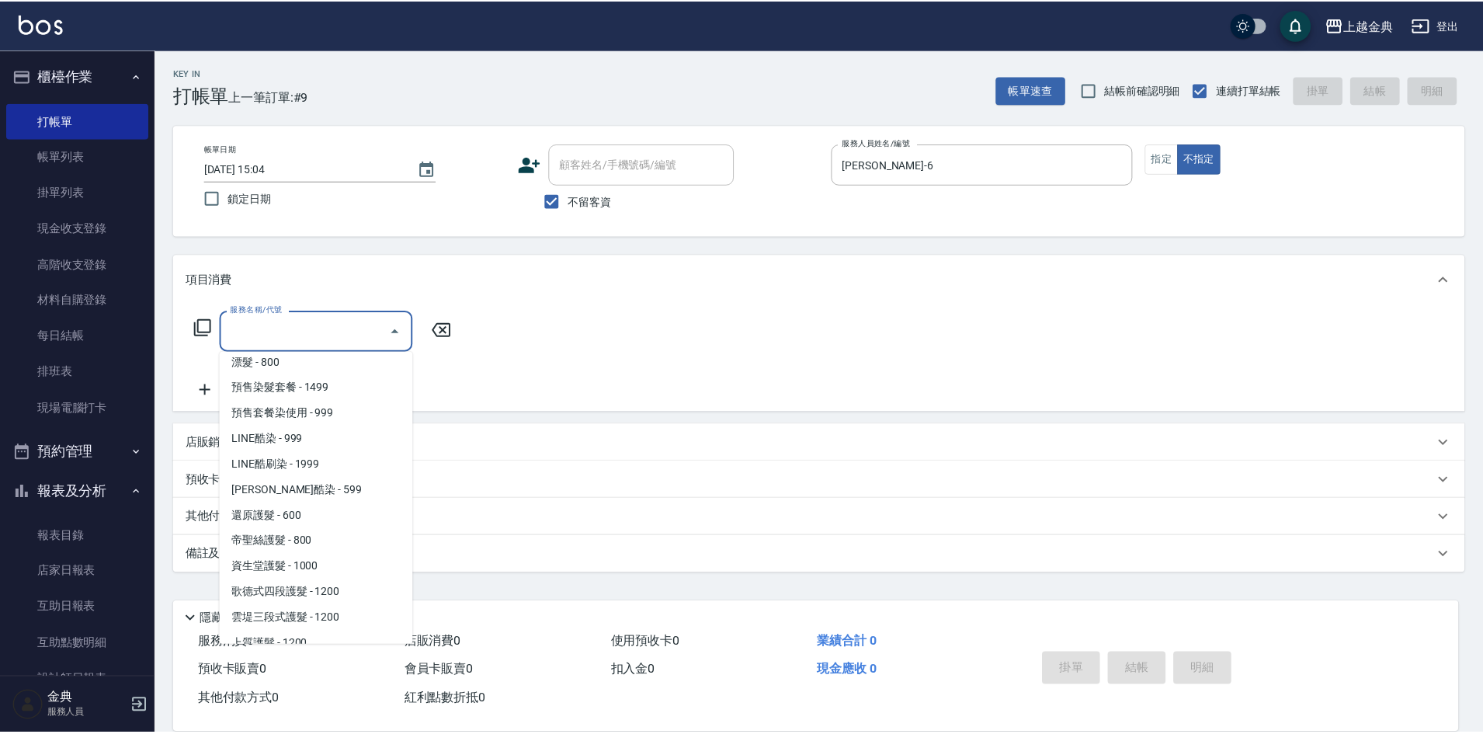
scroll to position [699, 0]
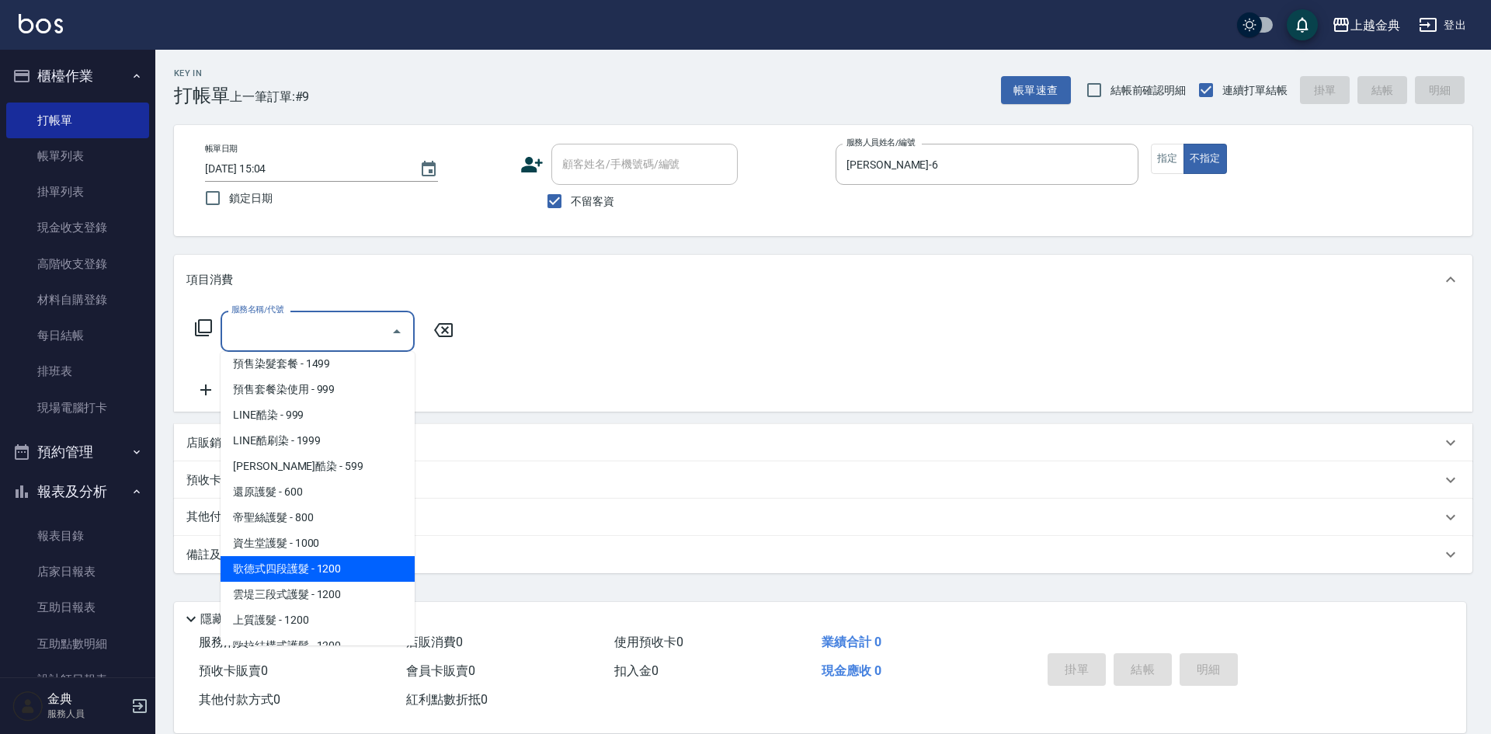
click at [322, 570] on span "歌德式四段護髮 - 1200" at bounding box center [318, 569] width 194 height 26
type input "歌德式四段護髮(504)"
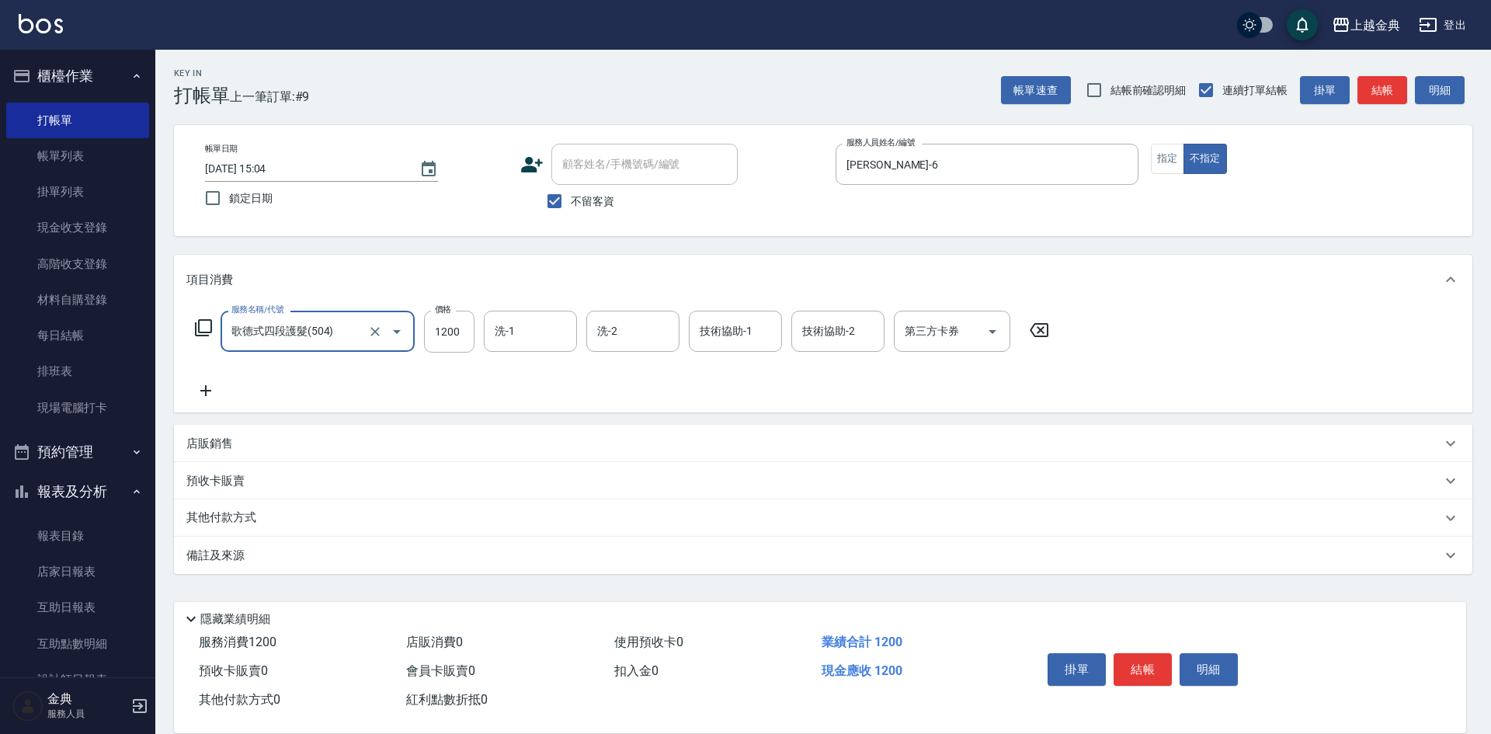
click at [214, 391] on icon at bounding box center [205, 390] width 39 height 19
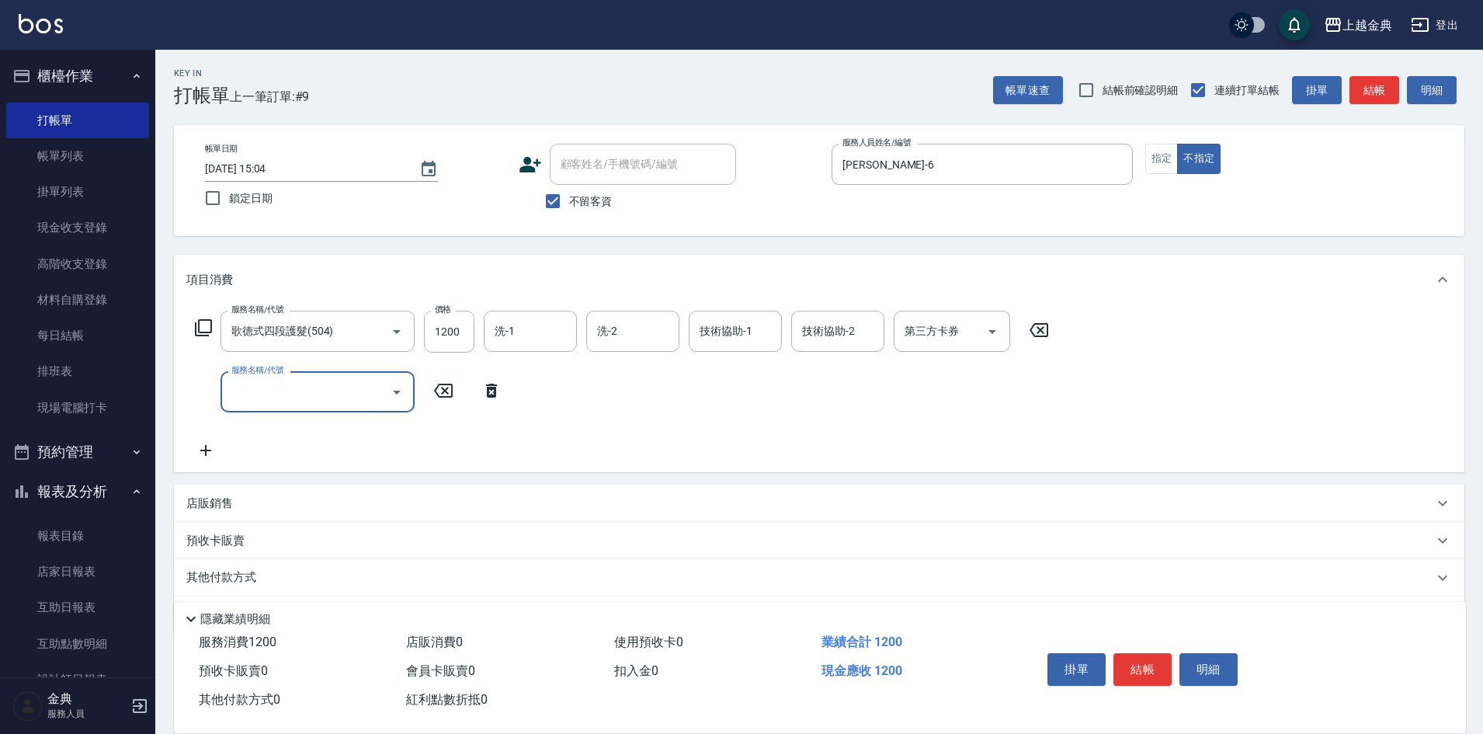
click at [278, 387] on input "服務名稱/代號" at bounding box center [305, 391] width 157 height 27
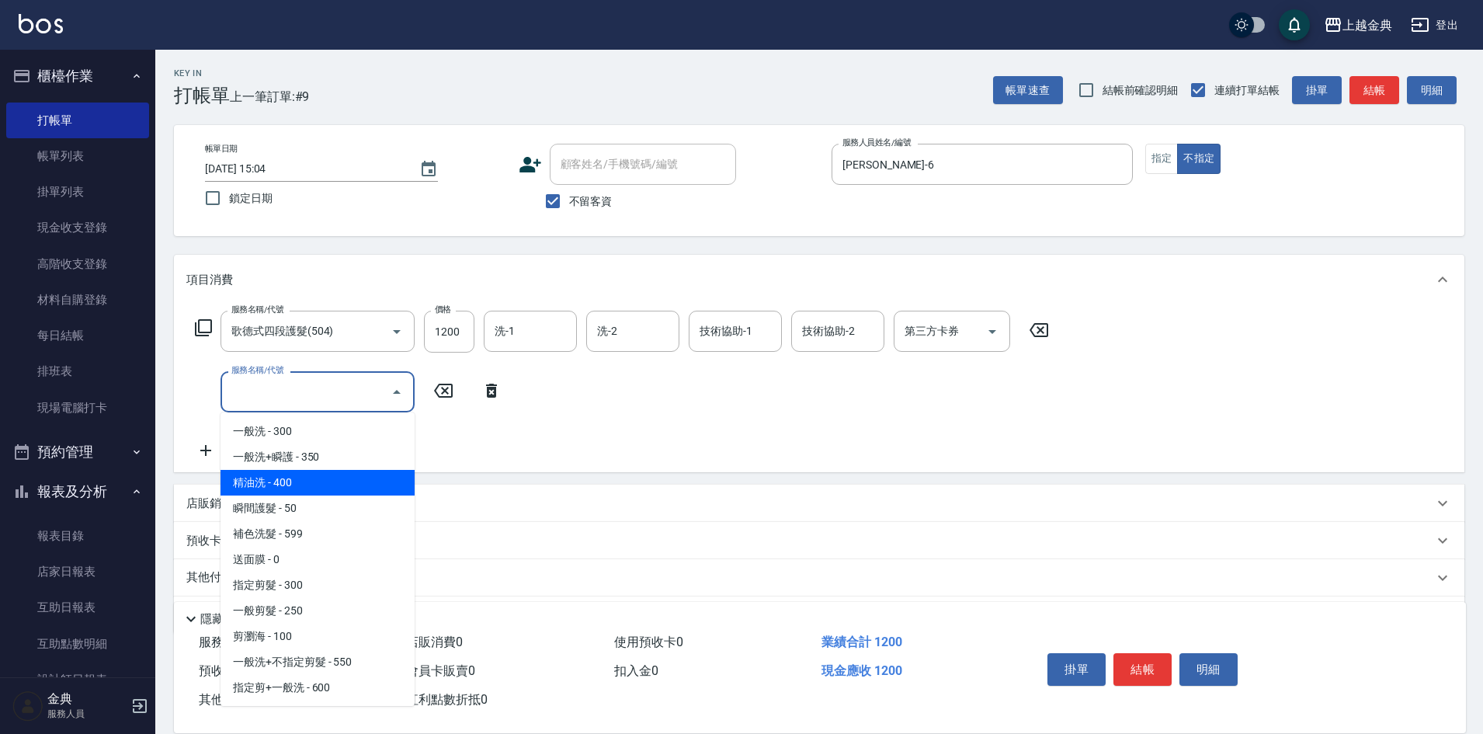
click at [296, 486] on span "精油洗 - 400" at bounding box center [318, 483] width 194 height 26
type input "精油洗(102)"
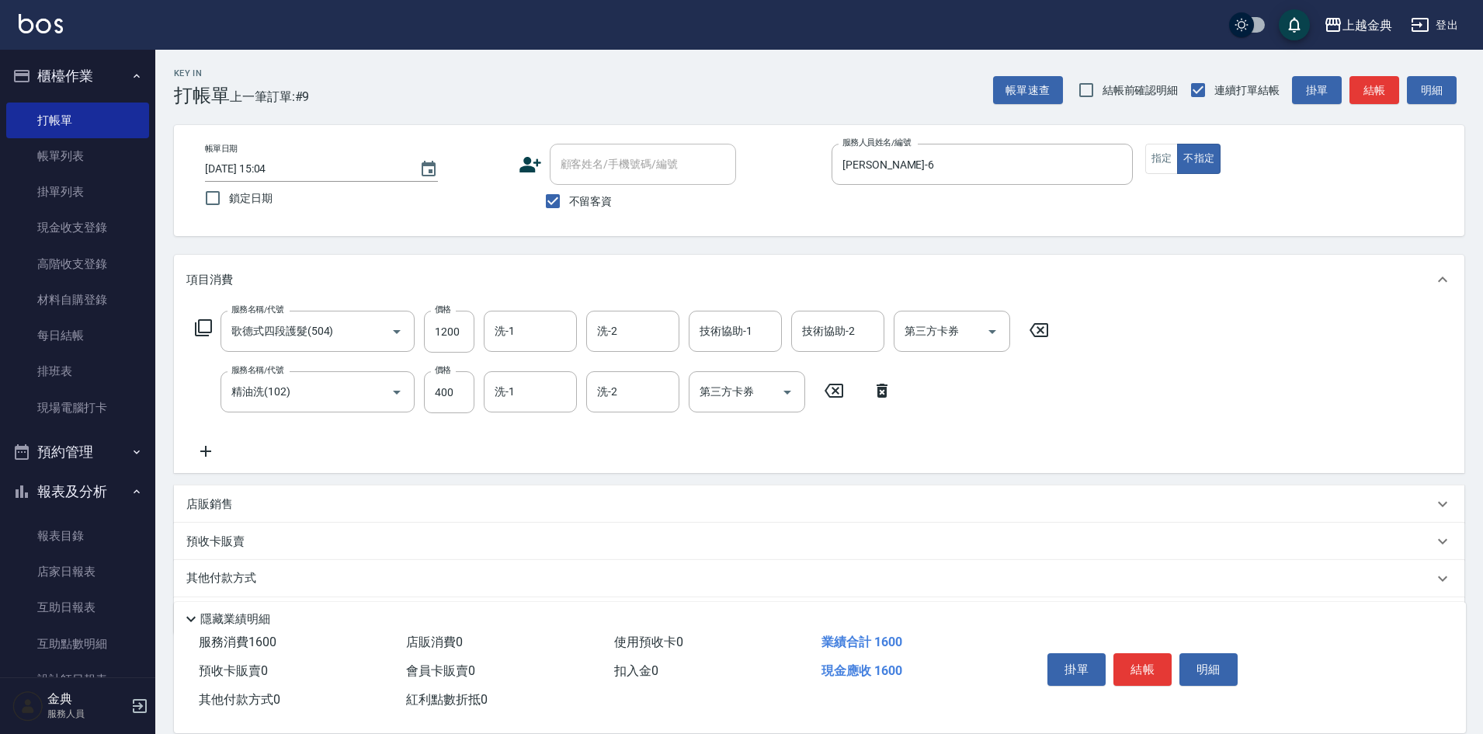
click at [192, 447] on icon at bounding box center [205, 451] width 39 height 19
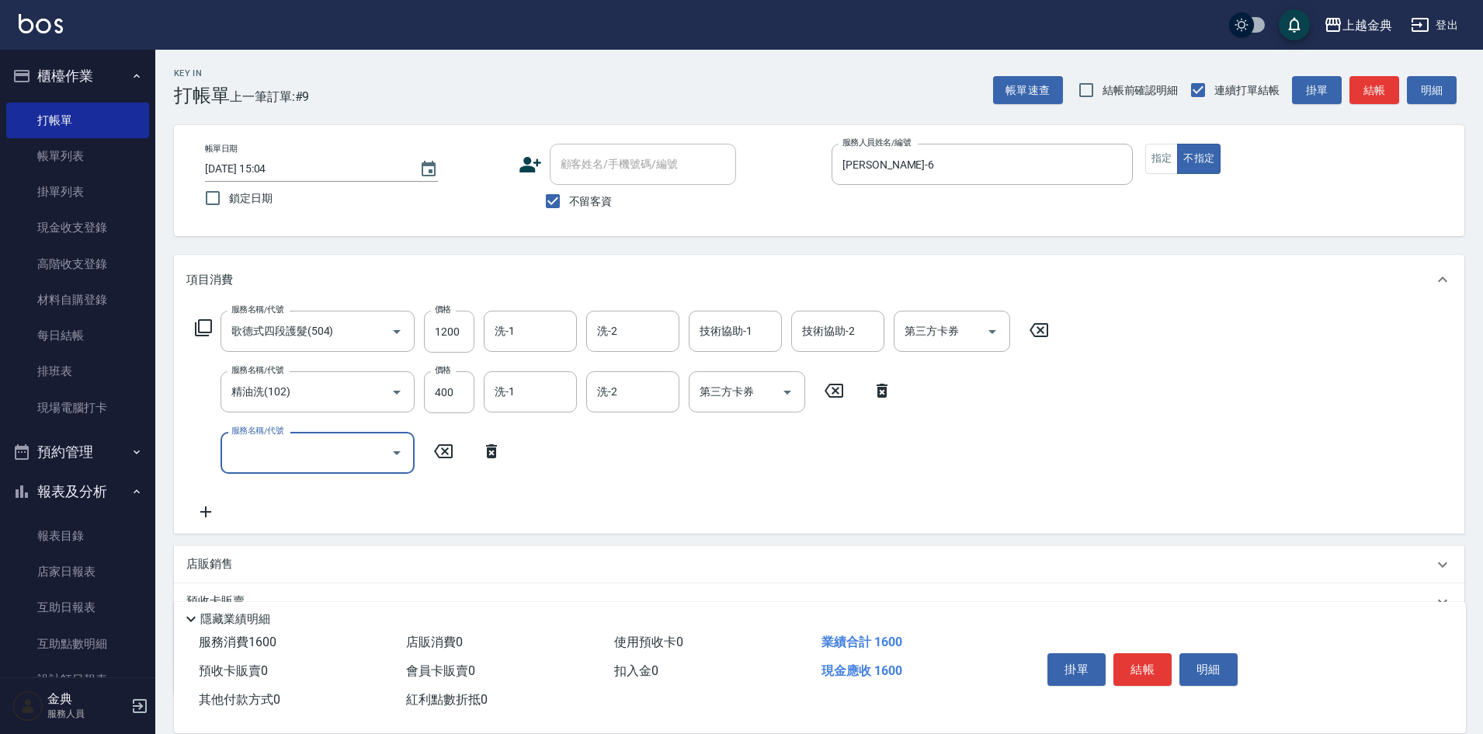
click at [247, 448] on input "服務名稱/代號" at bounding box center [305, 452] width 157 height 27
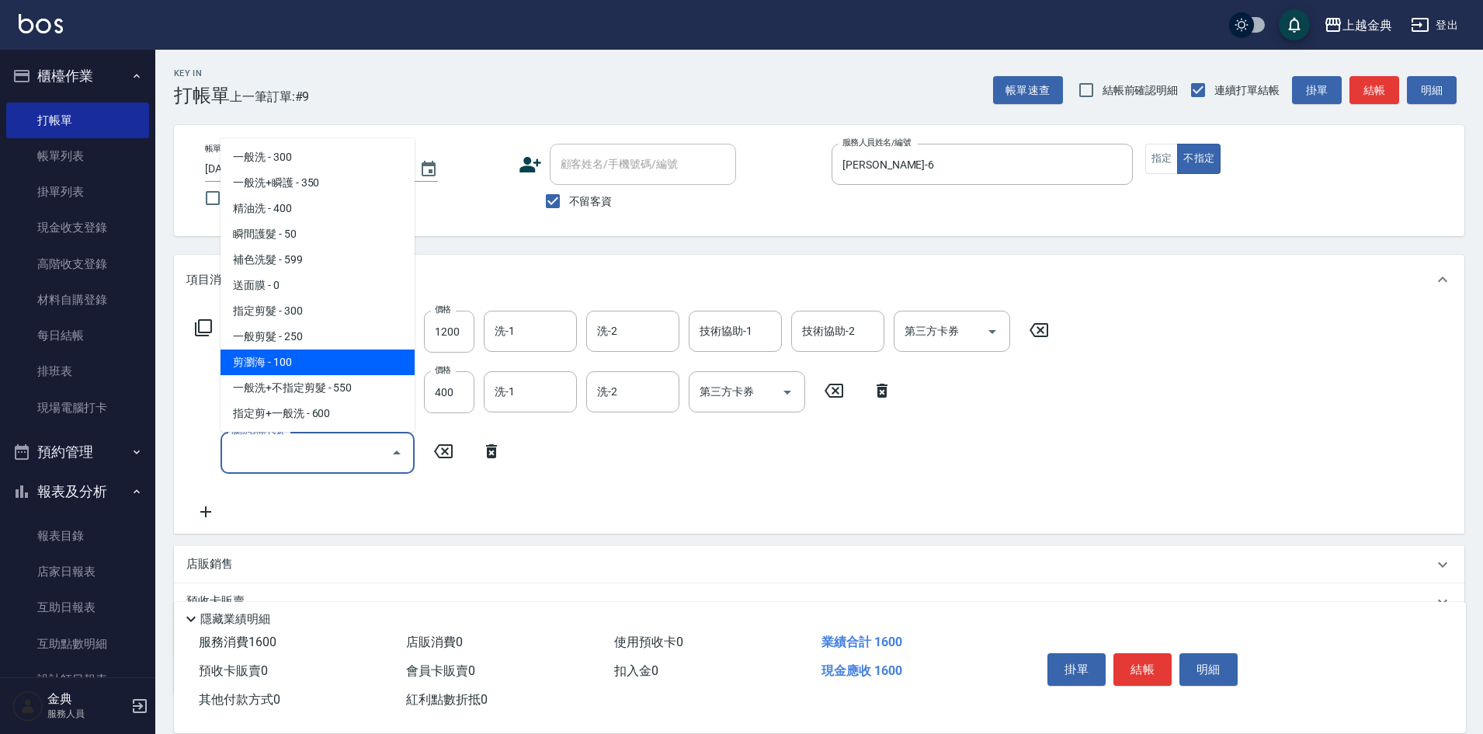
click at [314, 359] on span "剪瀏海 - 100" at bounding box center [318, 362] width 194 height 26
type input "剪瀏海(202)"
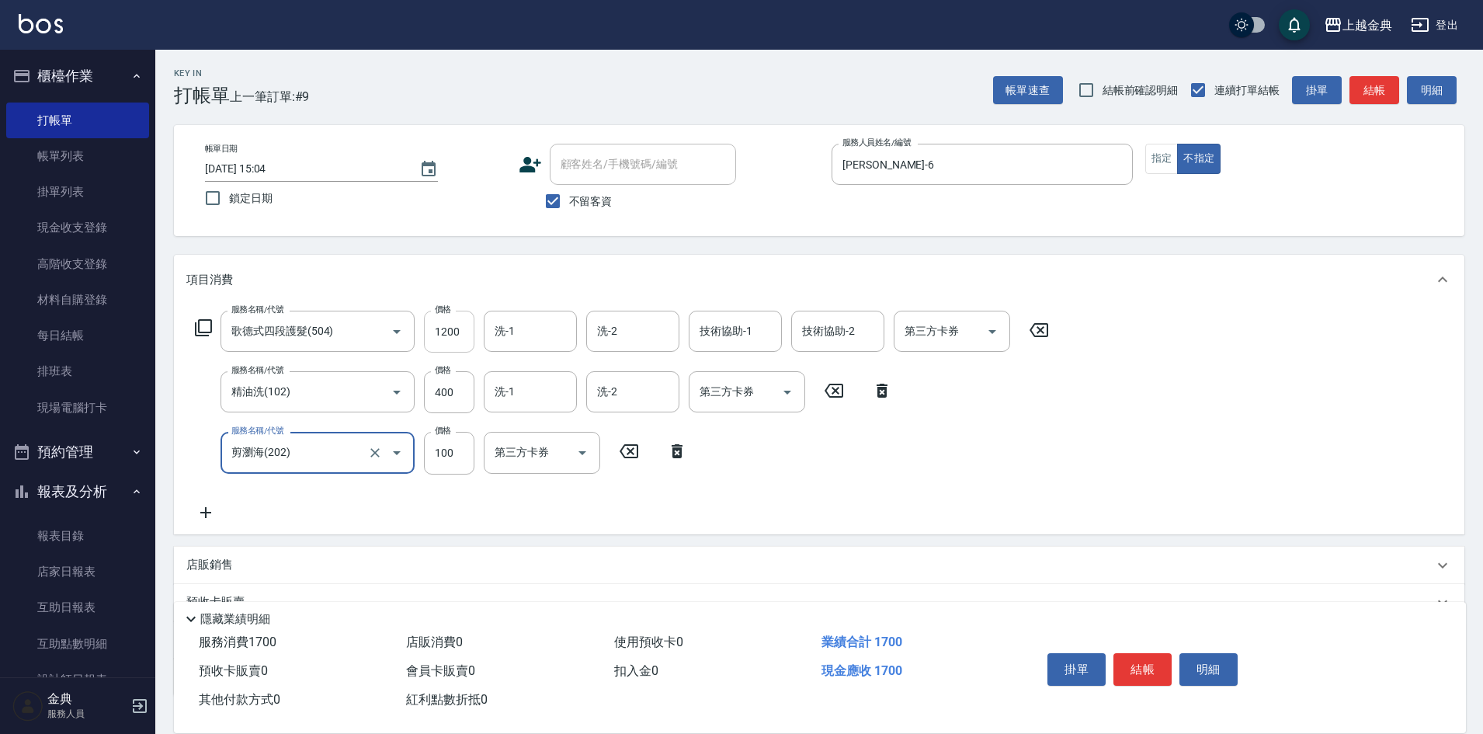
click at [459, 342] on input "1200" at bounding box center [449, 332] width 50 height 42
type input "2000"
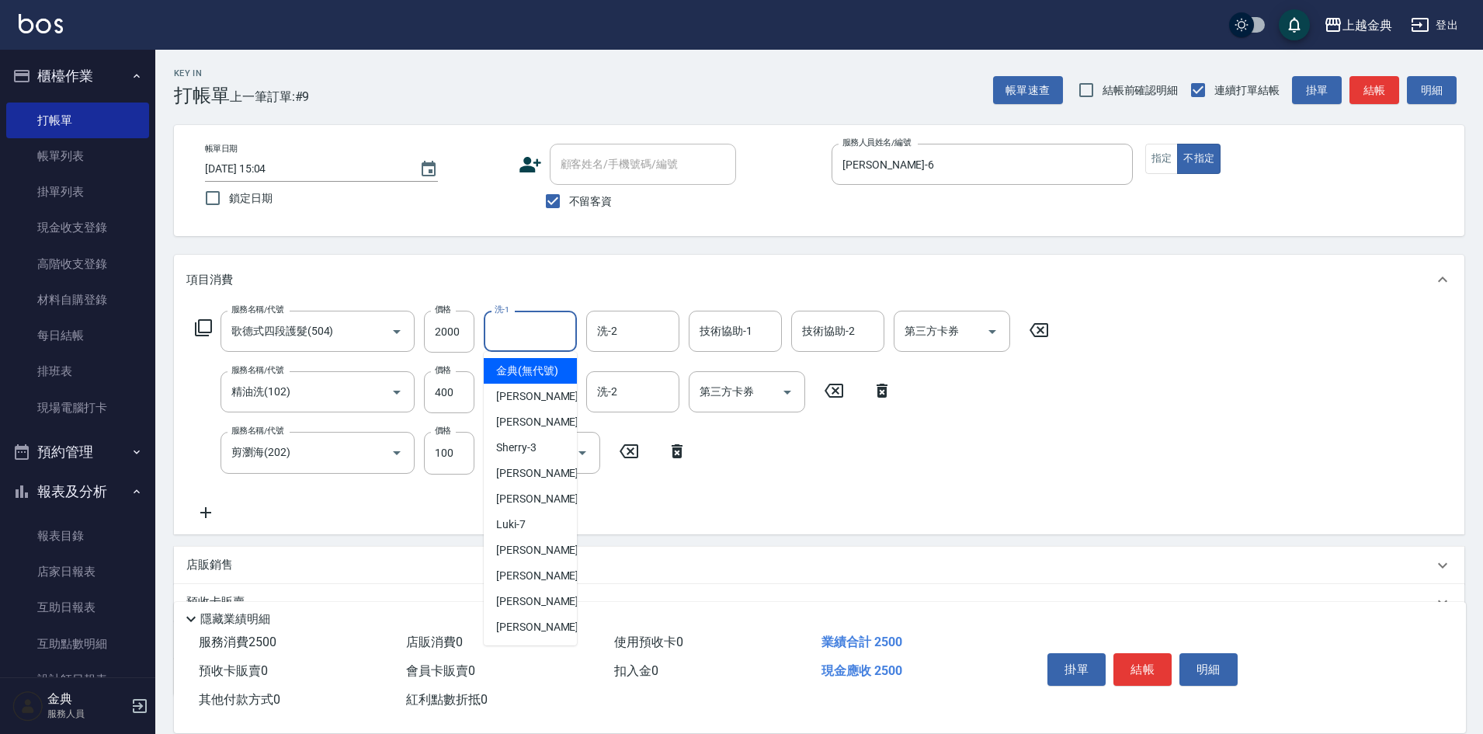
click at [546, 323] on input "洗-1" at bounding box center [530, 331] width 79 height 27
click at [526, 584] on span "[PERSON_NAME]-12" at bounding box center [545, 576] width 98 height 16
type input "[PERSON_NAME]-12"
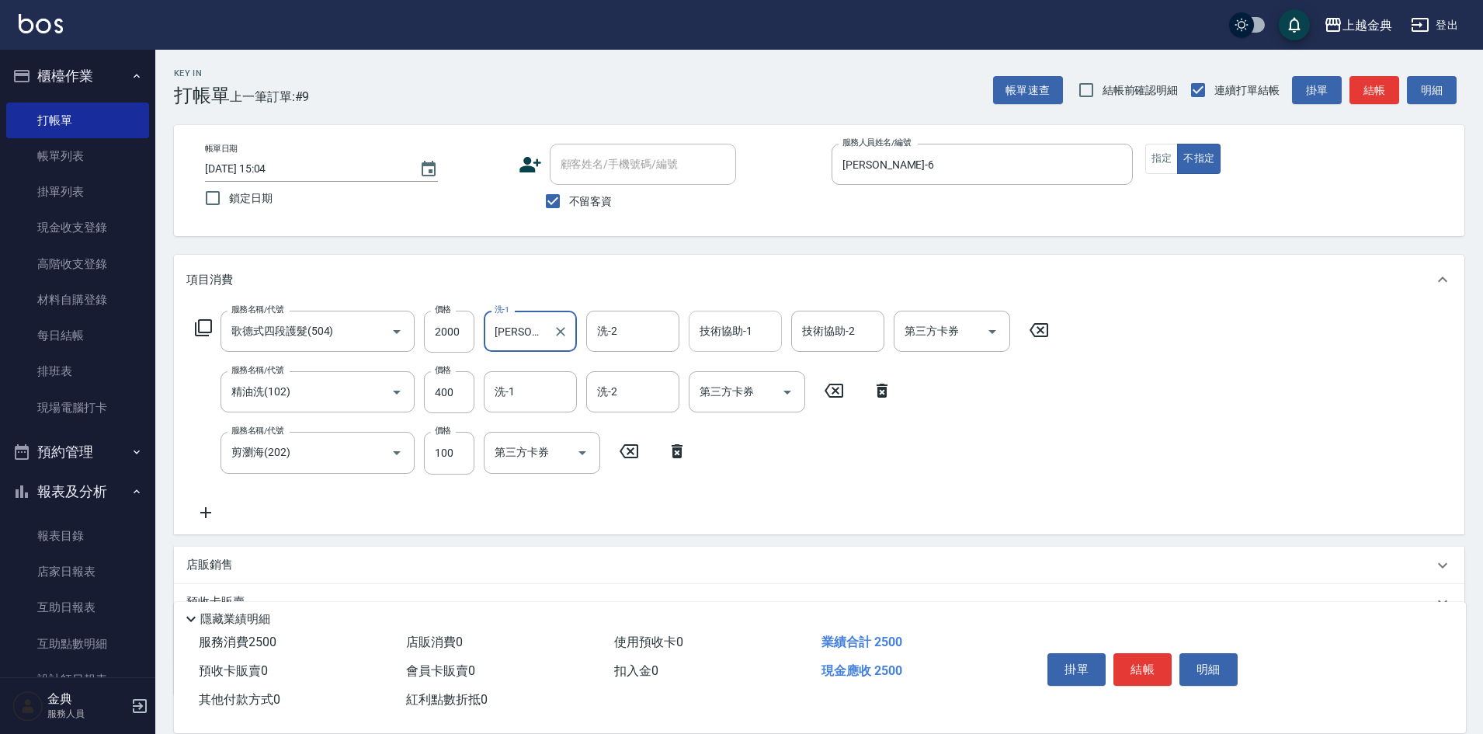
click at [745, 321] on div "技術協助-1 技術協助-1" at bounding box center [735, 331] width 93 height 41
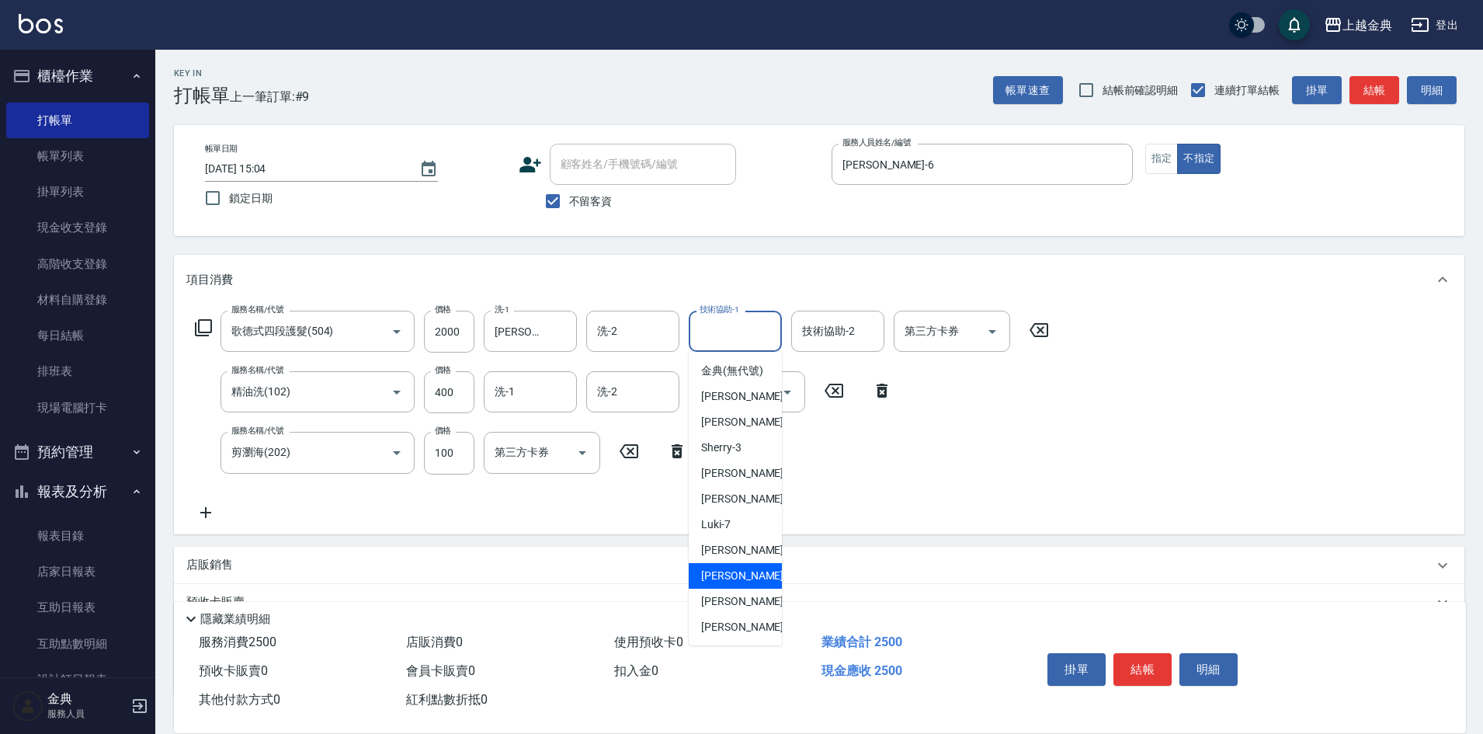
click at [721, 584] on span "[PERSON_NAME]-12" at bounding box center [750, 576] width 98 height 16
type input "[PERSON_NAME]-12"
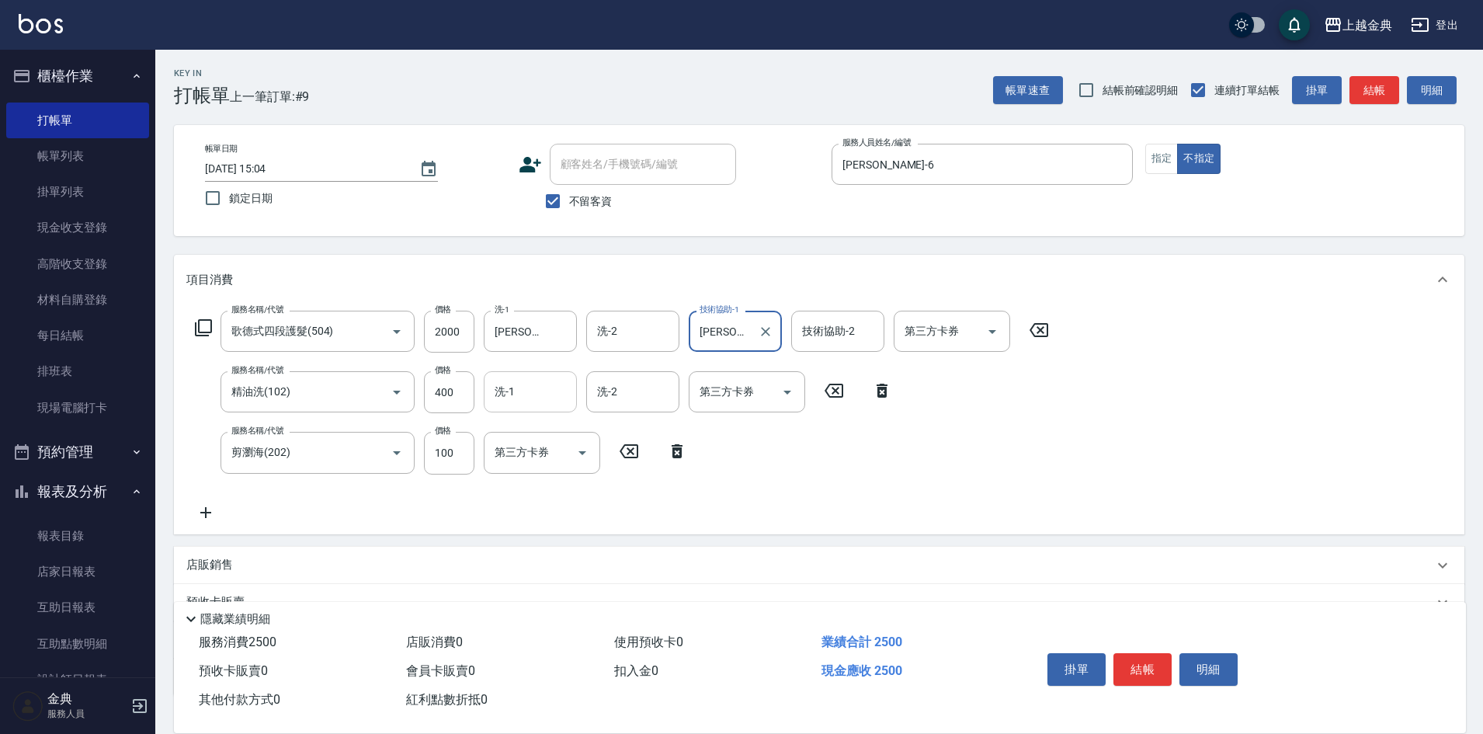
click at [529, 387] on input "洗-1" at bounding box center [530, 391] width 79 height 27
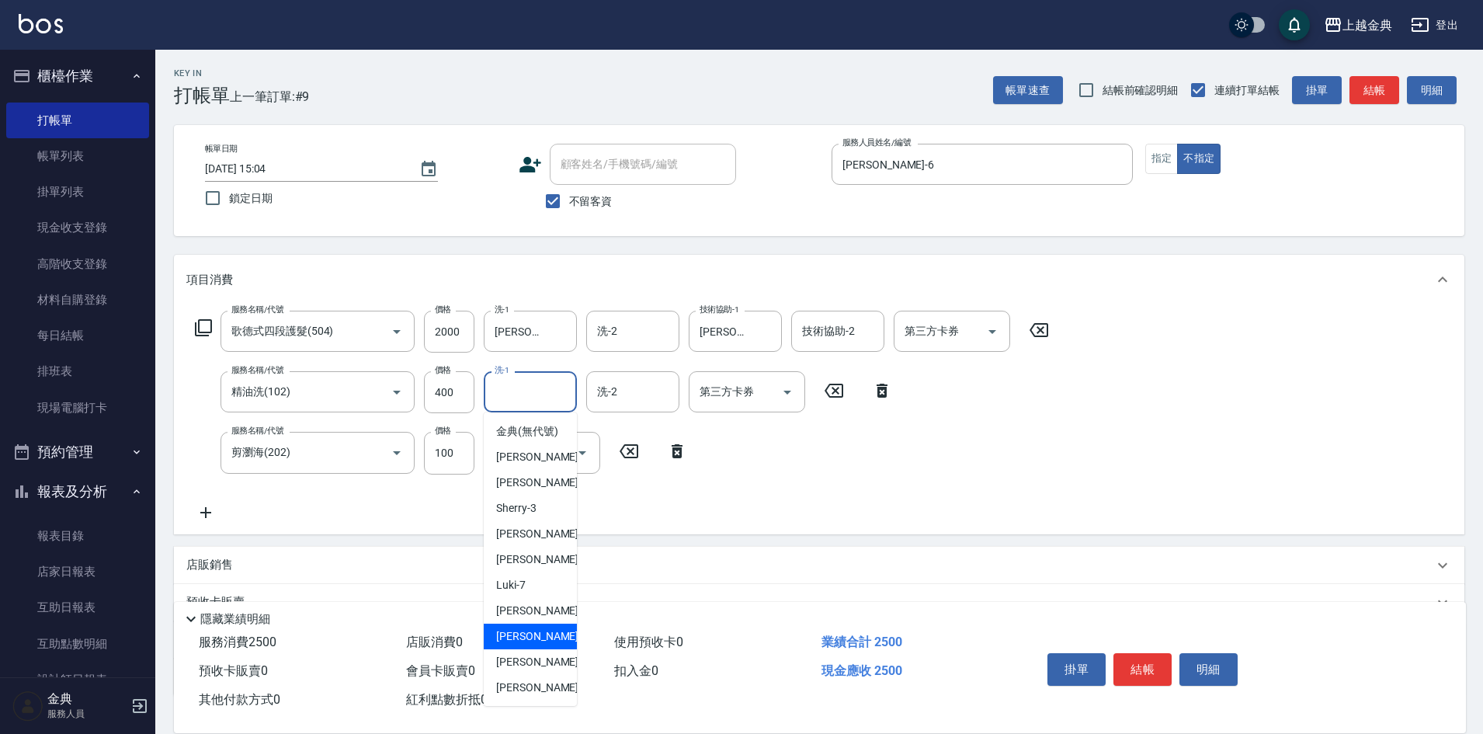
click at [541, 644] on span "[PERSON_NAME]-12" at bounding box center [545, 636] width 98 height 16
type input "[PERSON_NAME]-12"
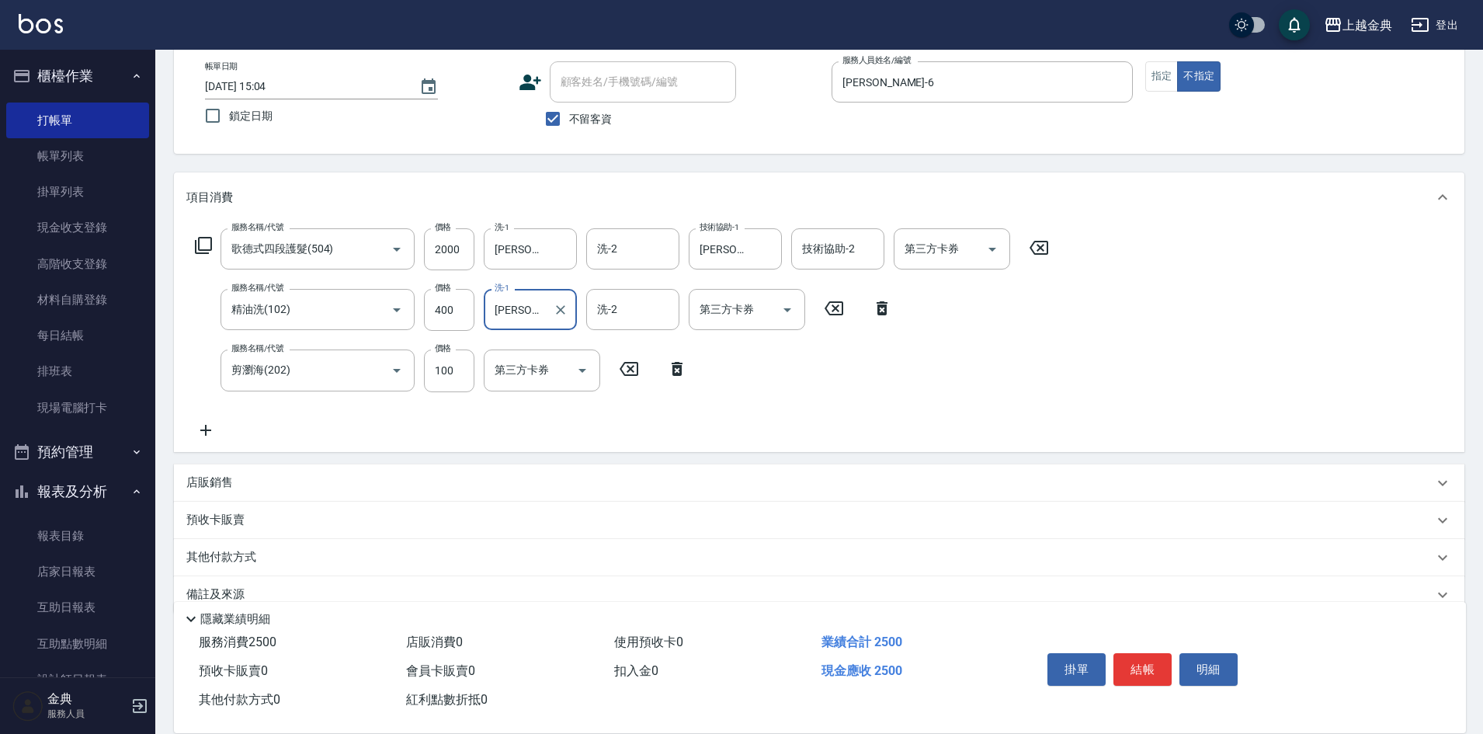
scroll to position [111, 0]
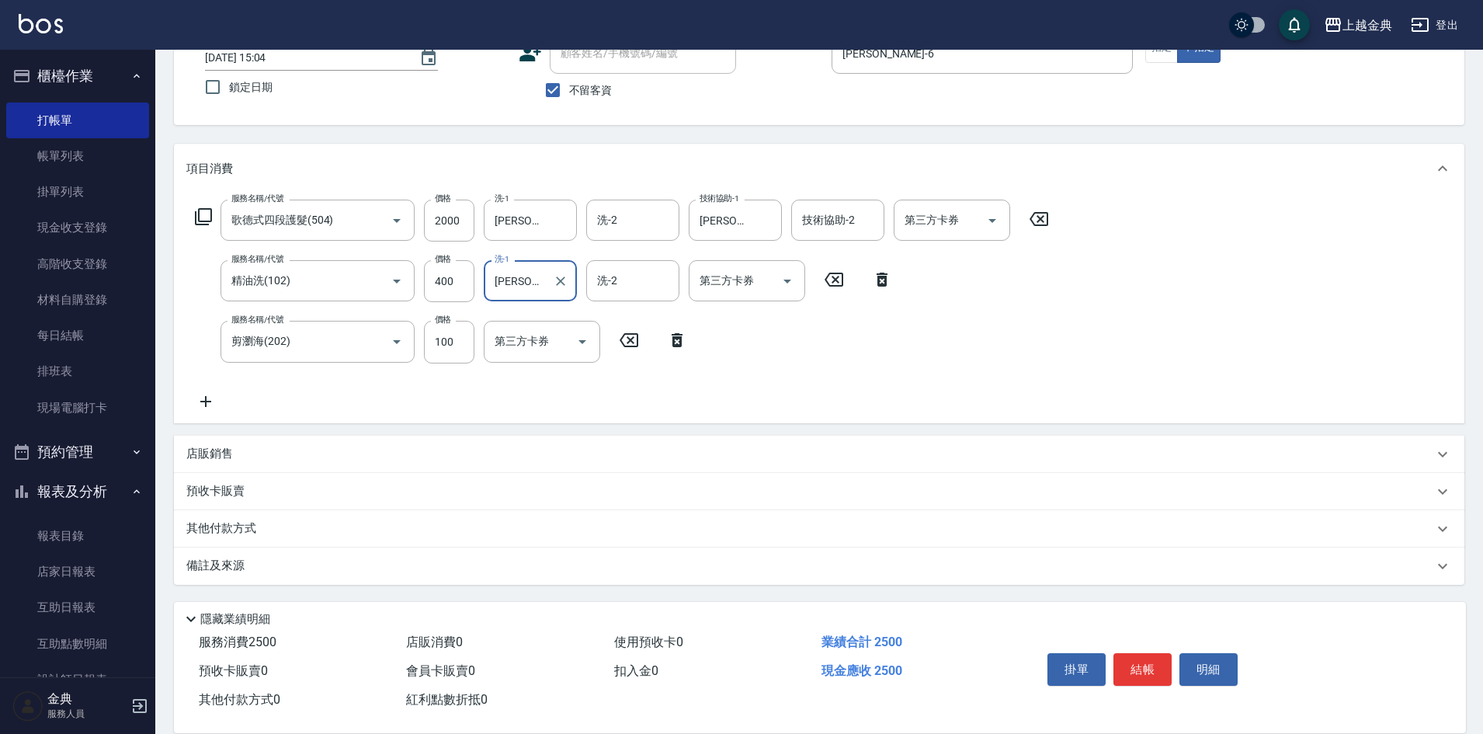
click at [238, 494] on p "預收卡販賣" at bounding box center [215, 491] width 58 height 16
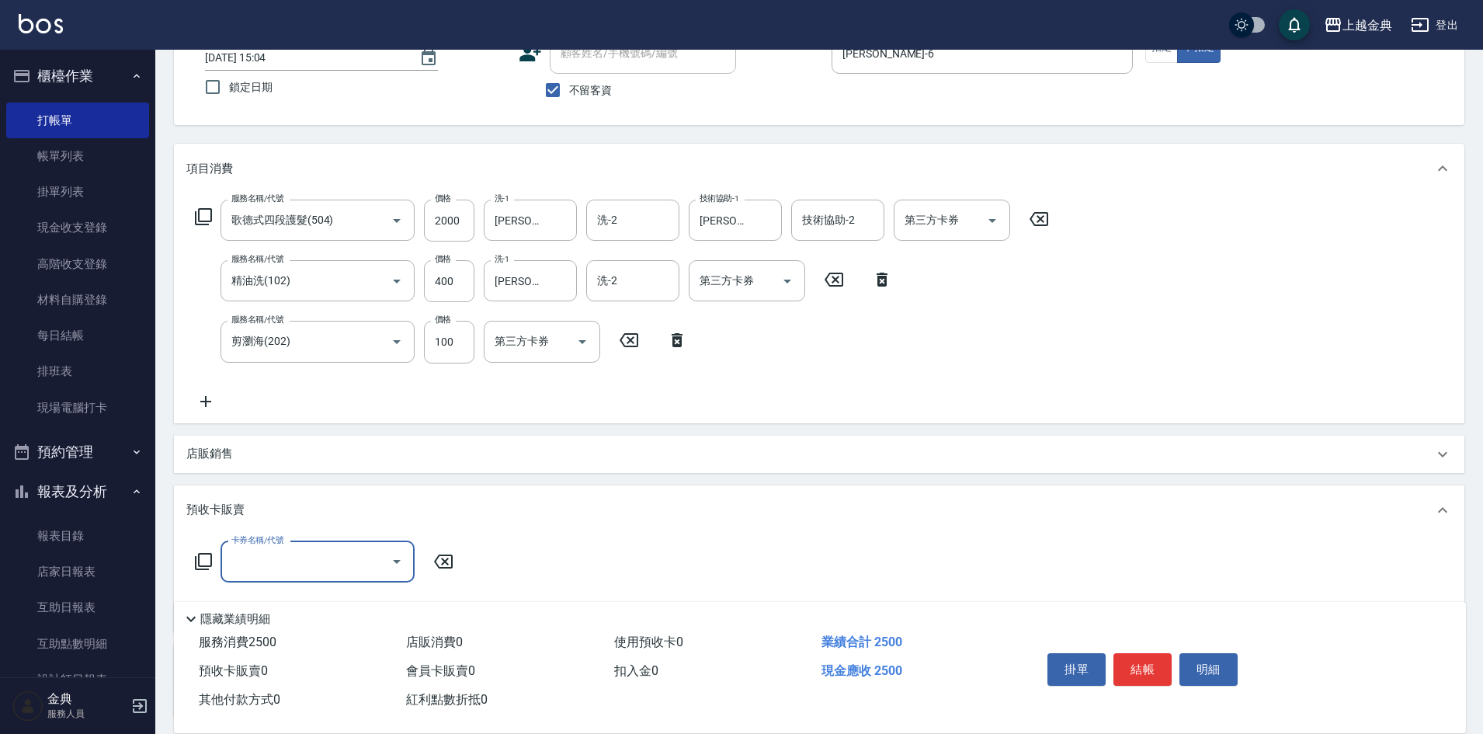
scroll to position [0, 0]
click at [238, 494] on div "預收卡販賣" at bounding box center [819, 510] width 1290 height 50
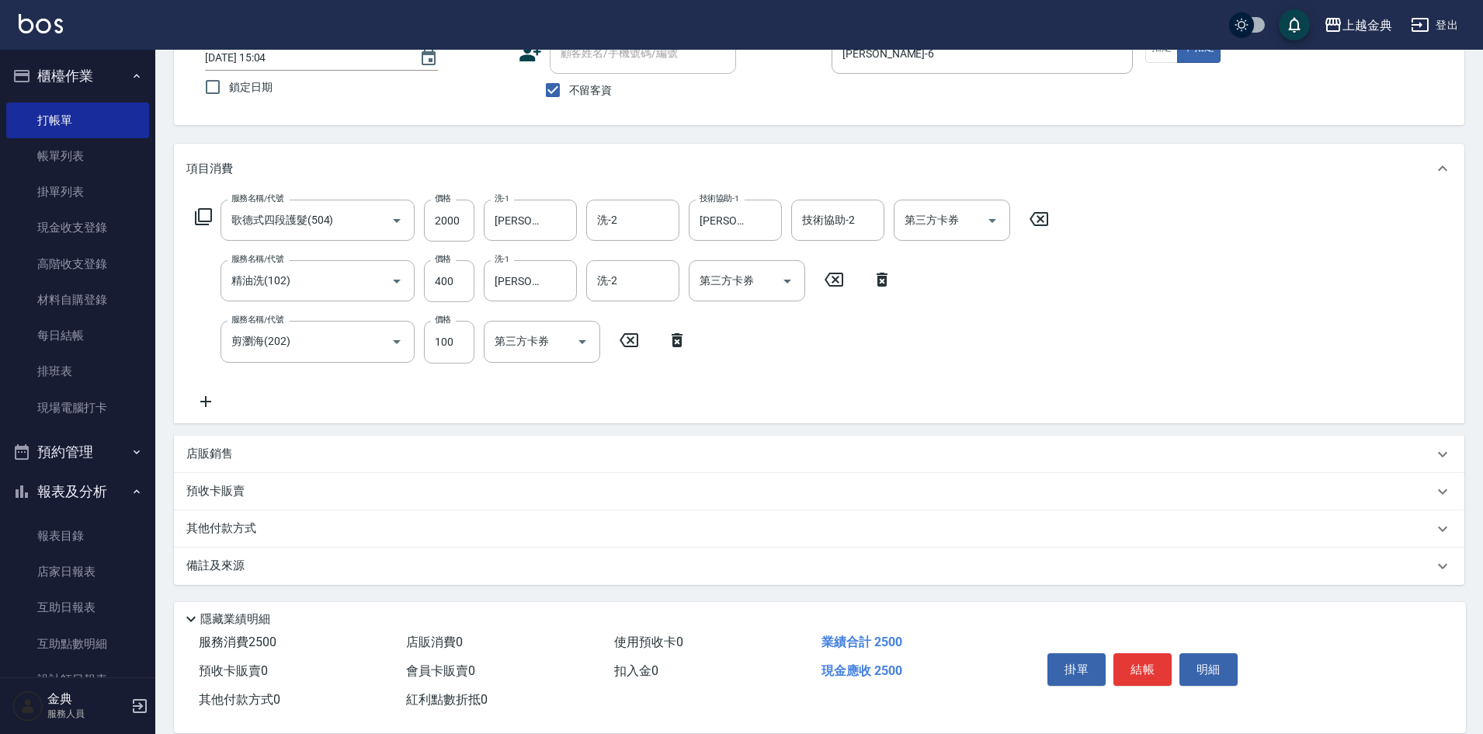
click at [238, 517] on div "其他付款方式" at bounding box center [819, 528] width 1290 height 37
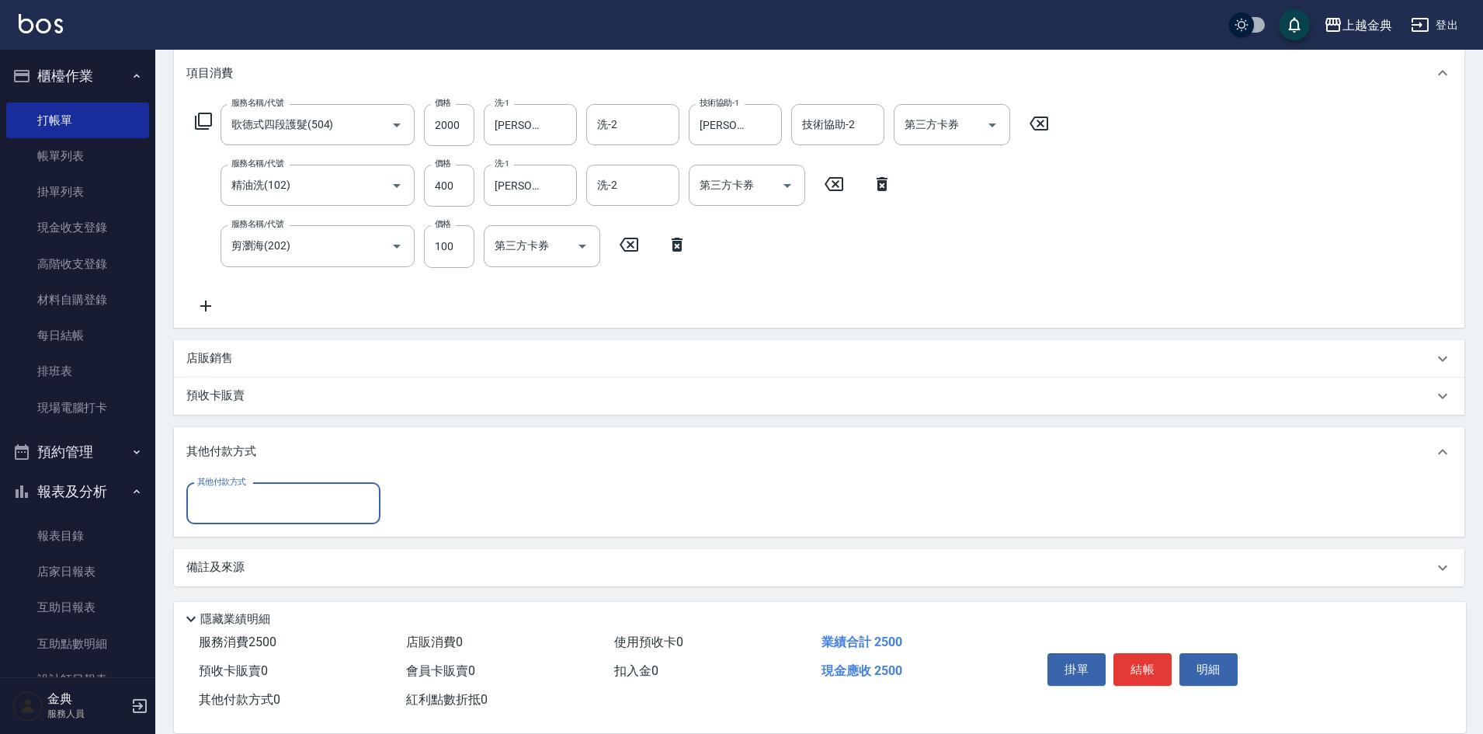
scroll to position [208, 0]
click at [250, 489] on input "其他付款方式" at bounding box center [283, 501] width 180 height 27
drag, startPoint x: 326, startPoint y: 576, endPoint x: 326, endPoint y: 547, distance: 29.5
click at [325, 576] on span "信用卡" at bounding box center [283, 567] width 194 height 26
type input "信用卡"
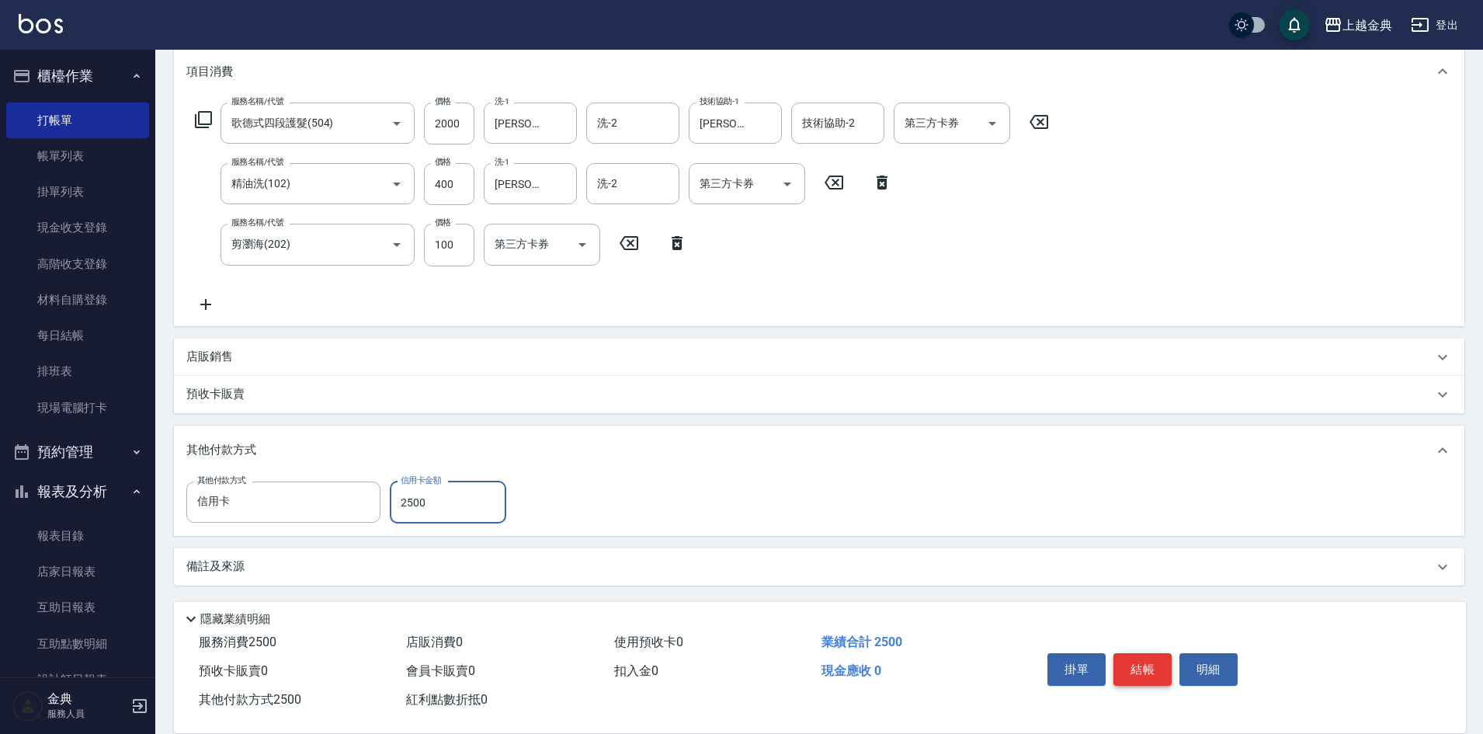
type input "2500"
click at [1130, 658] on button "結帳" at bounding box center [1142, 669] width 58 height 33
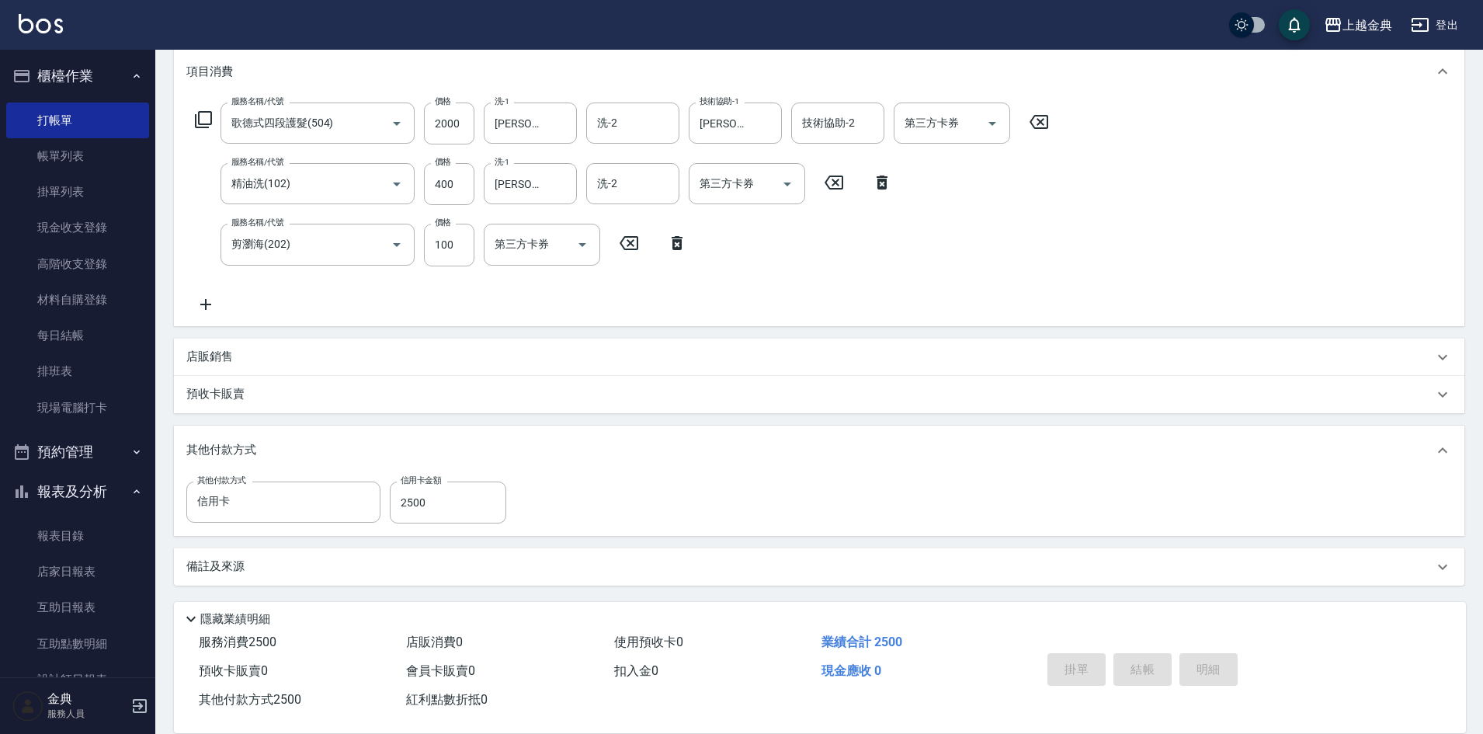
type input "[DATE] 15:05"
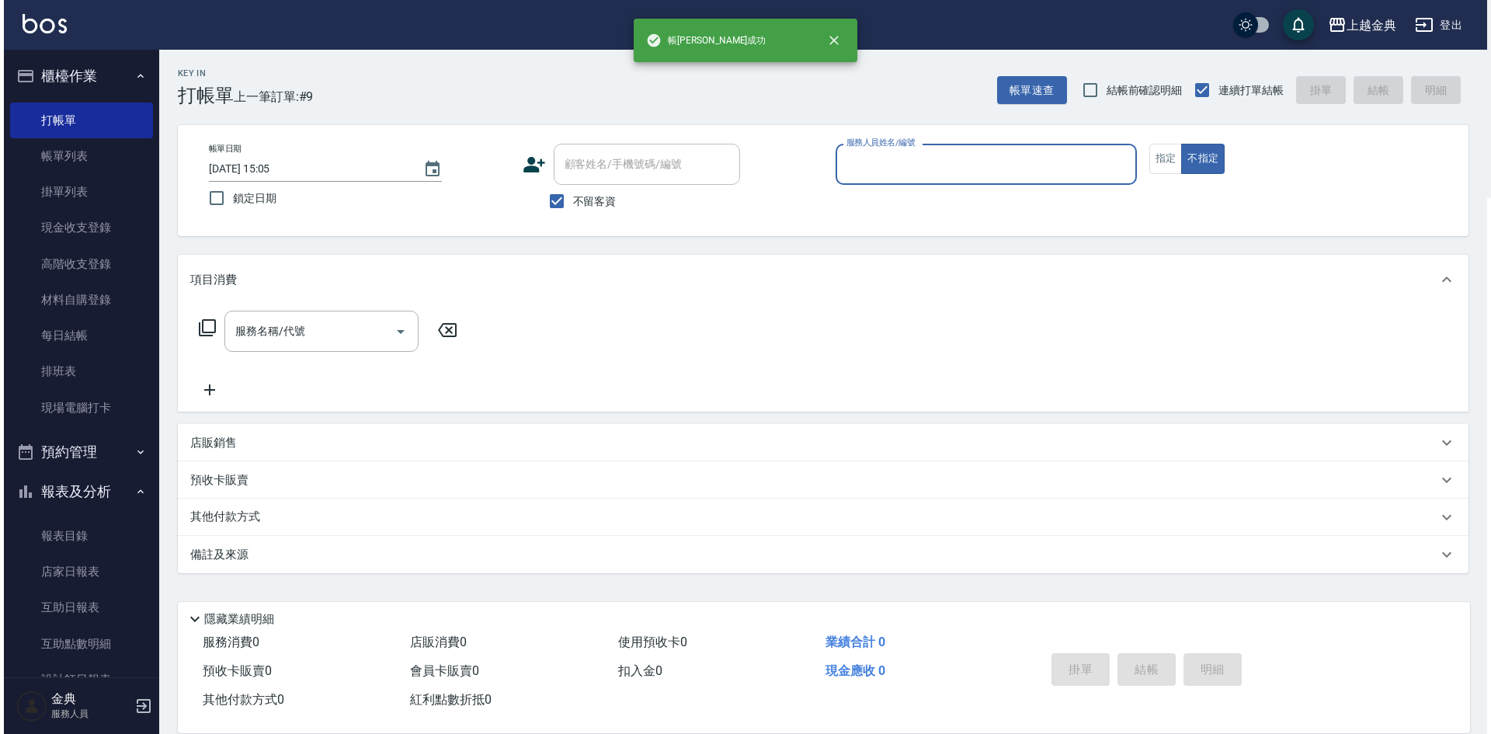
scroll to position [0, 0]
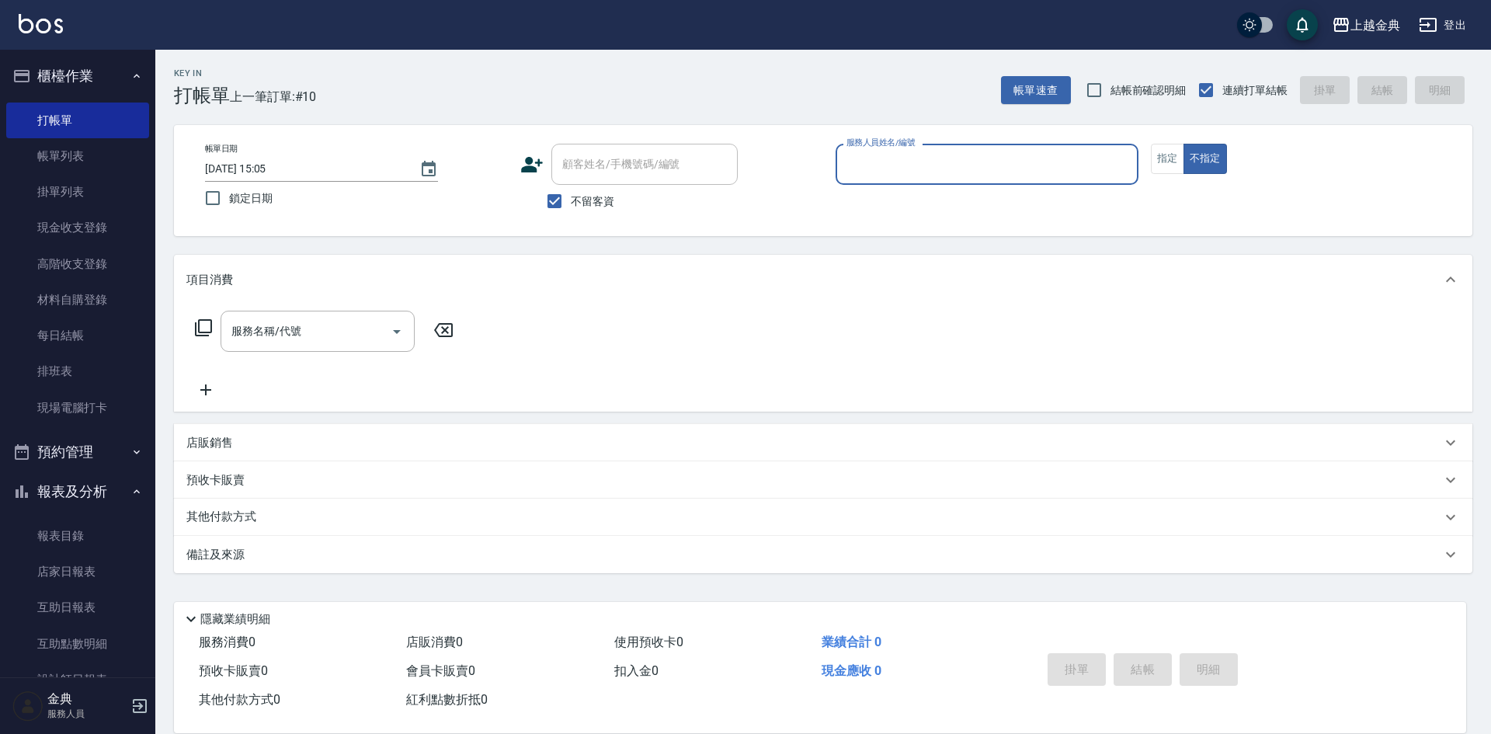
click at [886, 155] on input "服務人員姓名/編號" at bounding box center [986, 164] width 289 height 27
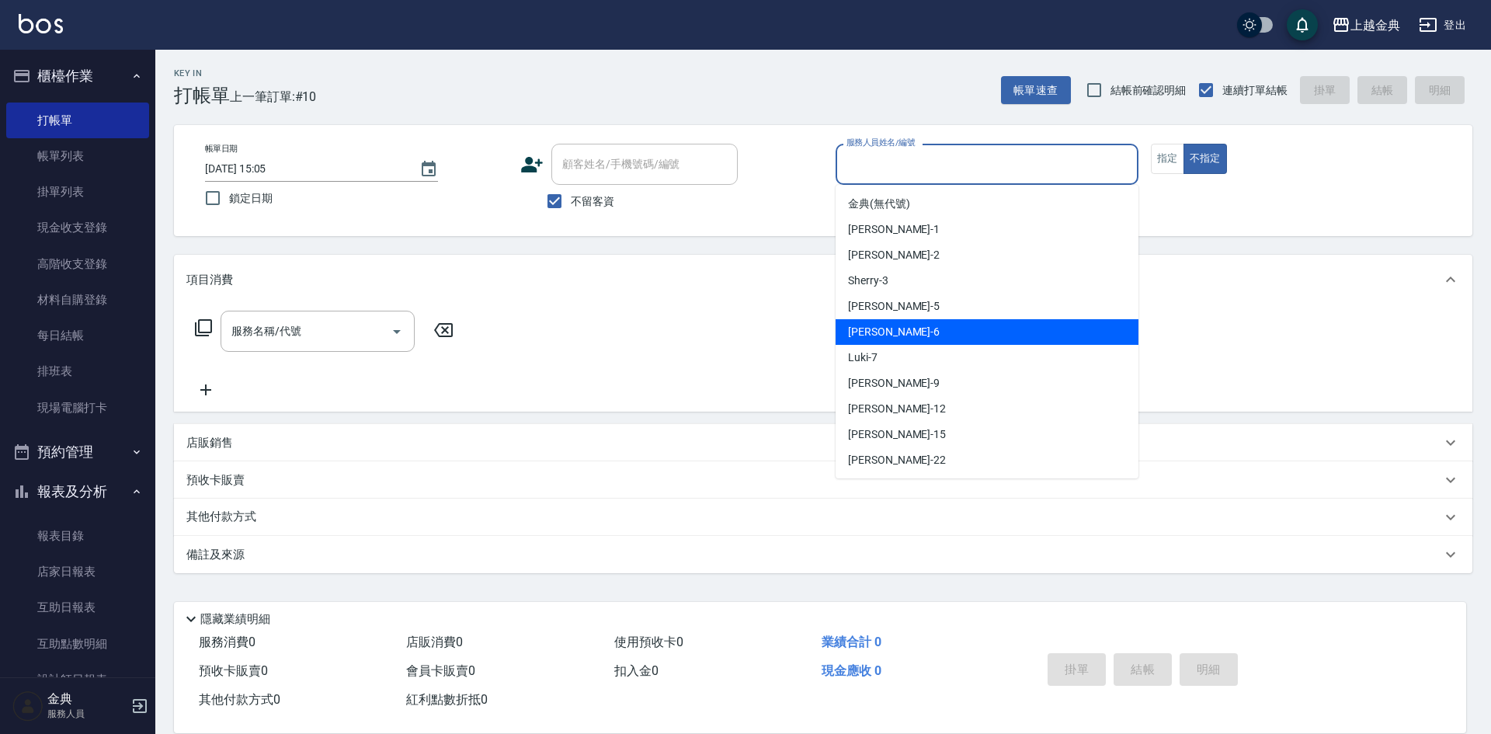
click at [920, 336] on div "[PERSON_NAME] -6" at bounding box center [986, 332] width 303 height 26
type input "[PERSON_NAME]-6"
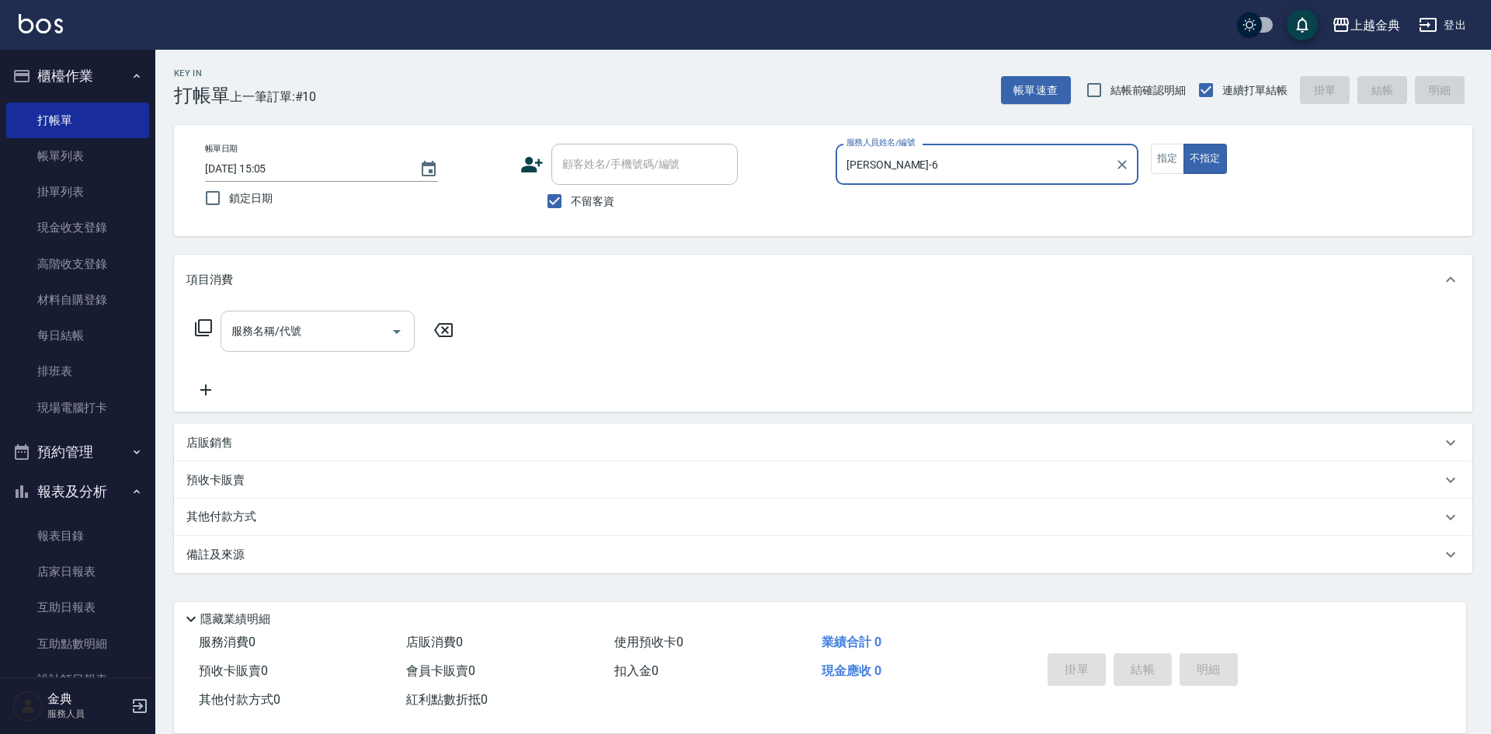
click at [282, 332] on div "服務名稱/代號 服務名稱/代號" at bounding box center [318, 331] width 194 height 41
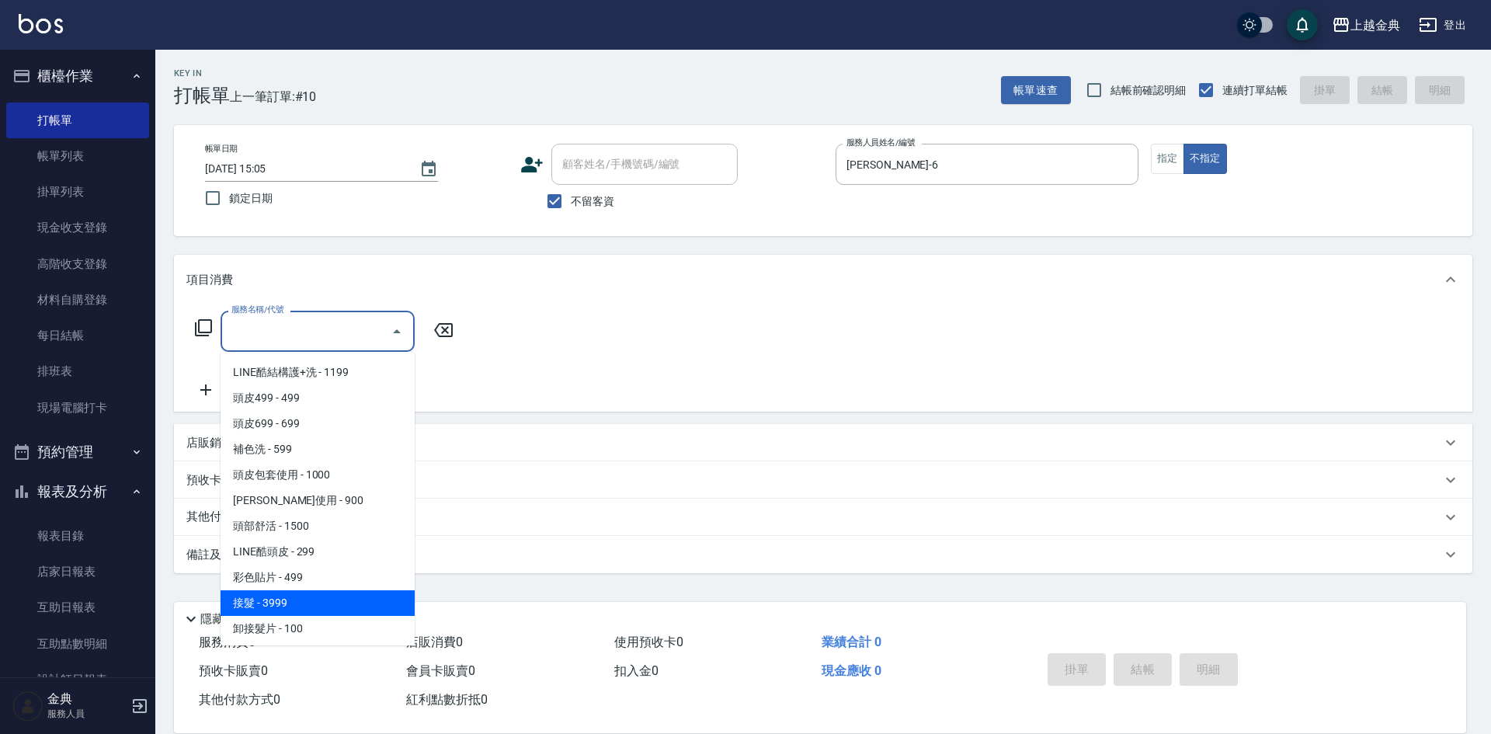
scroll to position [1165, 0]
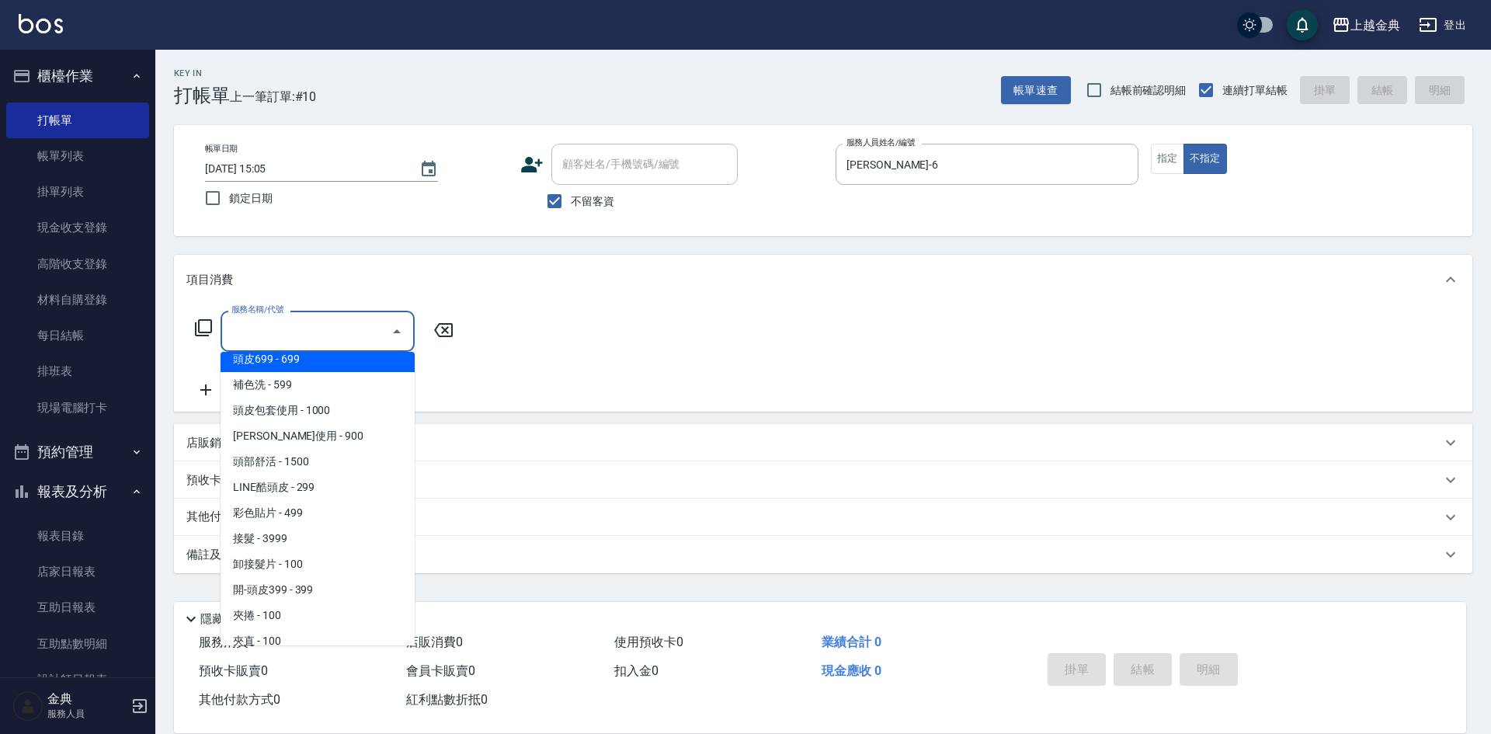
click at [352, 367] on span "頭皮699 - 699" at bounding box center [318, 359] width 194 height 26
type input "頭皮699(602)"
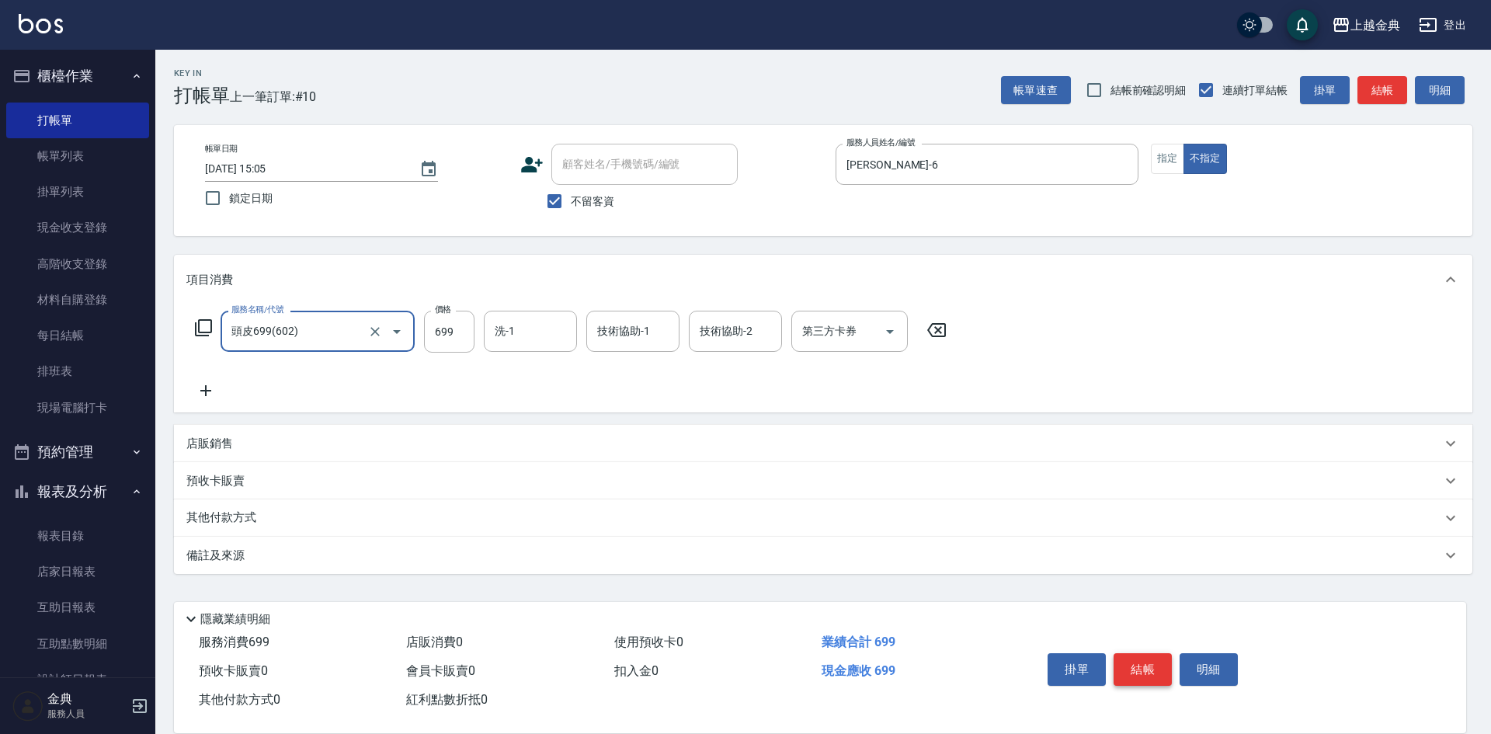
click at [1136, 671] on button "結帳" at bounding box center [1142, 669] width 58 height 33
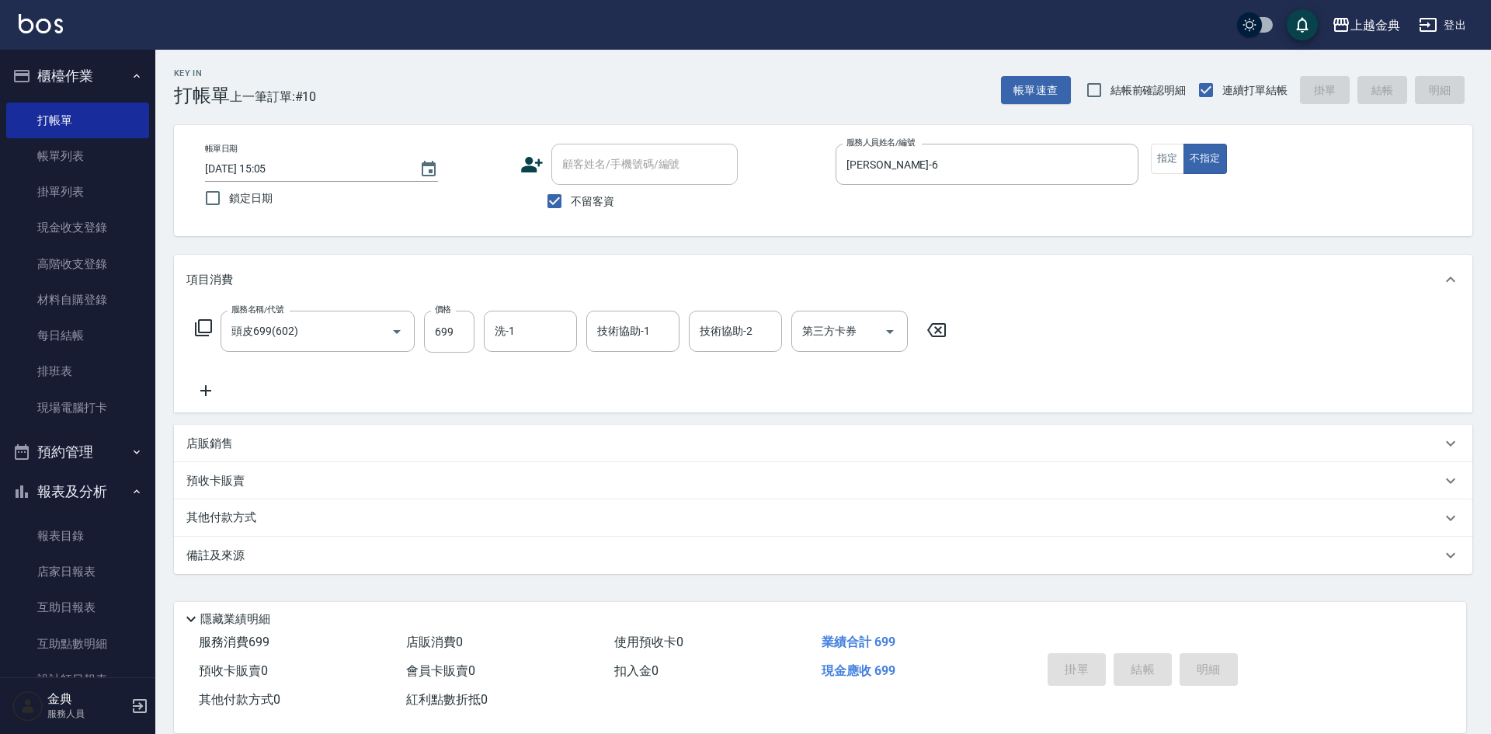
type input "[DATE] 15:06"
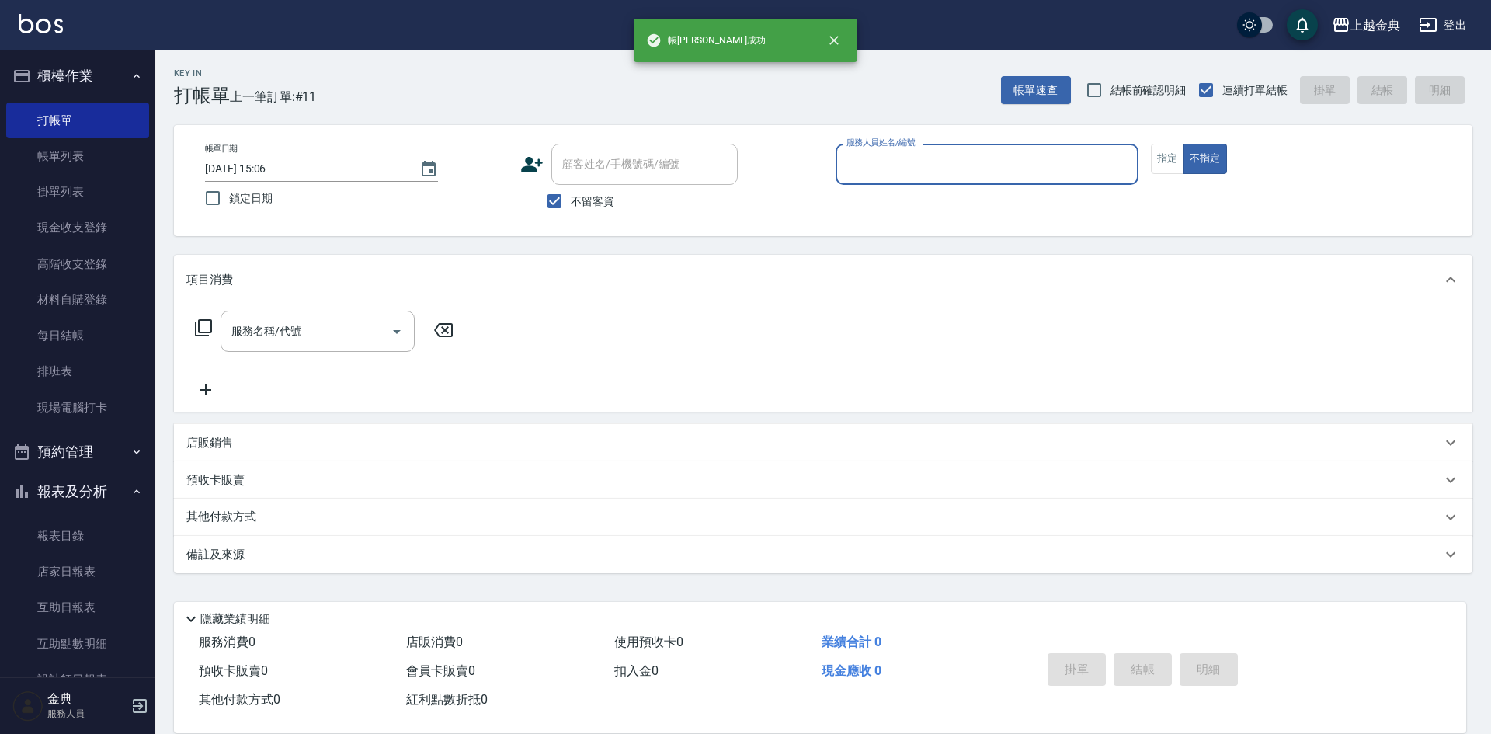
click at [894, 173] on input "服務人員姓名/編號" at bounding box center [986, 164] width 289 height 27
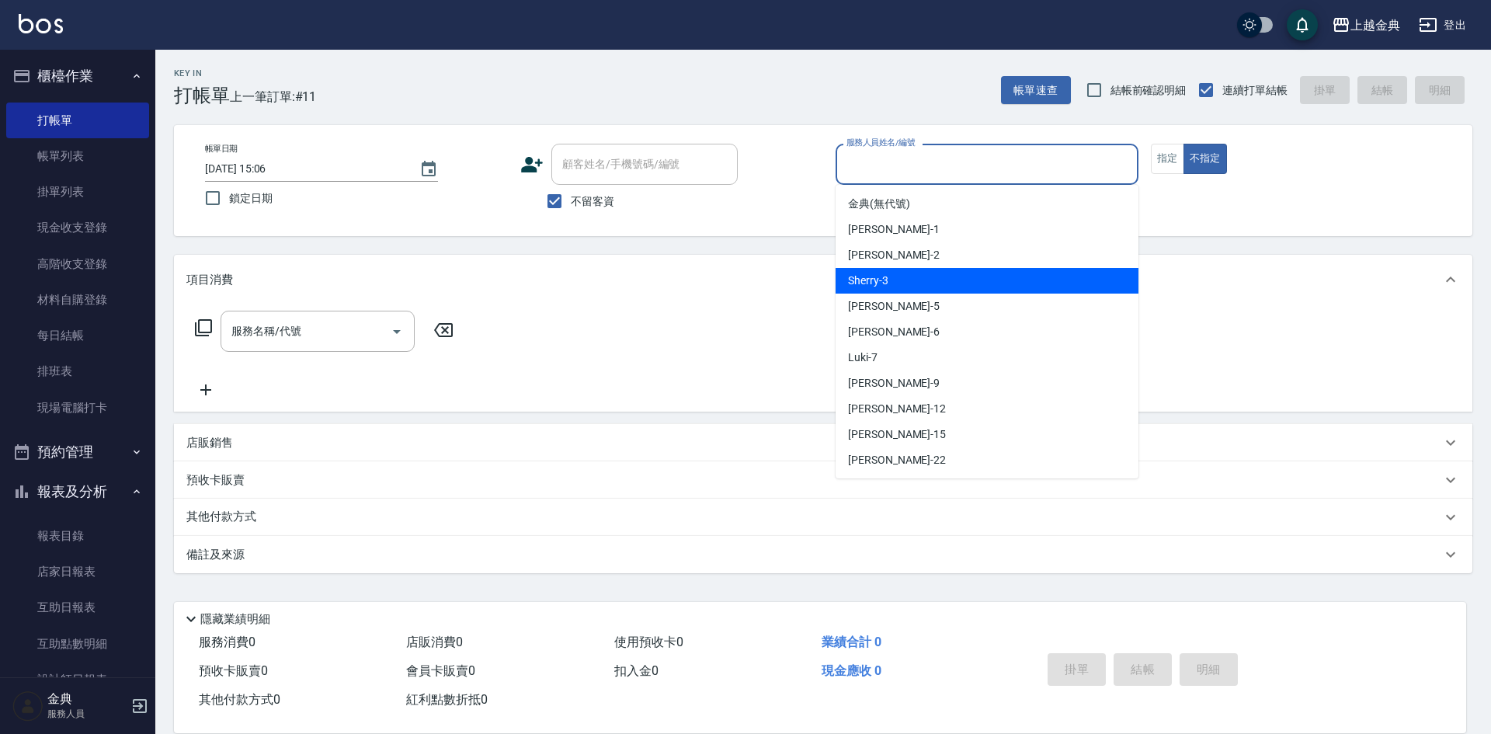
click at [908, 277] on div "Sherry -3" at bounding box center [986, 281] width 303 height 26
type input "Sherry-3"
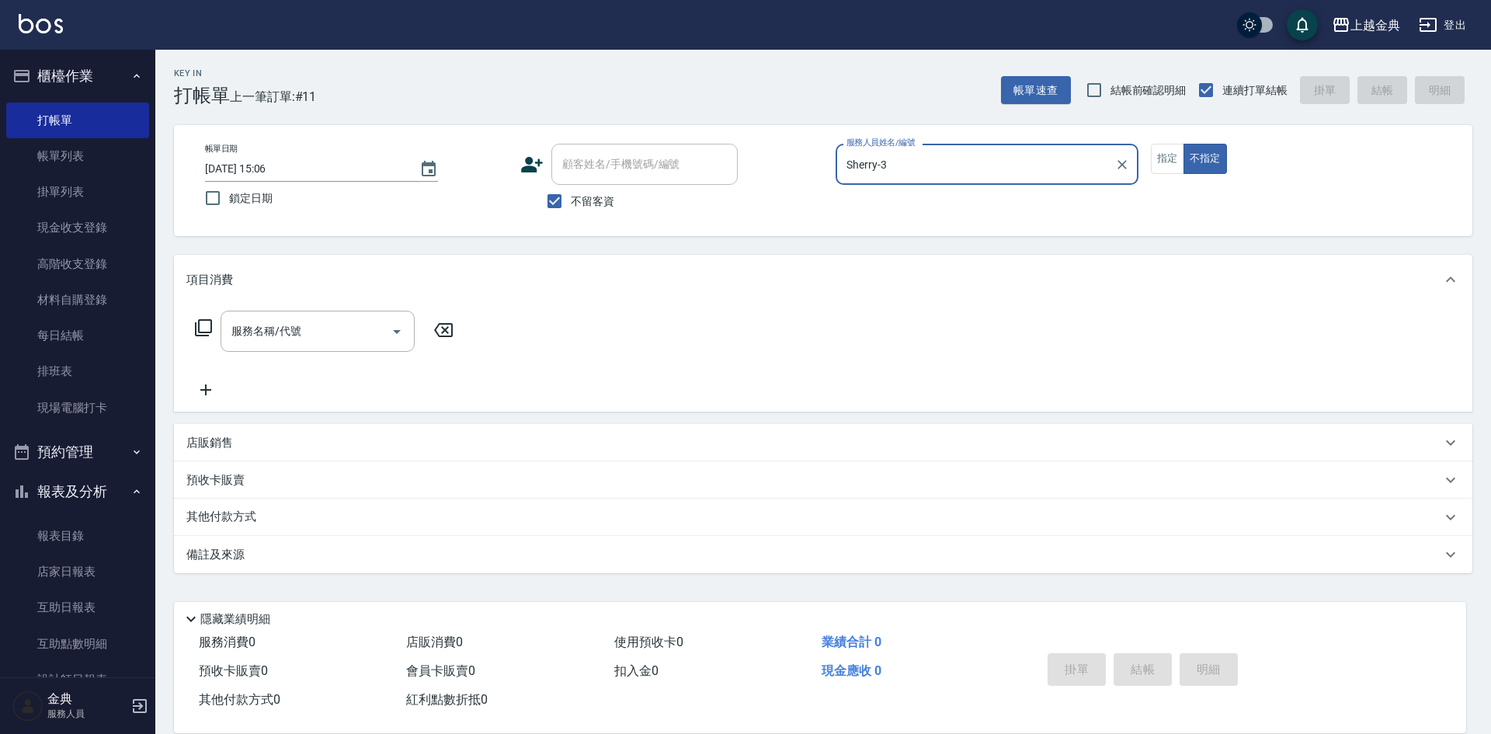
click at [291, 332] on input "服務名稱/代號" at bounding box center [305, 331] width 157 height 27
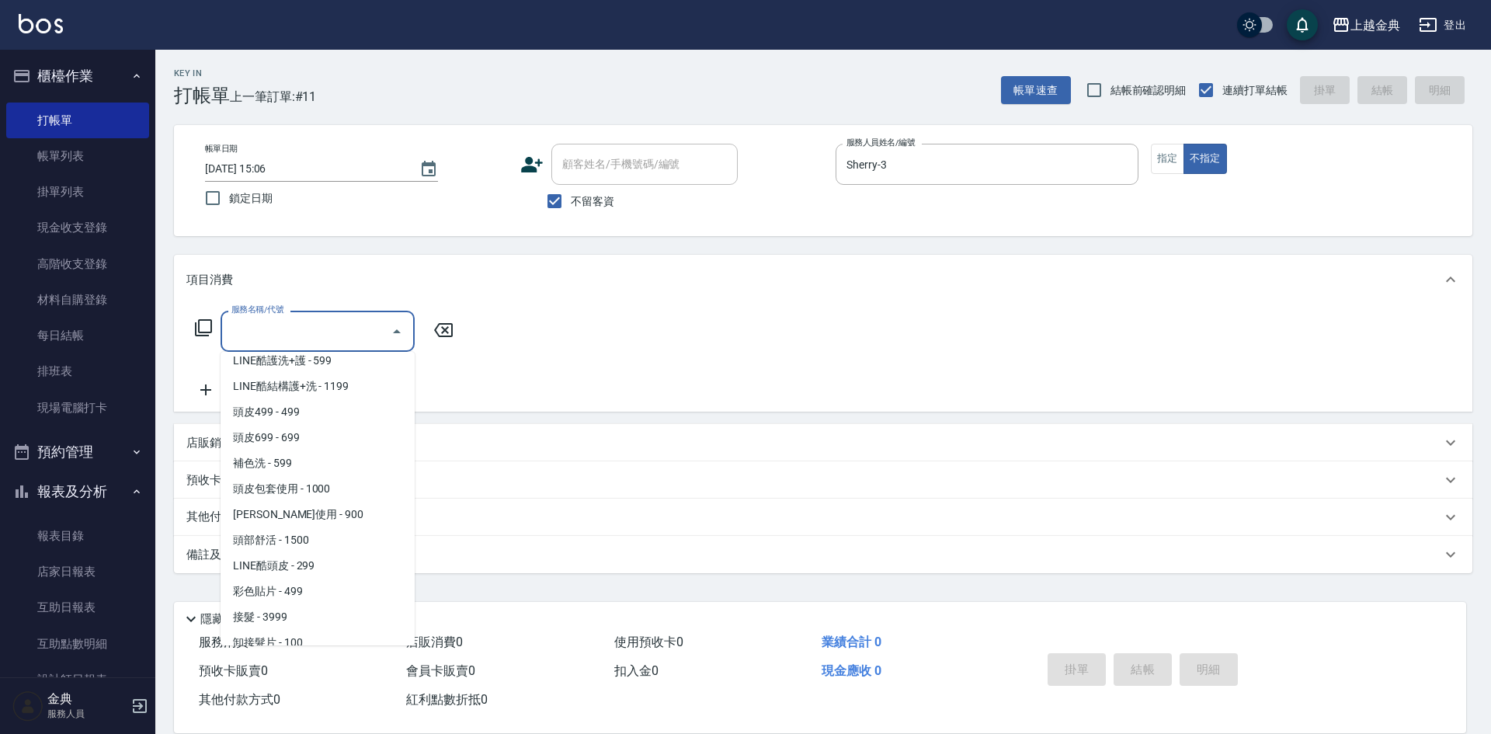
scroll to position [1087, 0]
click at [327, 423] on span "頭皮499 - 499" at bounding box center [318, 411] width 194 height 26
type input "頭皮499(601)"
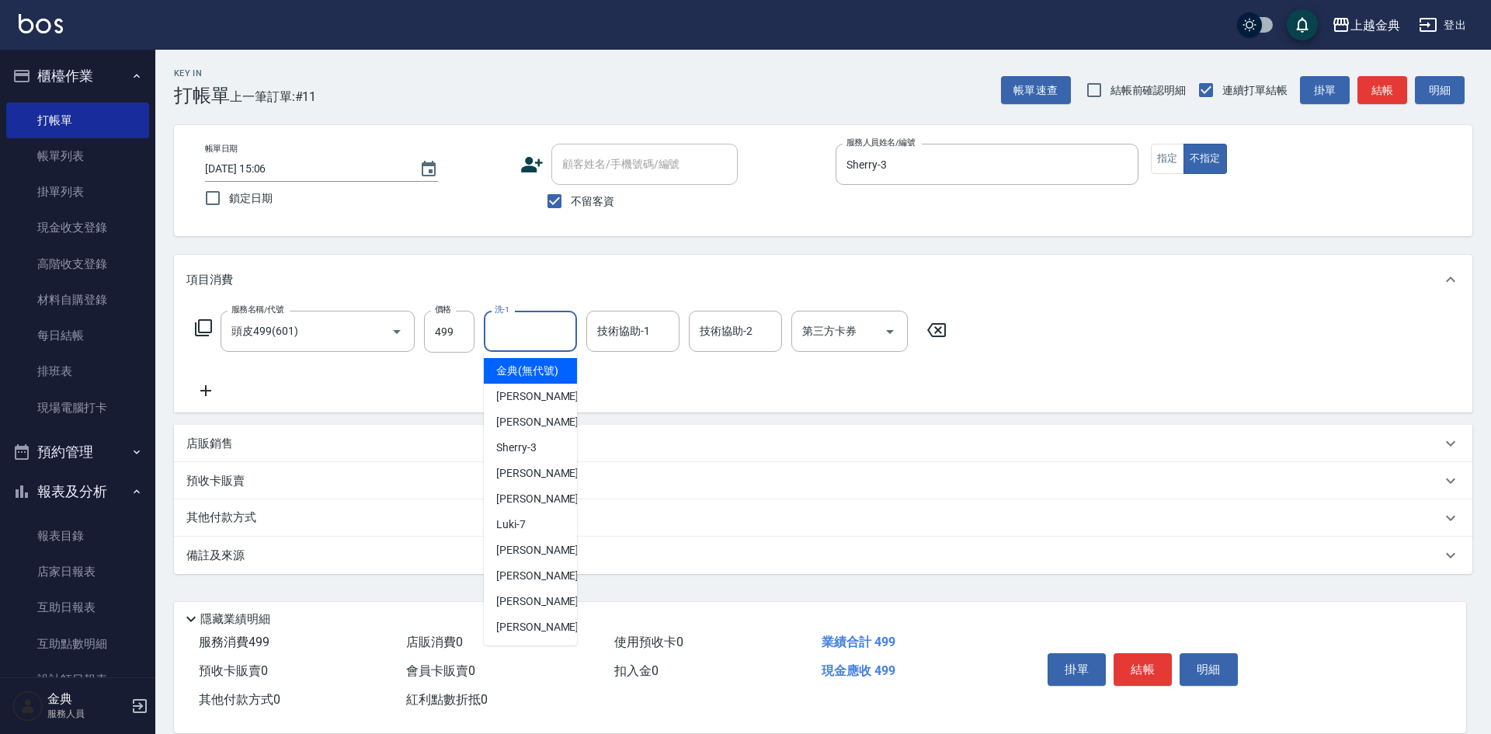
click at [514, 319] on input "洗-1" at bounding box center [530, 331] width 79 height 27
click at [540, 640] on div "[PERSON_NAME] -22" at bounding box center [530, 627] width 93 height 26
type input "[PERSON_NAME]-22"
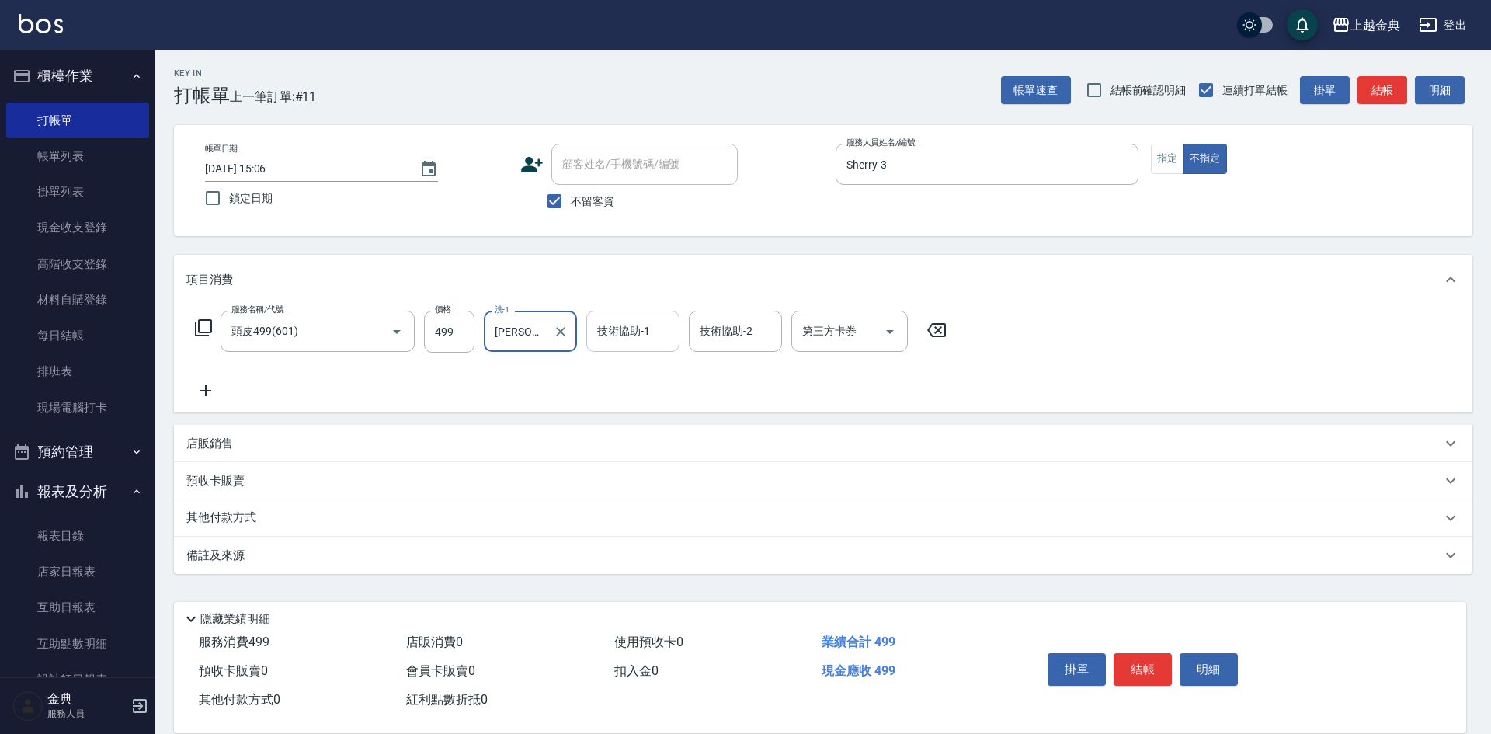
click at [607, 339] on input "技術協助-1" at bounding box center [632, 331] width 79 height 27
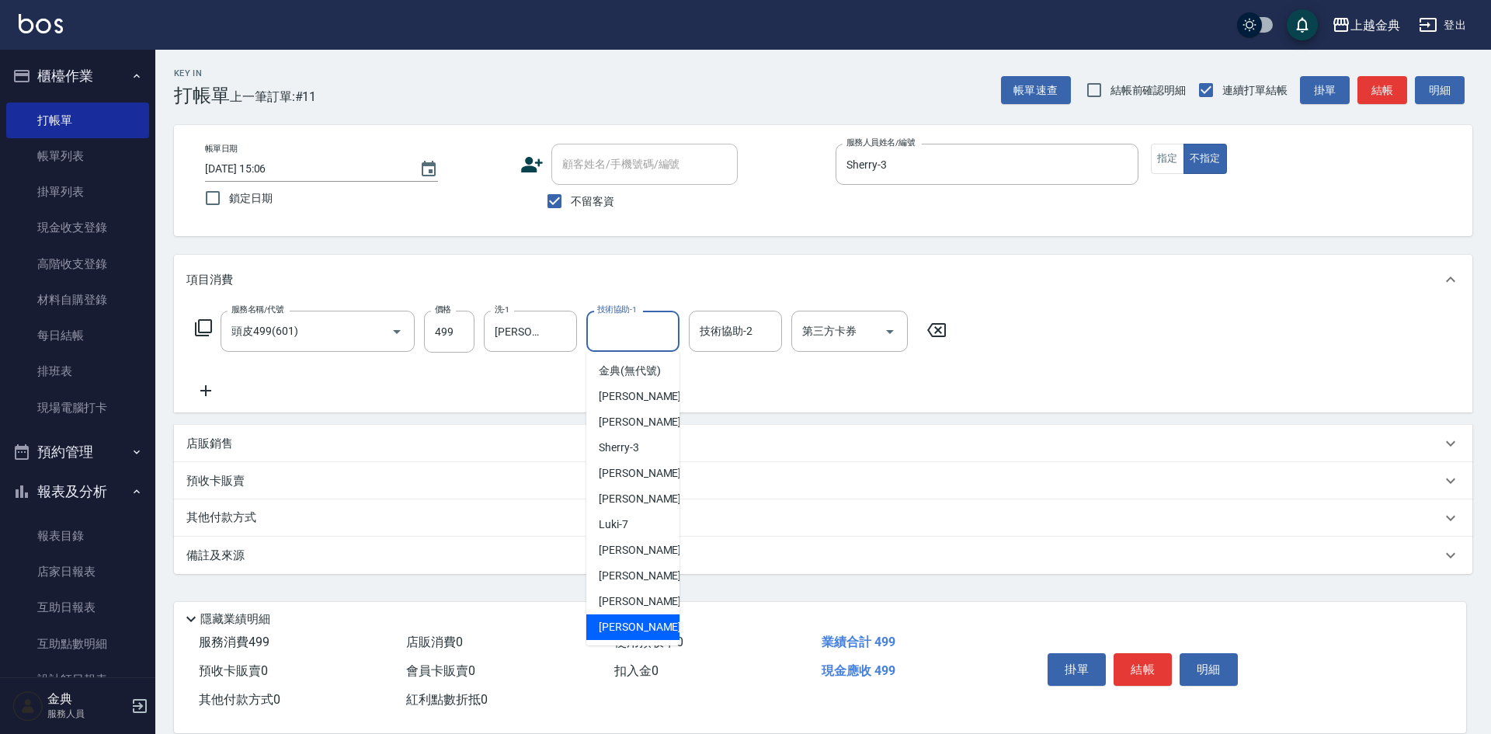
click at [618, 635] on span "[PERSON_NAME] -22" at bounding box center [648, 627] width 98 height 16
type input "[PERSON_NAME]-22"
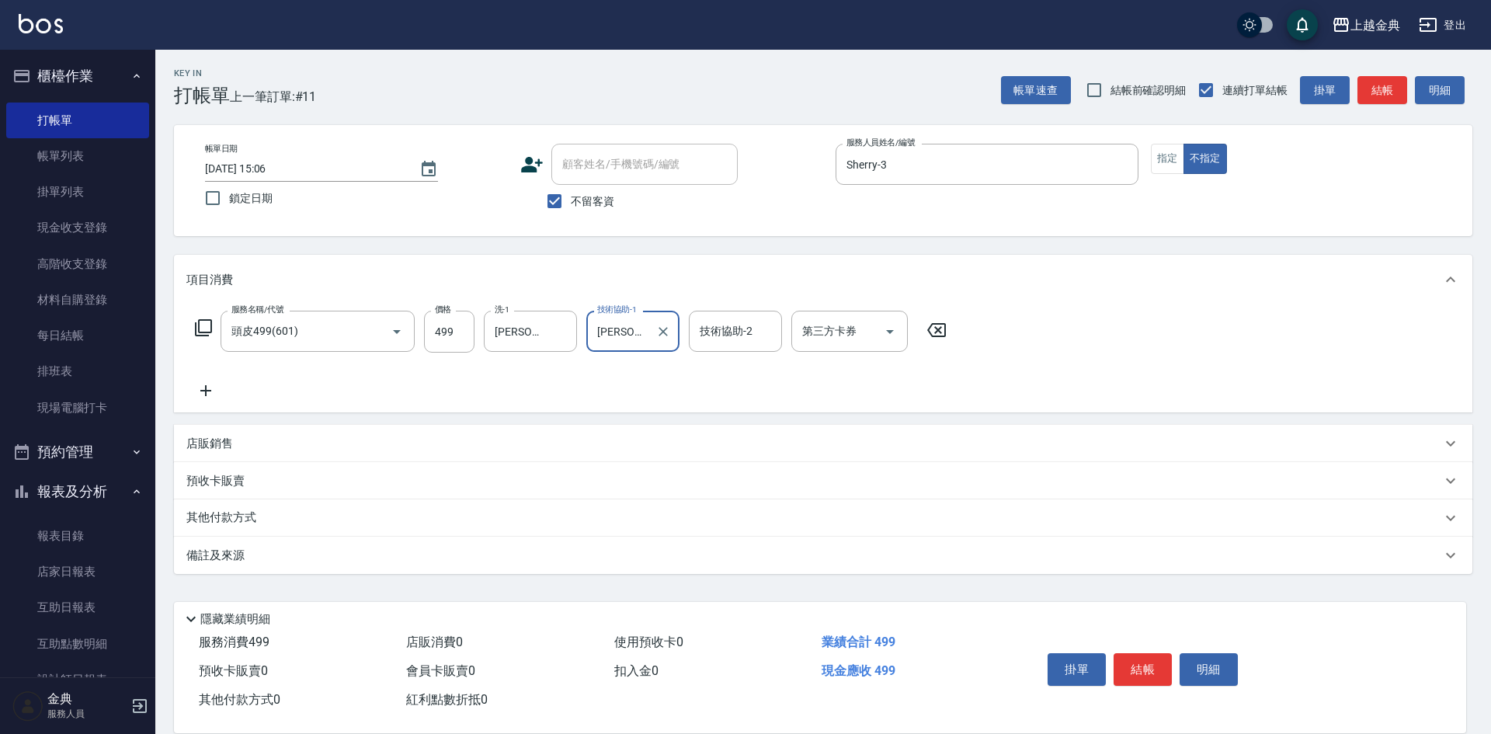
drag, startPoint x: 1156, startPoint y: 669, endPoint x: 1145, endPoint y: 658, distance: 15.4
click at [1155, 666] on button "結帳" at bounding box center [1142, 669] width 58 height 33
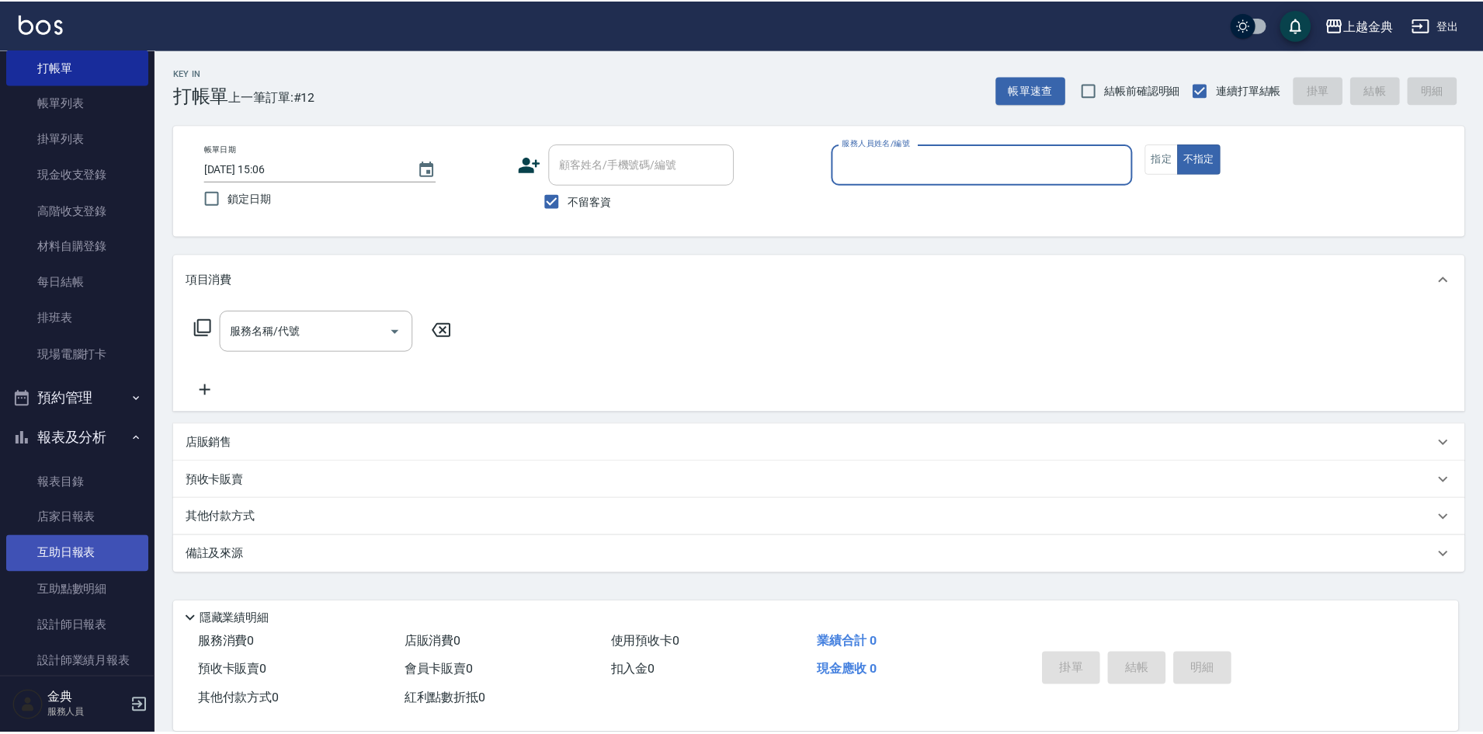
scroll to position [78, 0]
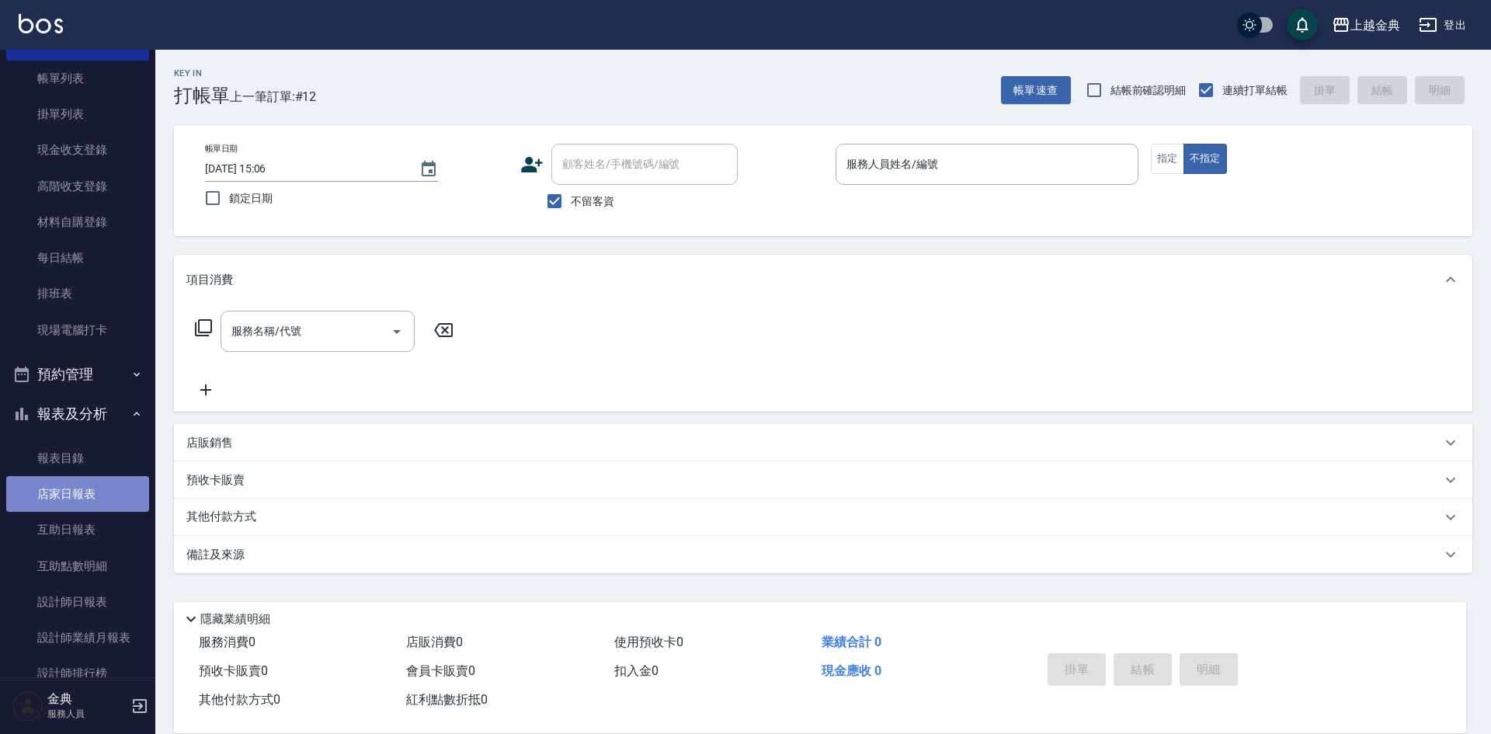
click at [116, 486] on link "店家日報表" at bounding box center [77, 494] width 143 height 36
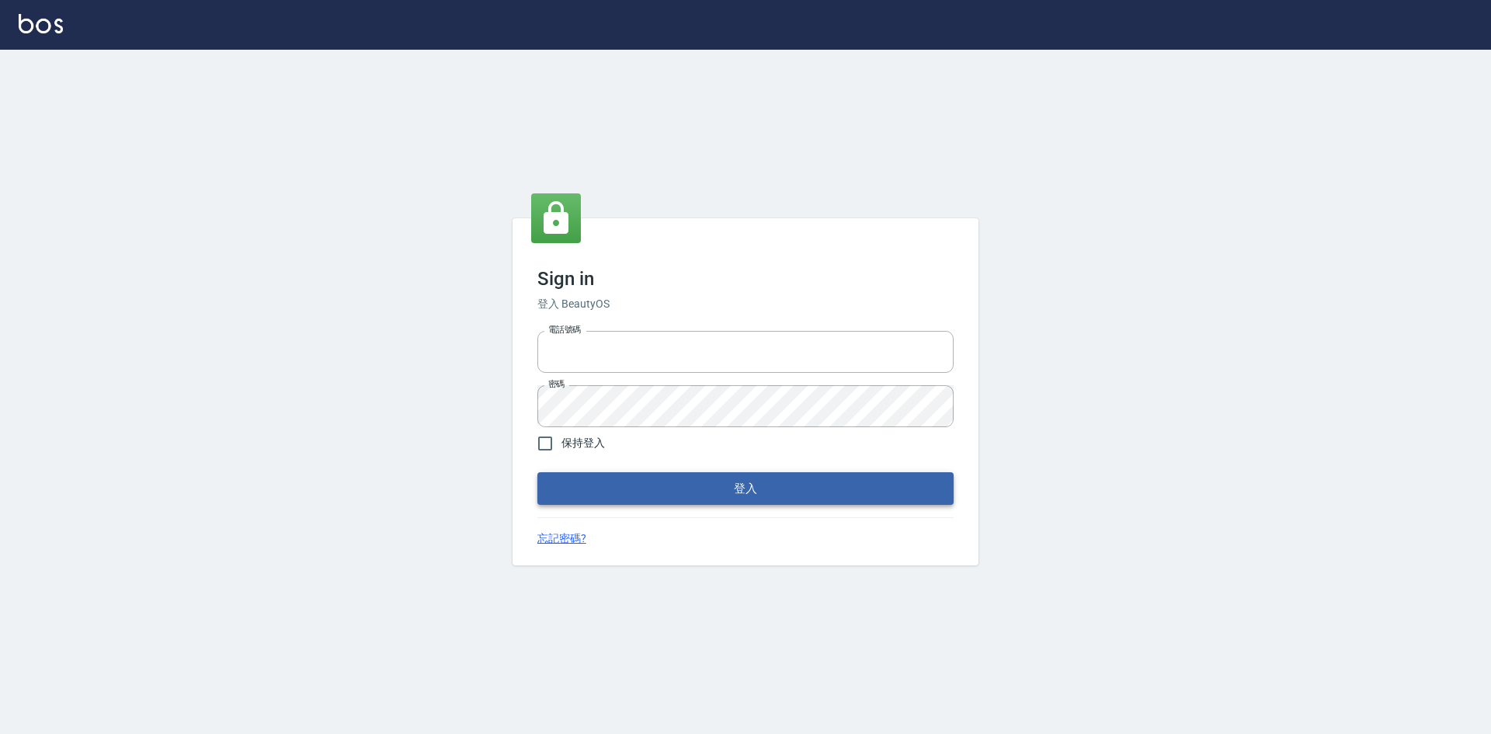
type input "0963852741"
click at [700, 482] on button "登入" at bounding box center [745, 488] width 416 height 33
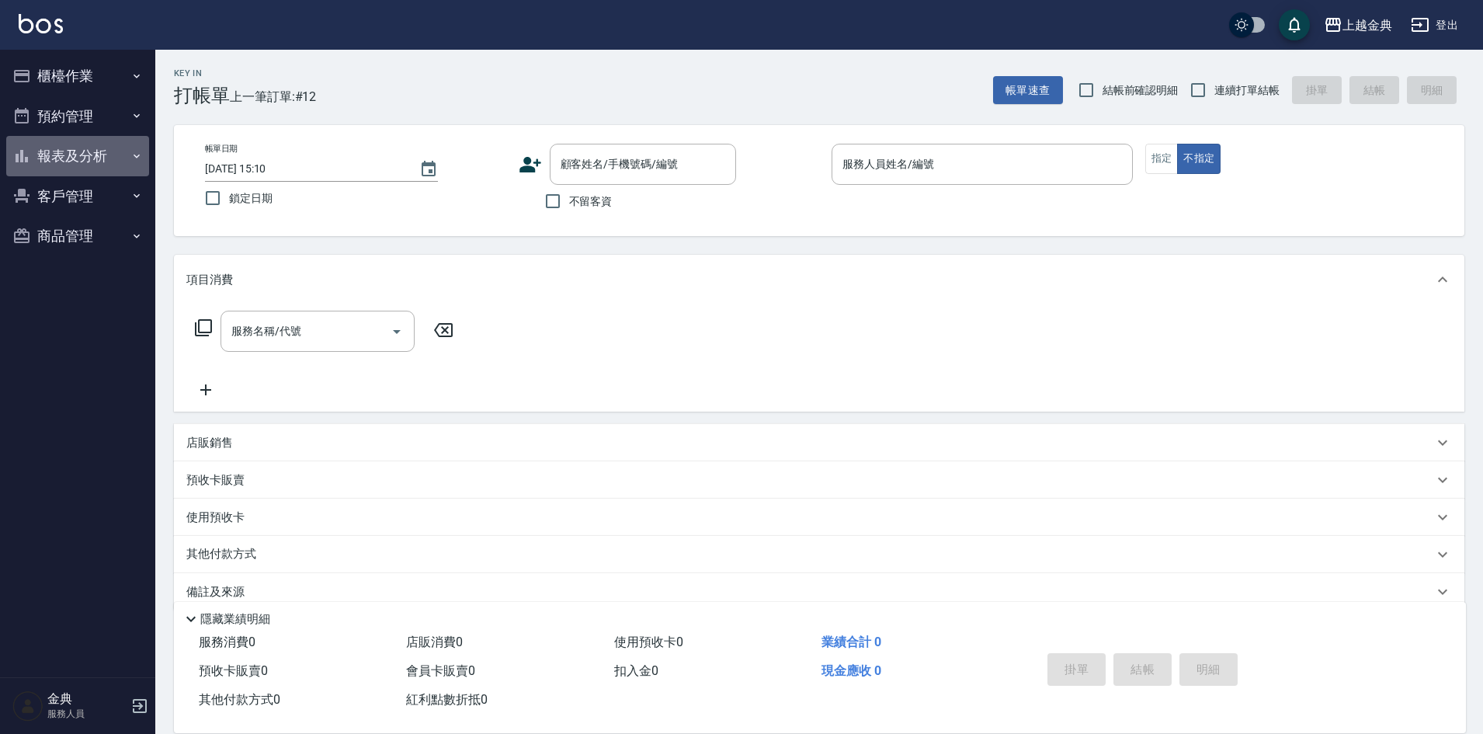
click at [108, 155] on button "報表及分析" at bounding box center [77, 156] width 143 height 40
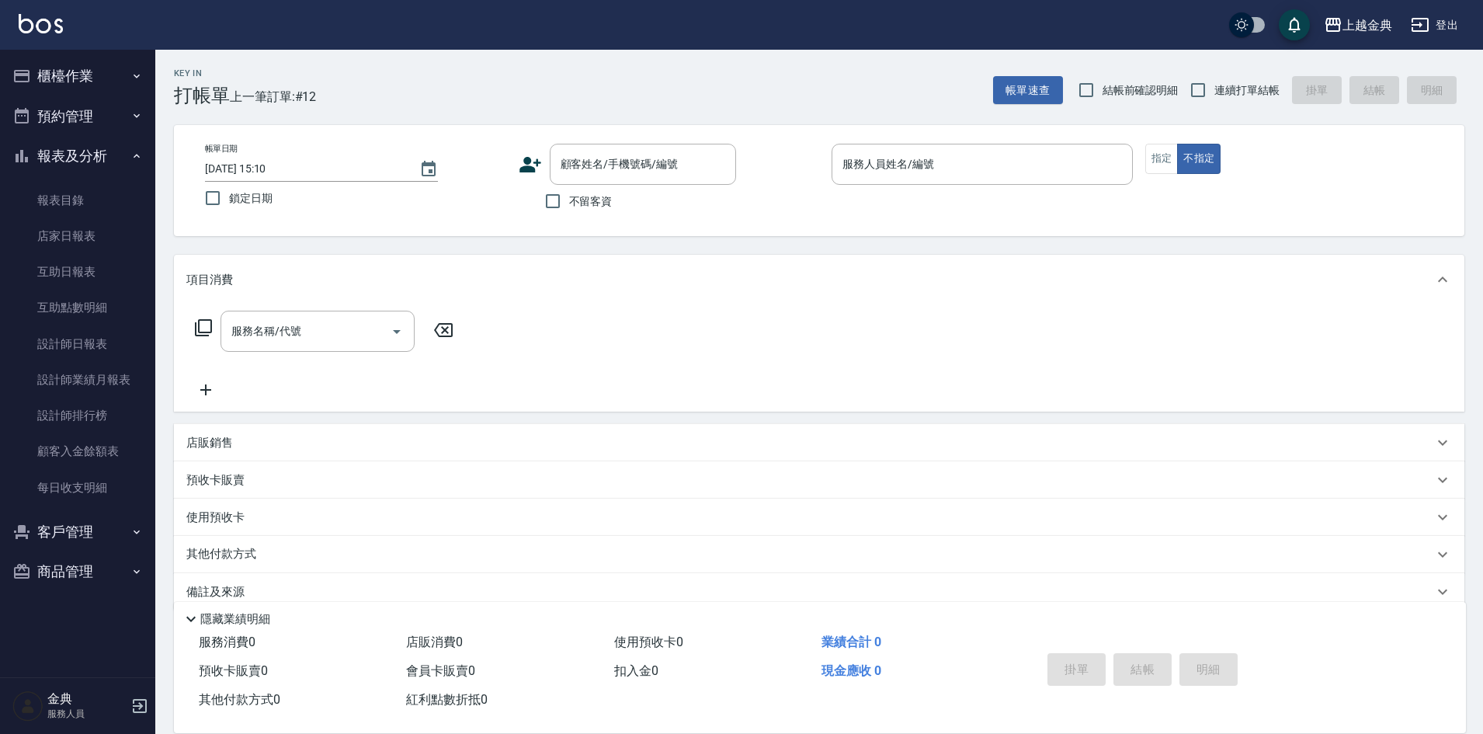
click at [85, 75] on button "櫃檯作業" at bounding box center [77, 76] width 143 height 40
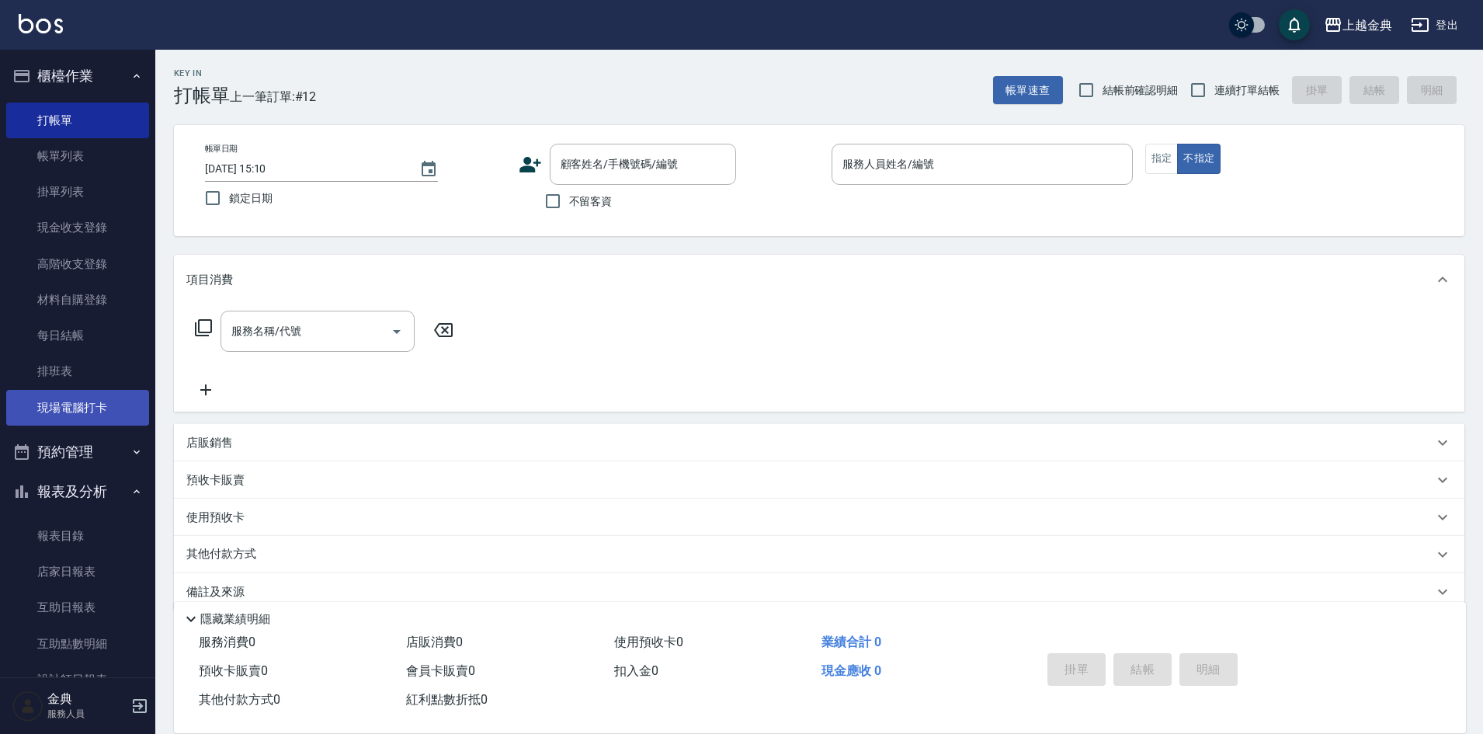
click at [102, 412] on link "現場電腦打卡" at bounding box center [77, 408] width 143 height 36
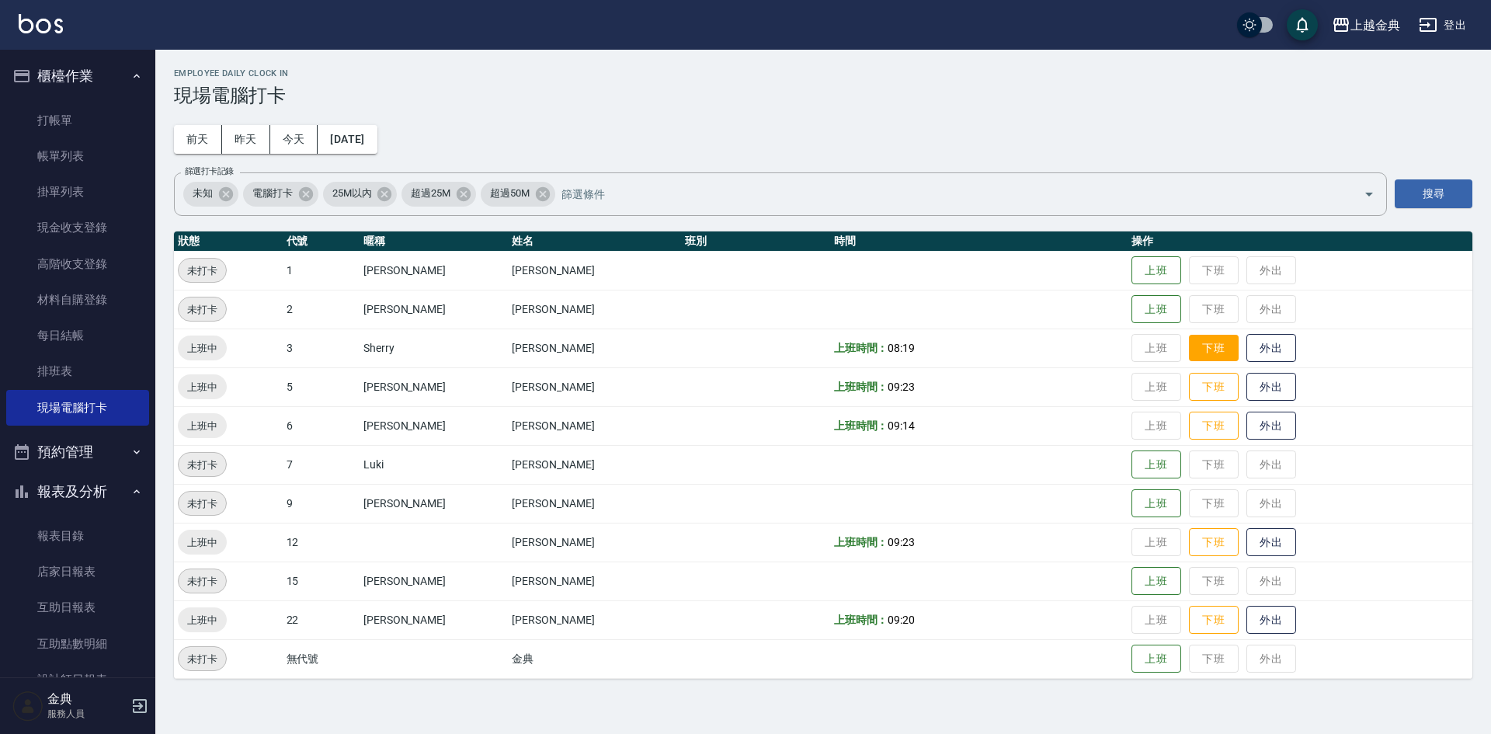
click at [1189, 357] on button "下班" at bounding box center [1214, 348] width 50 height 27
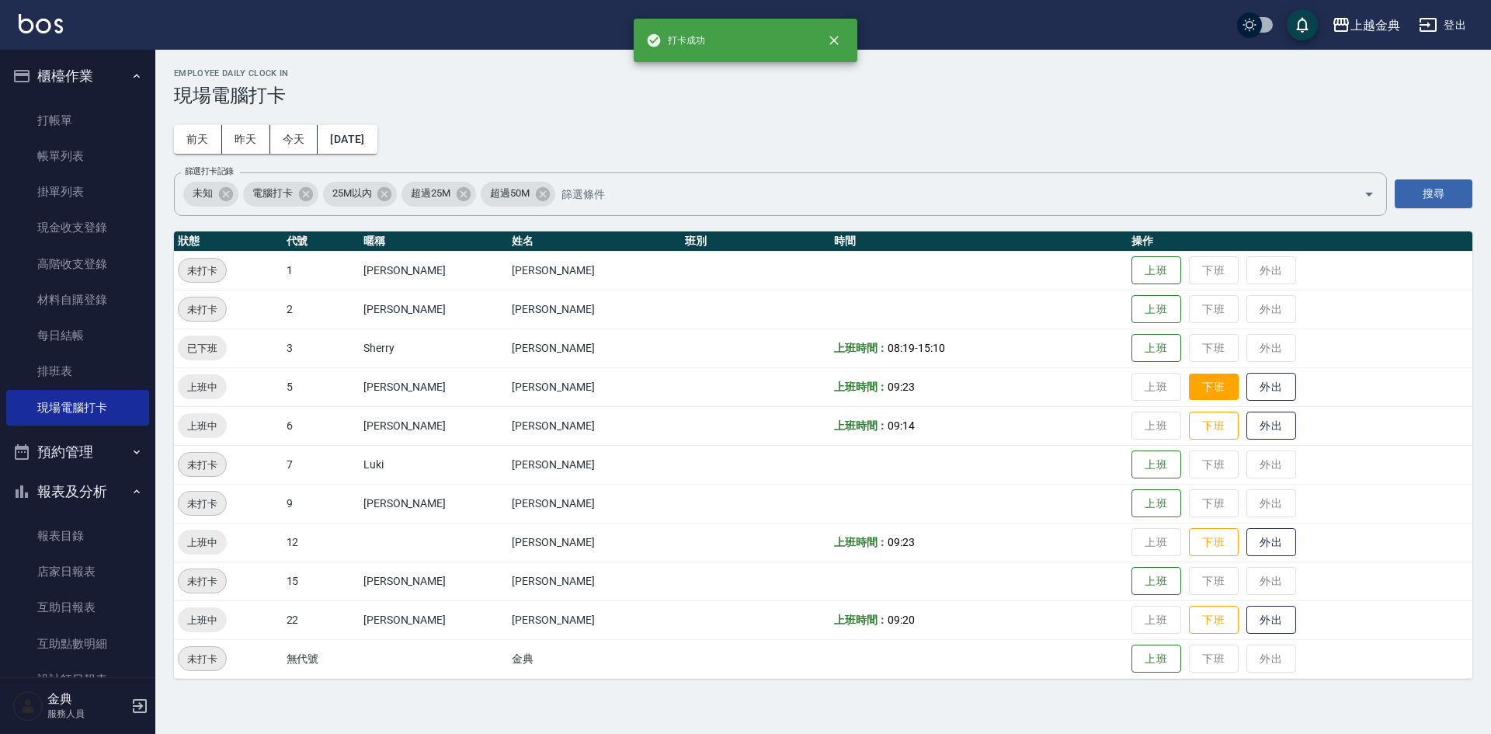
click at [1189, 377] on button "下班" at bounding box center [1214, 386] width 50 height 27
click at [1193, 437] on button "下班" at bounding box center [1214, 425] width 50 height 27
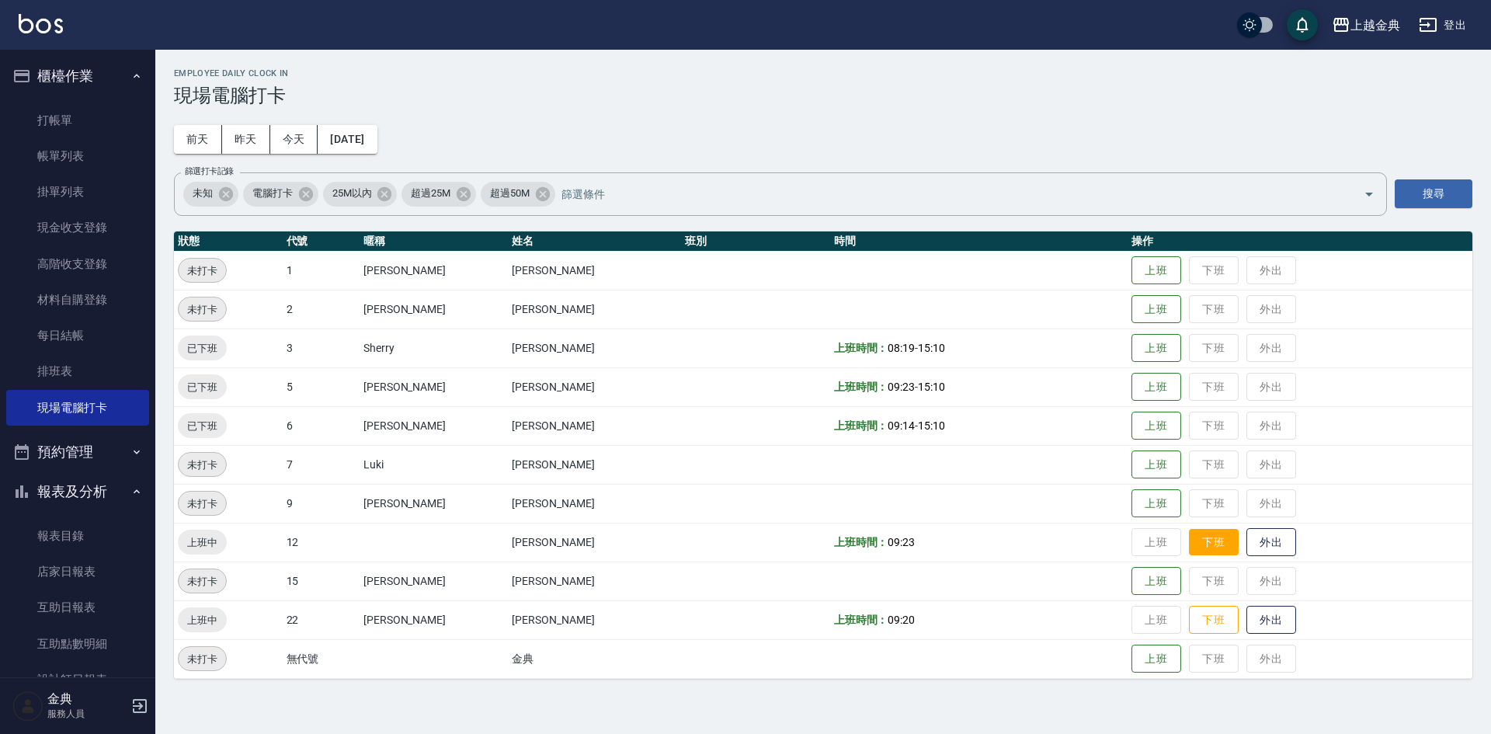
click at [1189, 540] on button "下班" at bounding box center [1214, 542] width 50 height 27
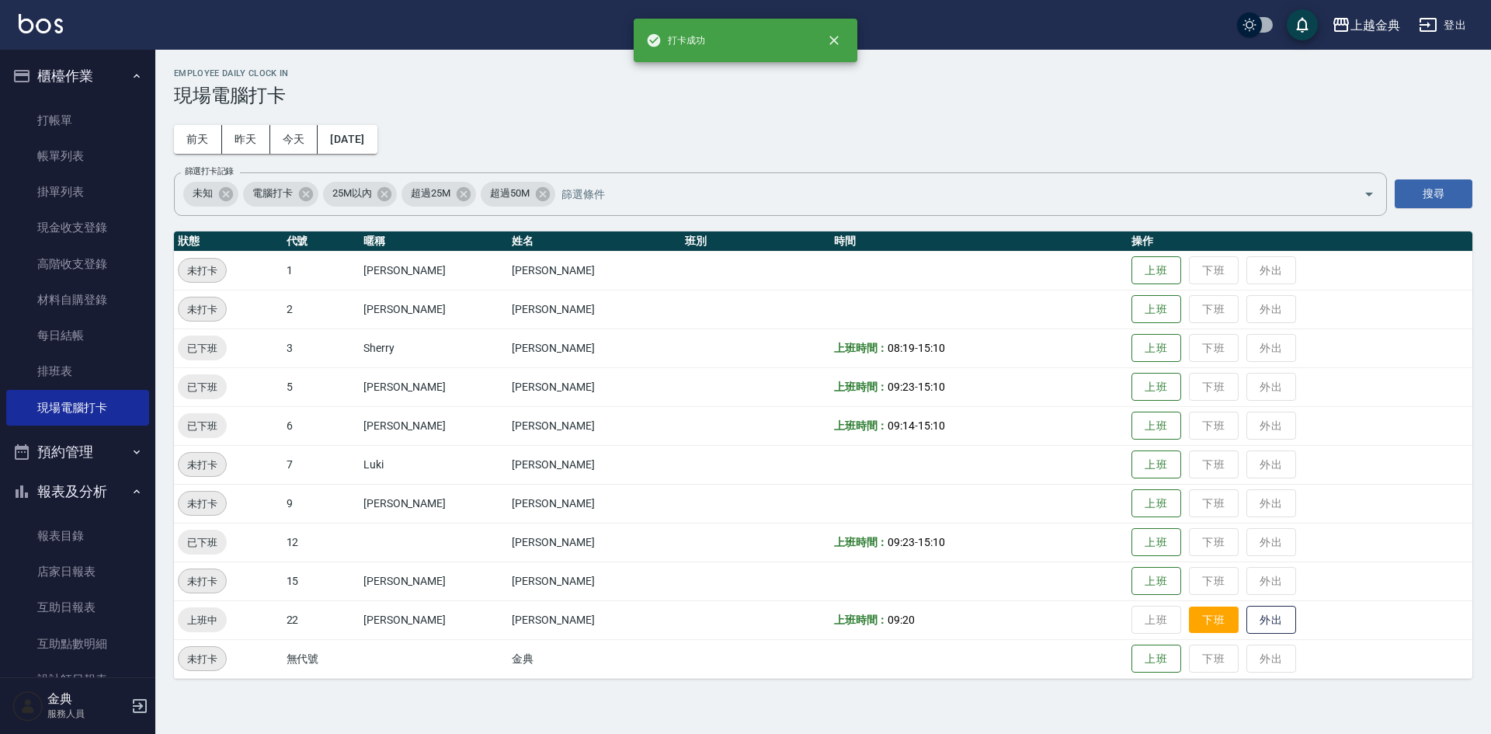
click at [1198, 620] on button "下班" at bounding box center [1214, 619] width 50 height 27
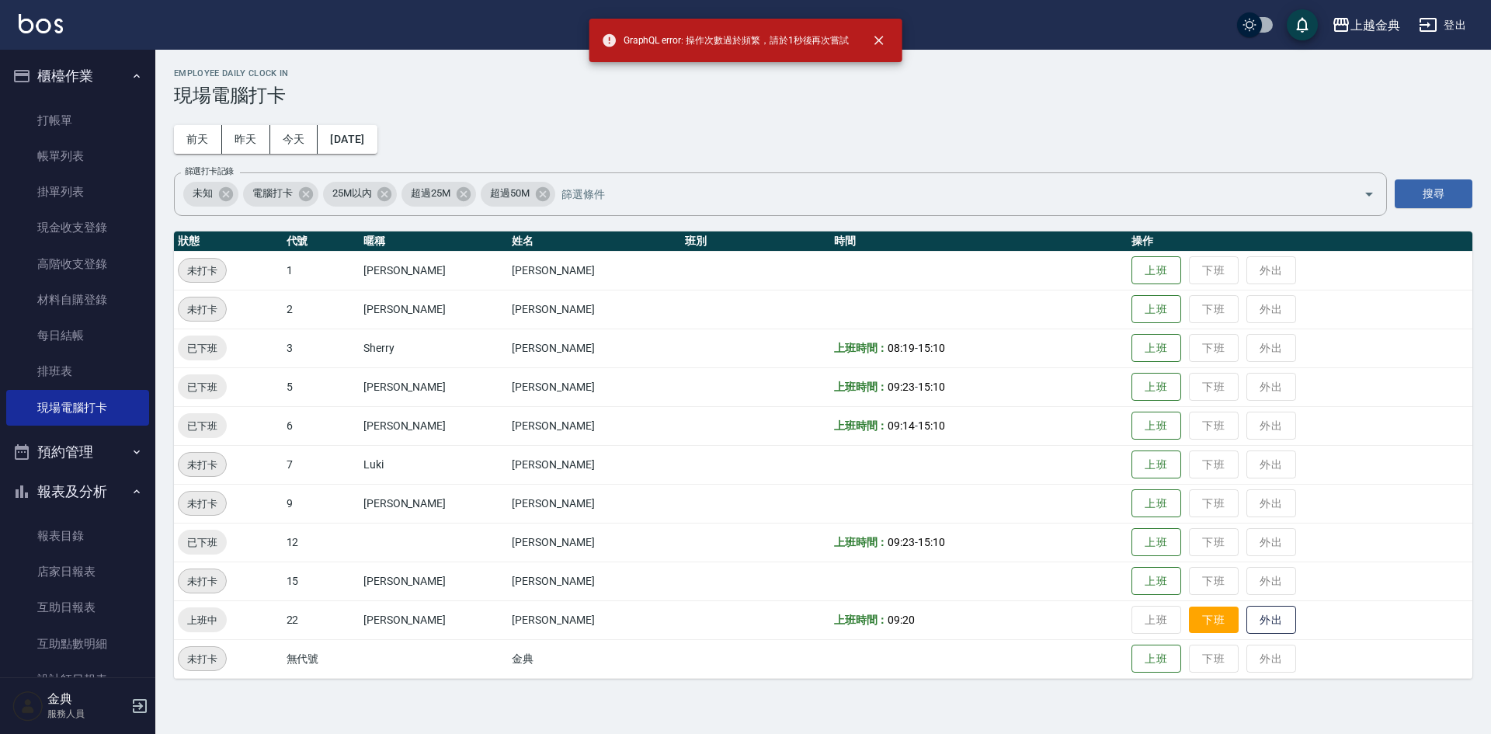
click at [1189, 623] on button "下班" at bounding box center [1214, 619] width 50 height 27
